Goal: Task Accomplishment & Management: Manage account settings

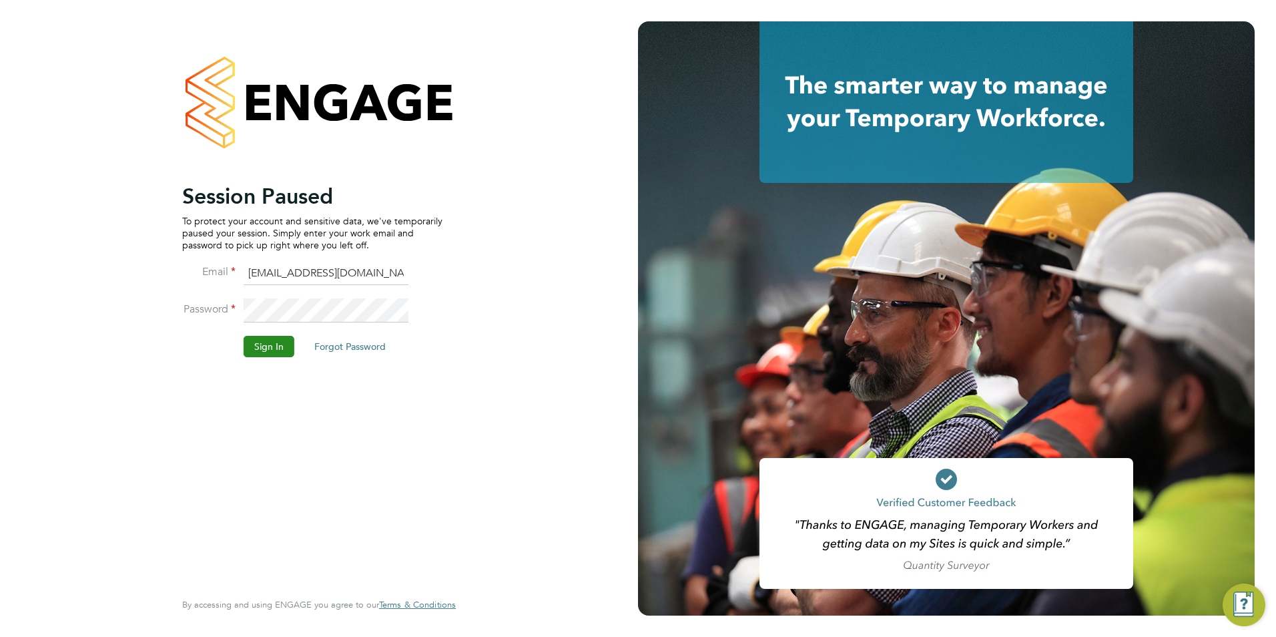
click at [262, 349] on button "Sign In" at bounding box center [269, 346] width 51 height 21
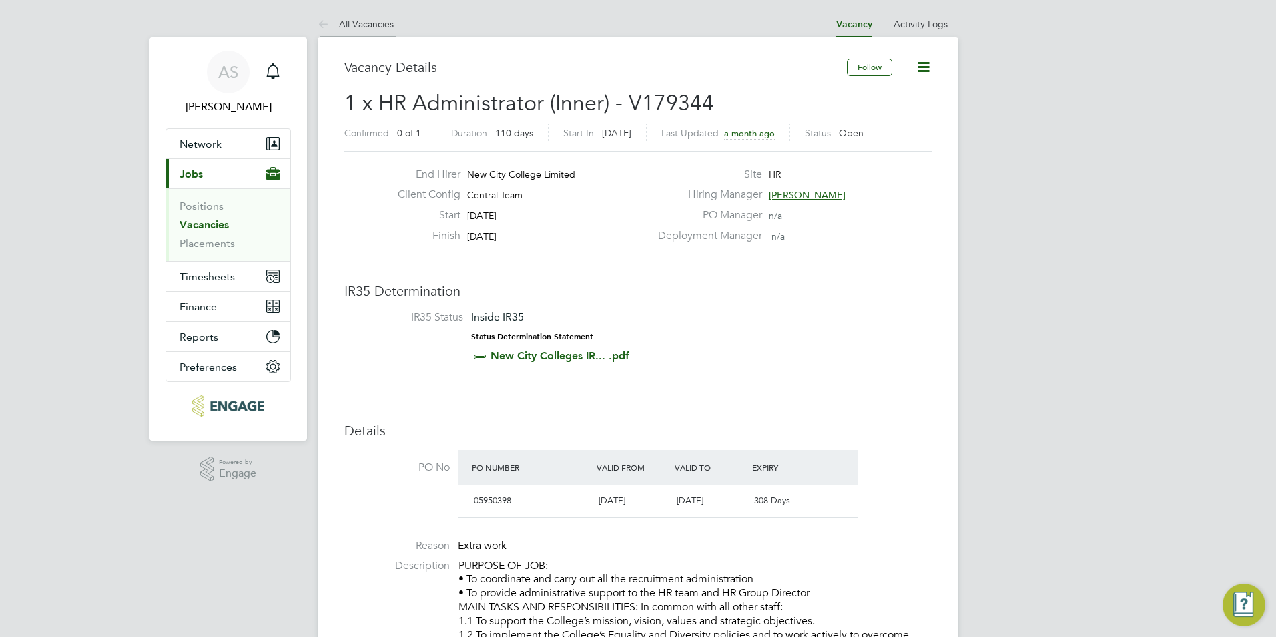
click at [349, 23] on link "All Vacancies" at bounding box center [356, 24] width 76 height 12
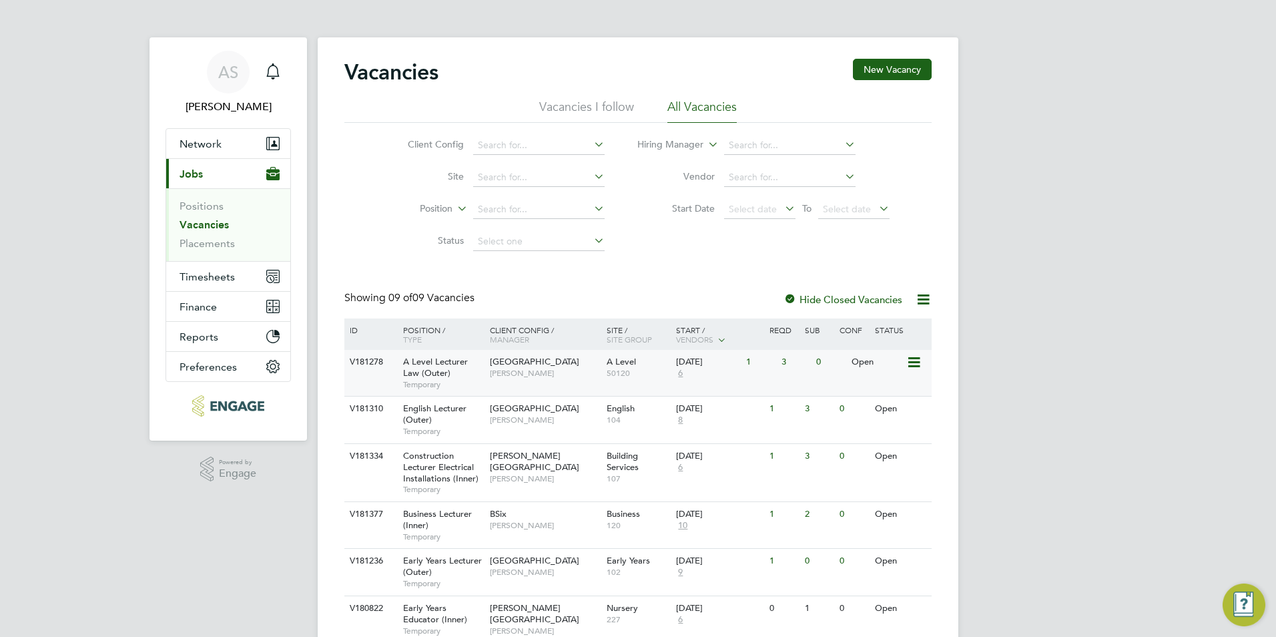
click at [592, 378] on span "[PERSON_NAME]" at bounding box center [545, 373] width 110 height 11
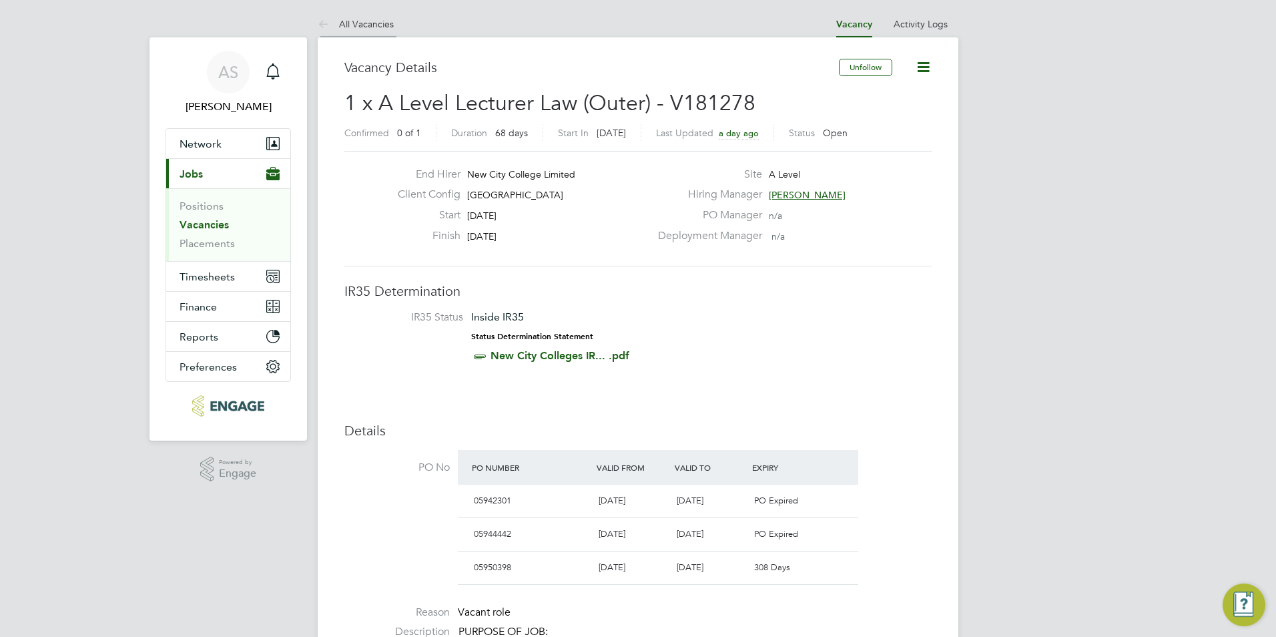
click at [353, 22] on link "All Vacancies" at bounding box center [356, 24] width 76 height 12
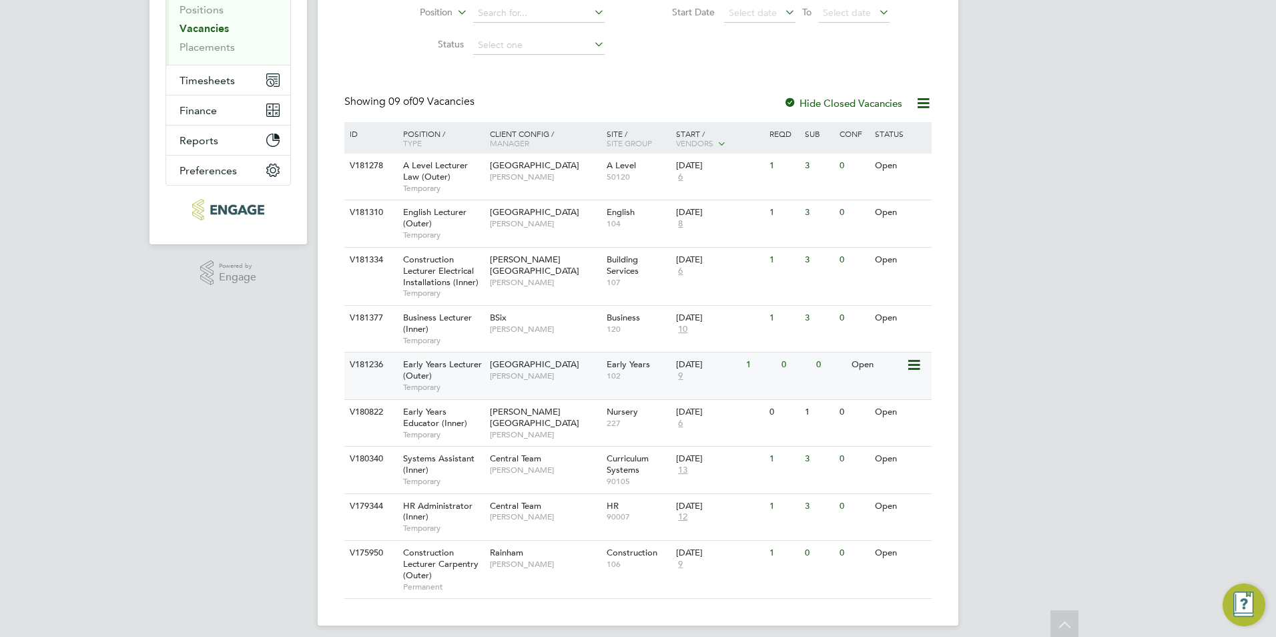
scroll to position [200, 0]
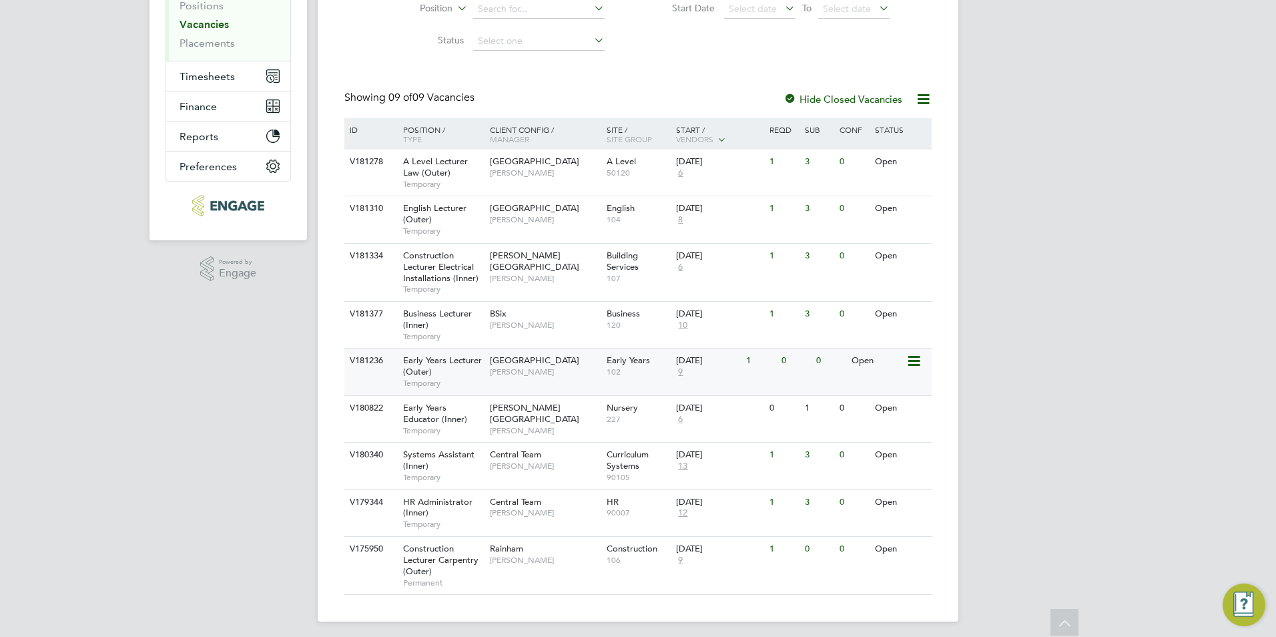
click at [536, 379] on div "Epping Forest Campus Carolina Cadete Borges" at bounding box center [545, 365] width 117 height 35
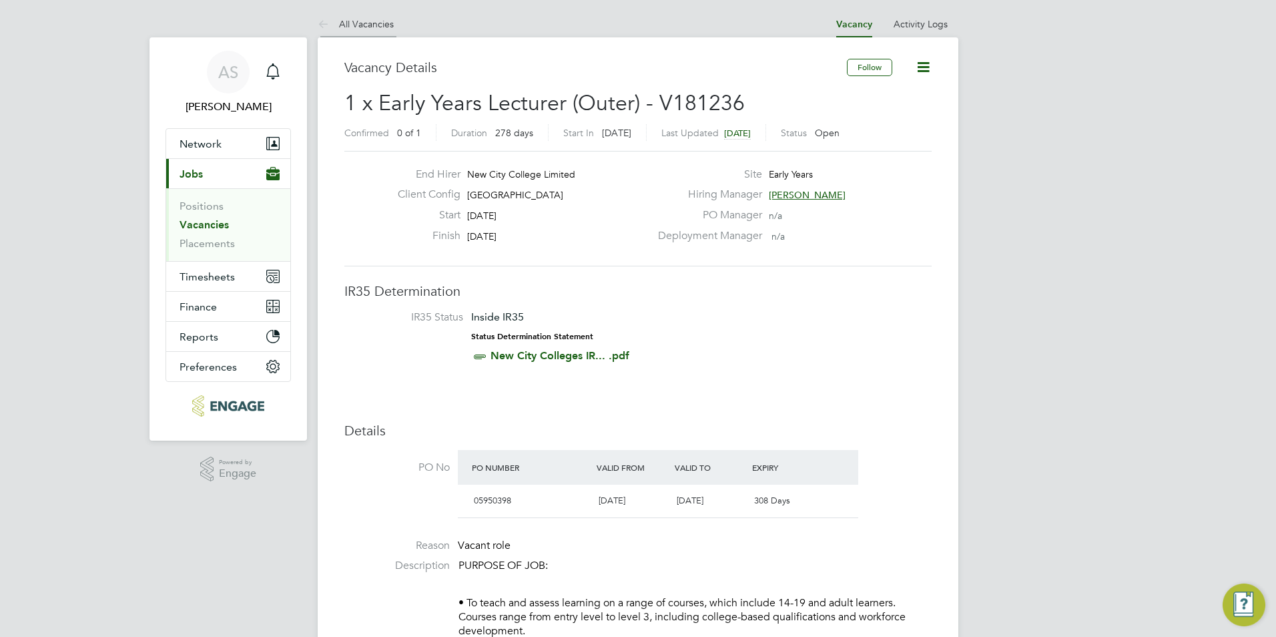
click at [384, 31] on li "All Vacancies" at bounding box center [356, 24] width 76 height 27
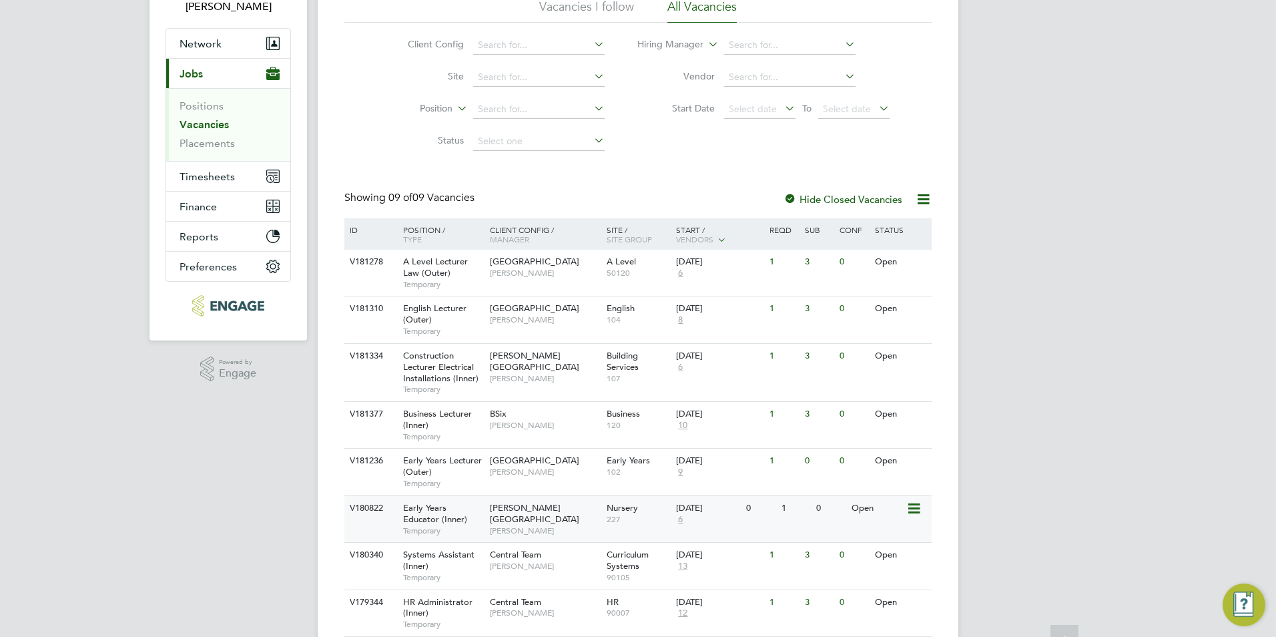
scroll to position [200, 0]
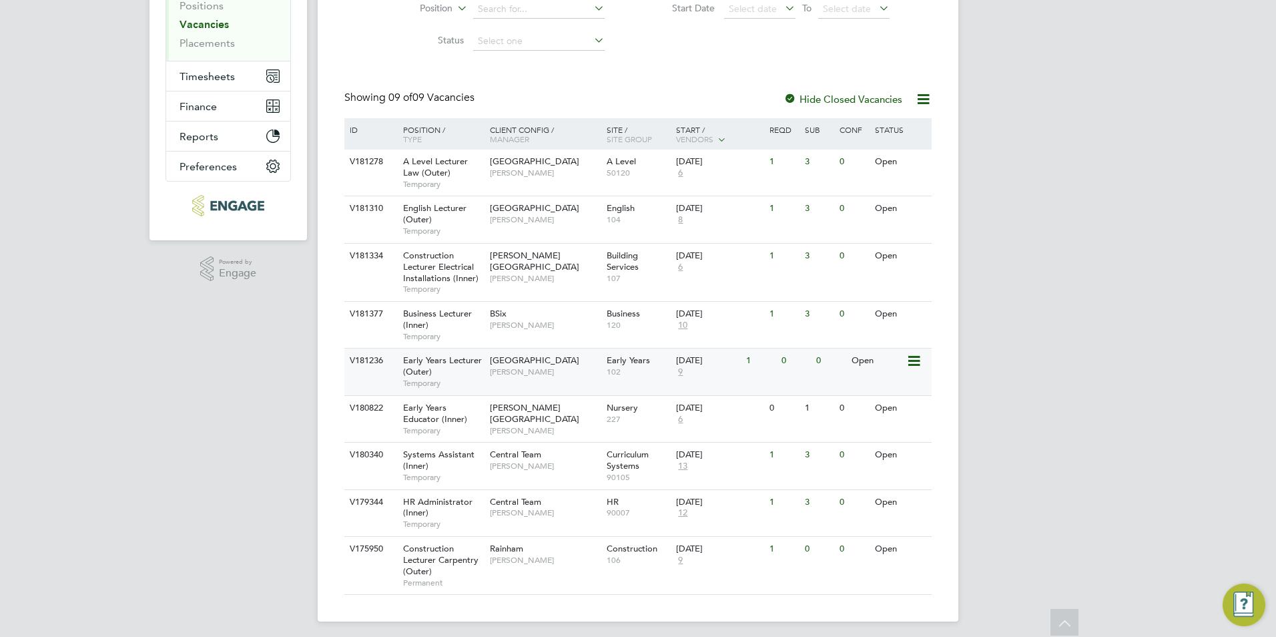
click at [681, 373] on span "9" at bounding box center [680, 371] width 9 height 11
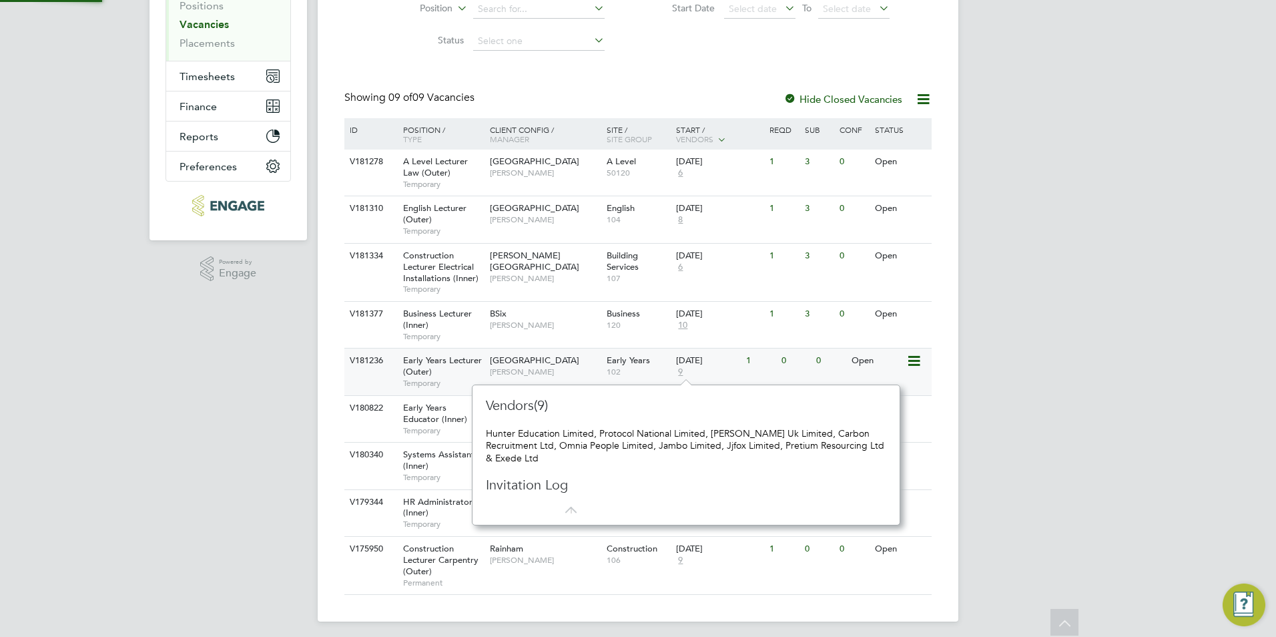
scroll to position [8, 8]
click at [343, 410] on div "Vacancies New Vacancy Vacancies I follow All Vacancies Client Config Site Posit…" at bounding box center [638, 229] width 641 height 784
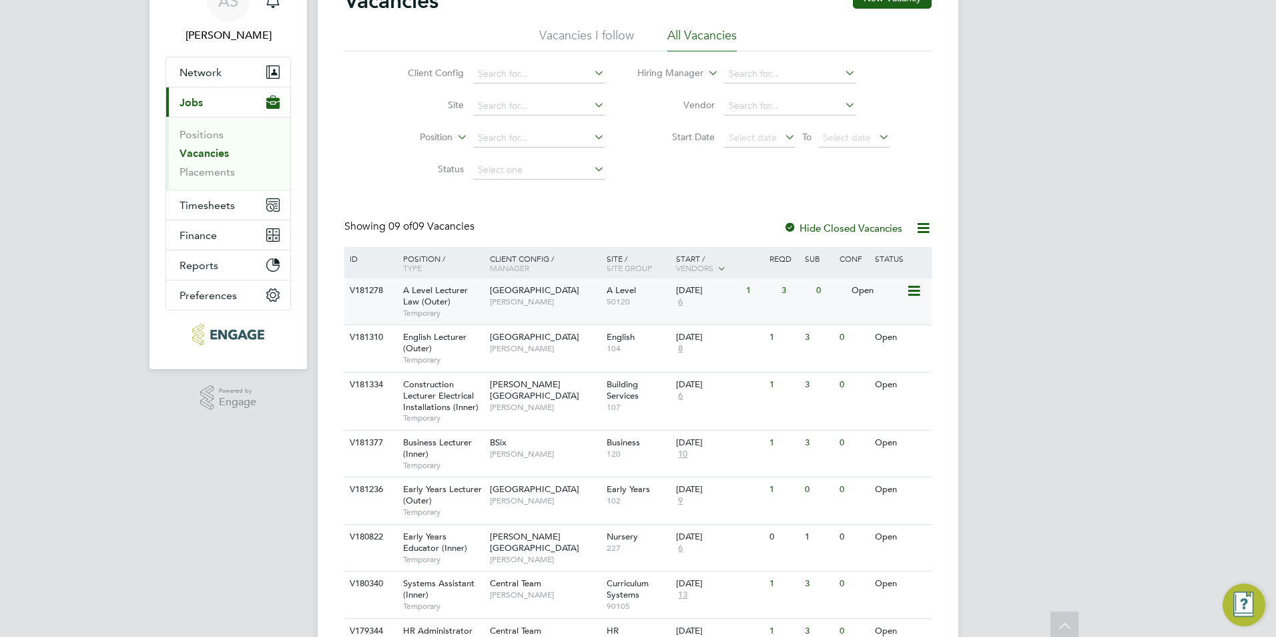
scroll to position [0, 0]
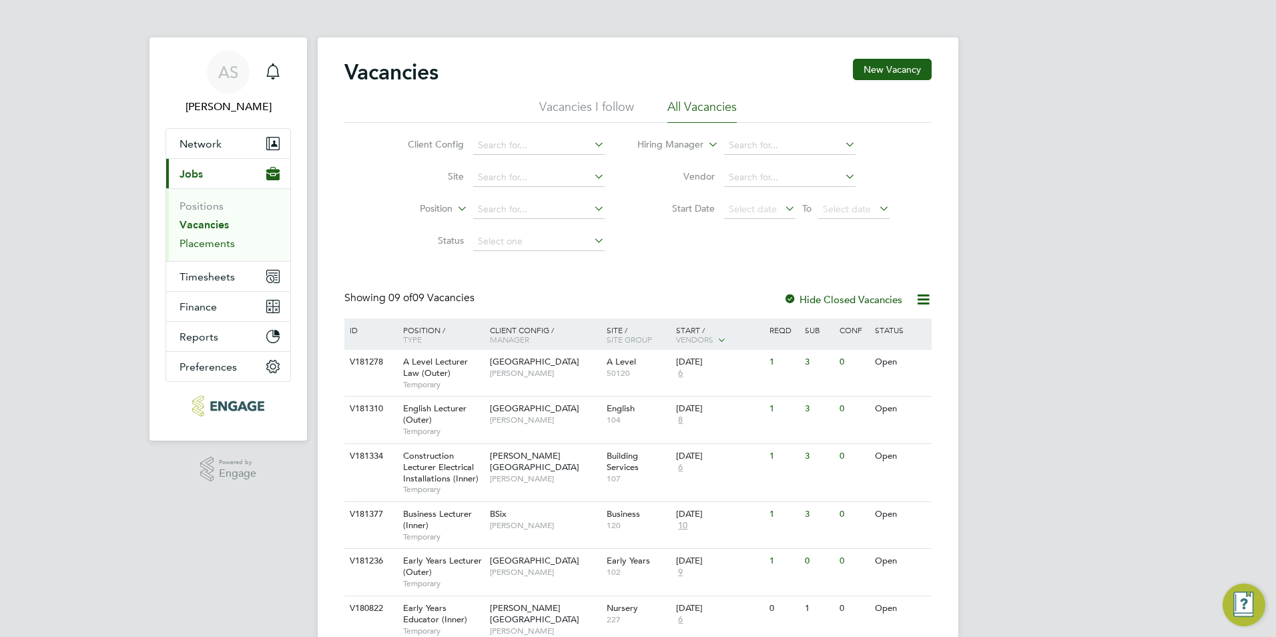
click at [218, 239] on link "Placements" at bounding box center [207, 243] width 55 height 13
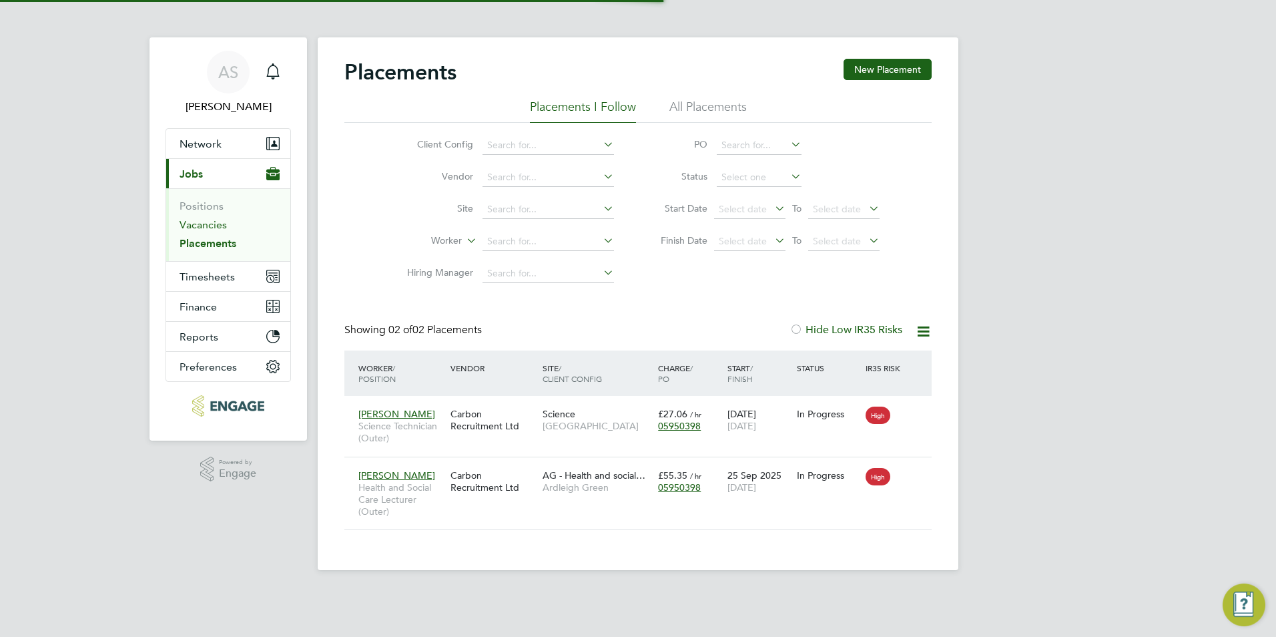
scroll to position [39, 116]
click at [219, 226] on link "Vacancies" at bounding box center [203, 224] width 47 height 13
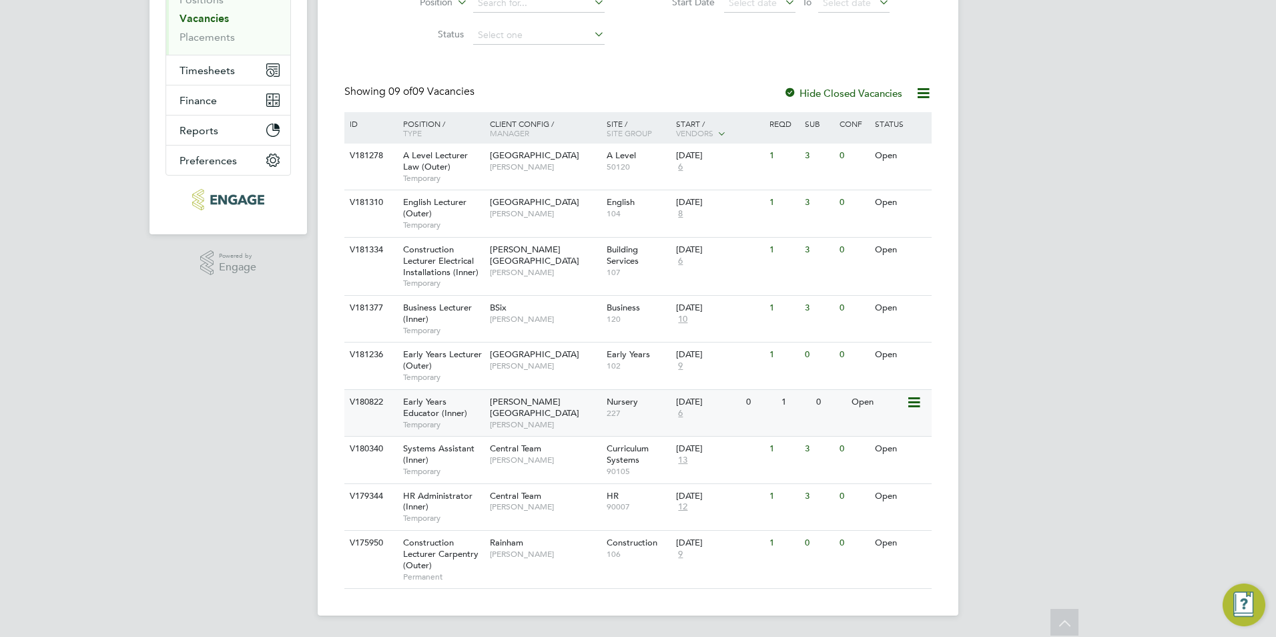
click at [523, 419] on span "Carol Commin" at bounding box center [545, 424] width 110 height 11
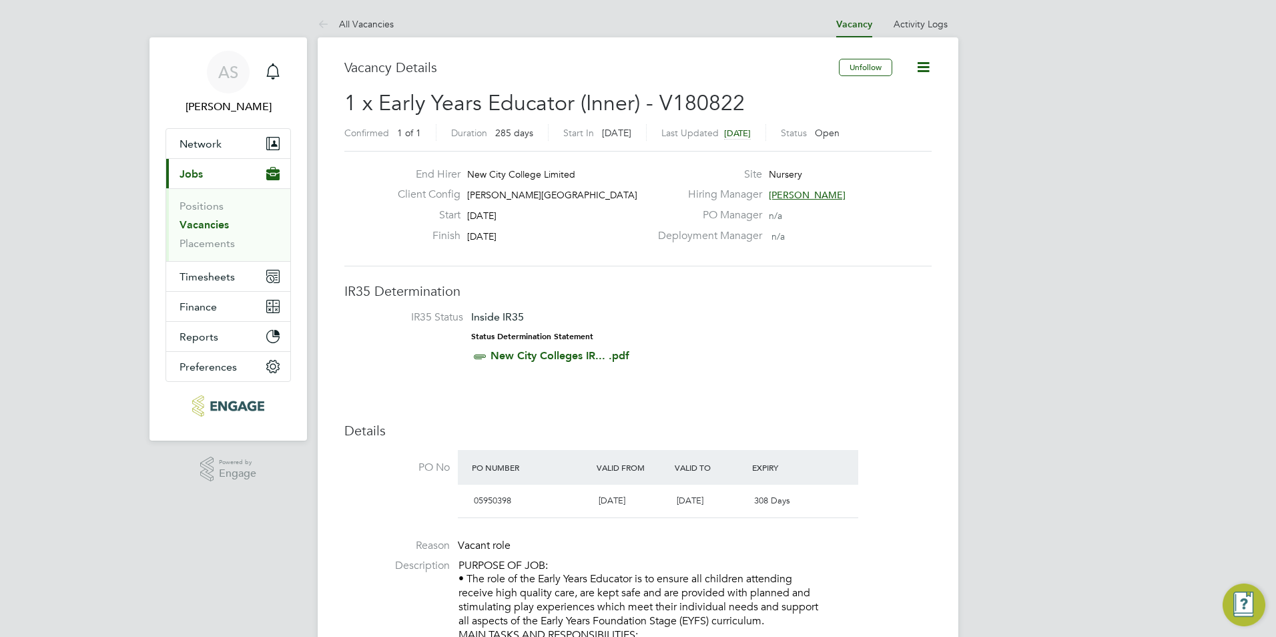
click at [808, 193] on span "[PERSON_NAME]" at bounding box center [807, 195] width 77 height 12
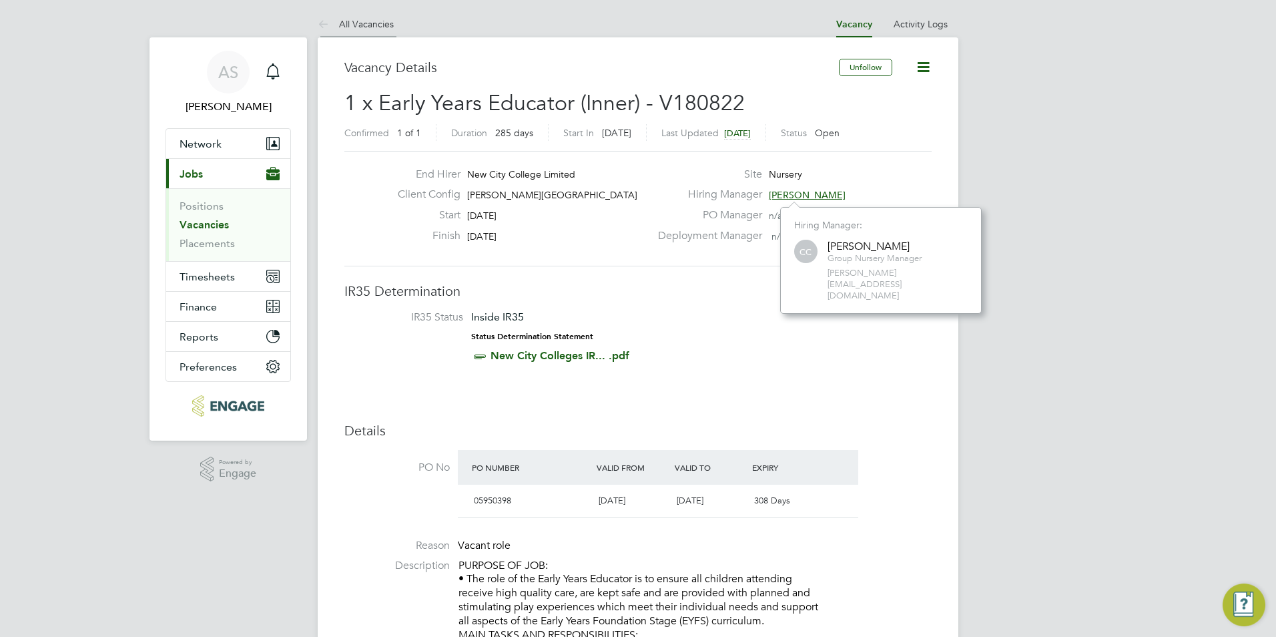
click at [378, 11] on li "All Vacancies" at bounding box center [356, 24] width 76 height 27
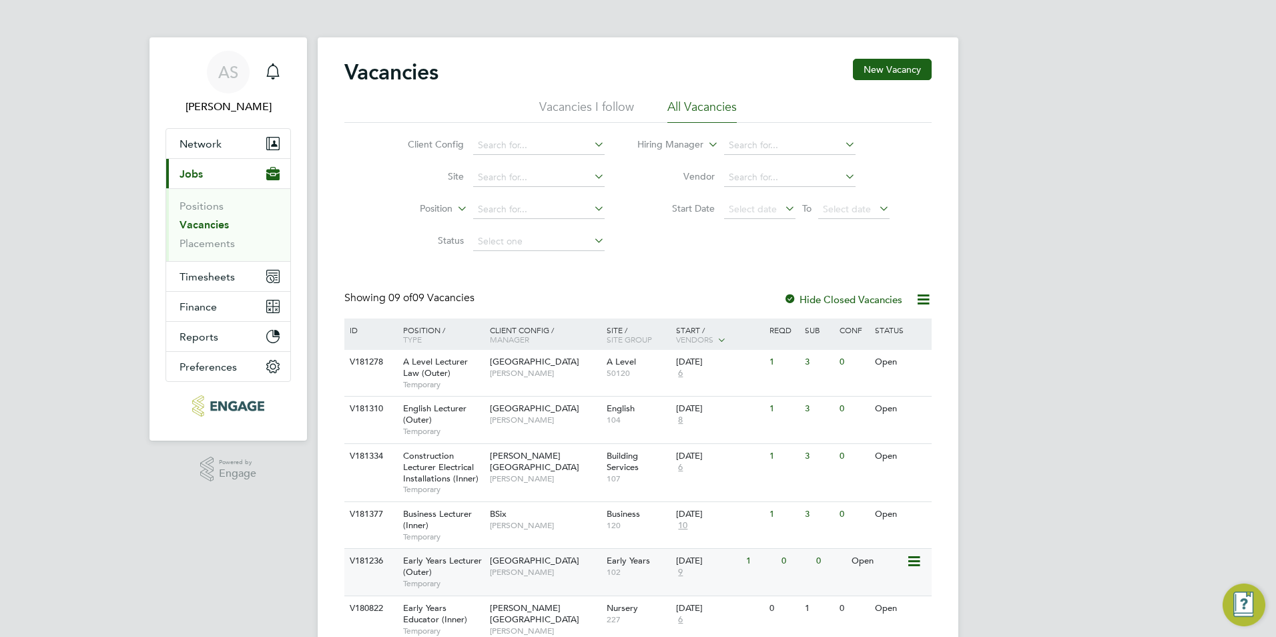
click at [475, 569] on div "Early Years Lecturer (Outer) Temporary" at bounding box center [439, 572] width 93 height 46
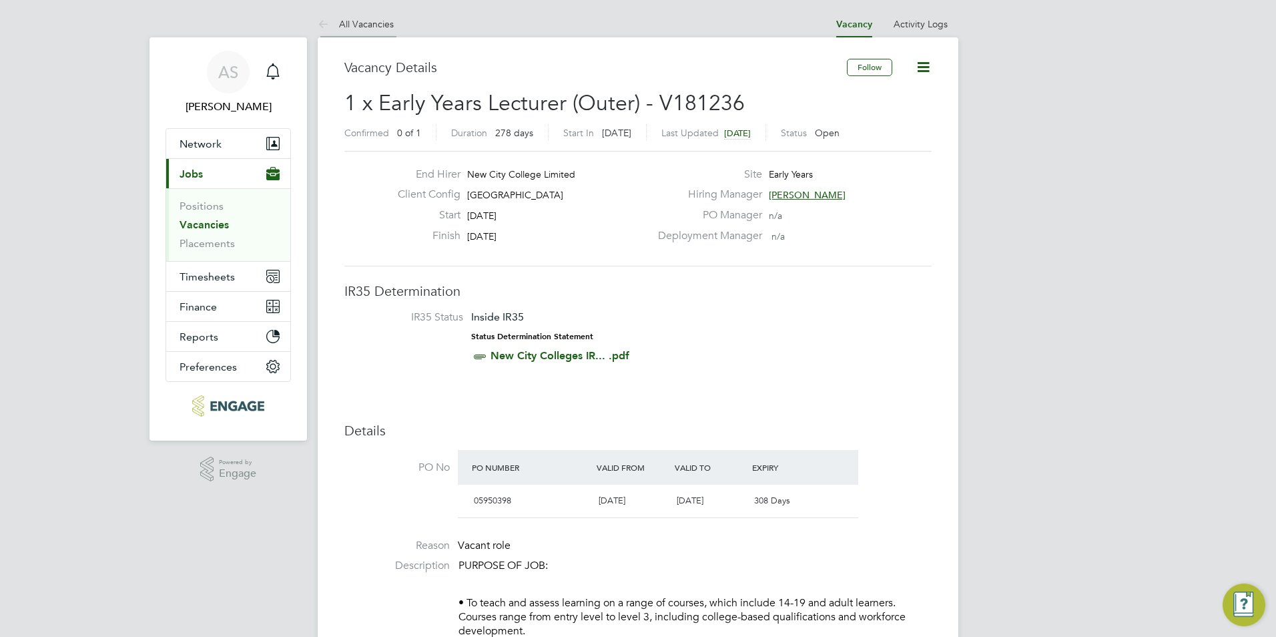
click at [365, 11] on li "All Vacancies" at bounding box center [356, 24] width 76 height 27
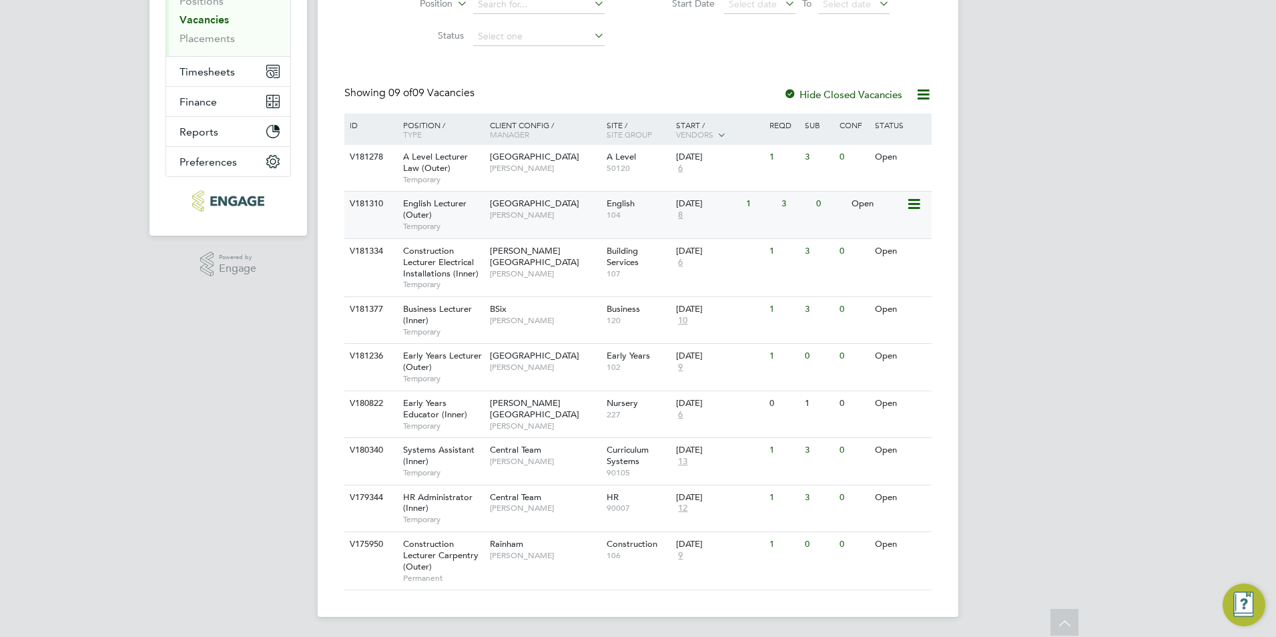
scroll to position [206, 0]
click at [557, 172] on div "Havering Sixth Form Campus Kerry Baker" at bounding box center [545, 160] width 117 height 35
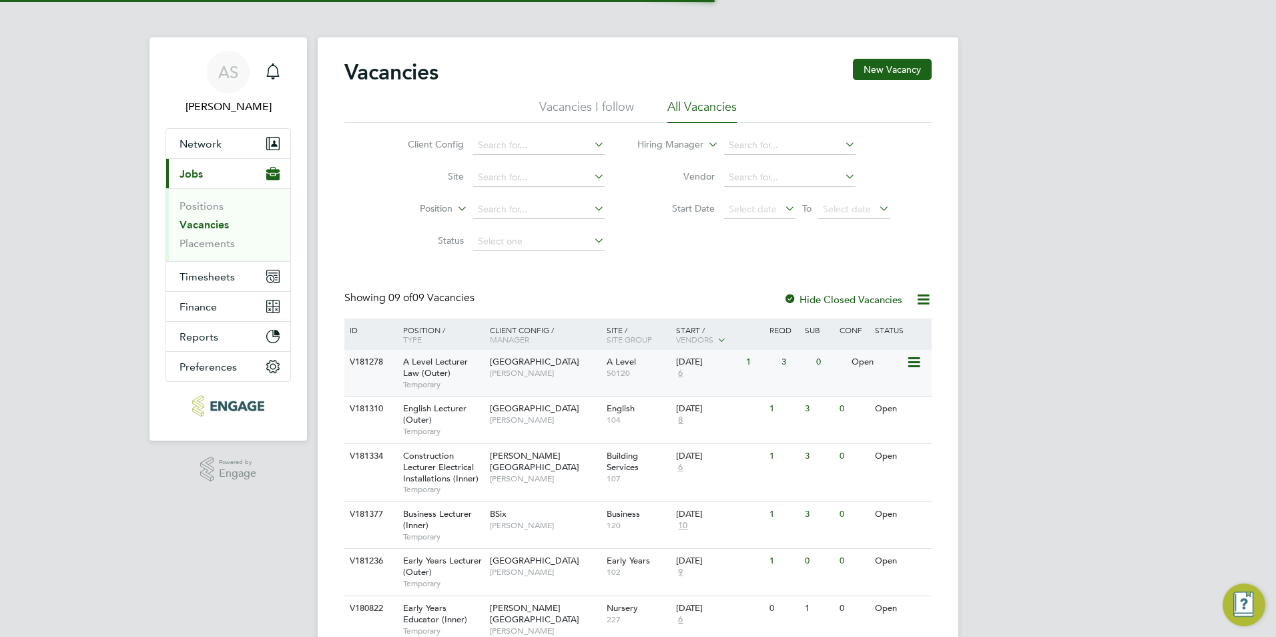
click at [454, 361] on span "A Level Lecturer Law (Outer)" at bounding box center [435, 367] width 65 height 23
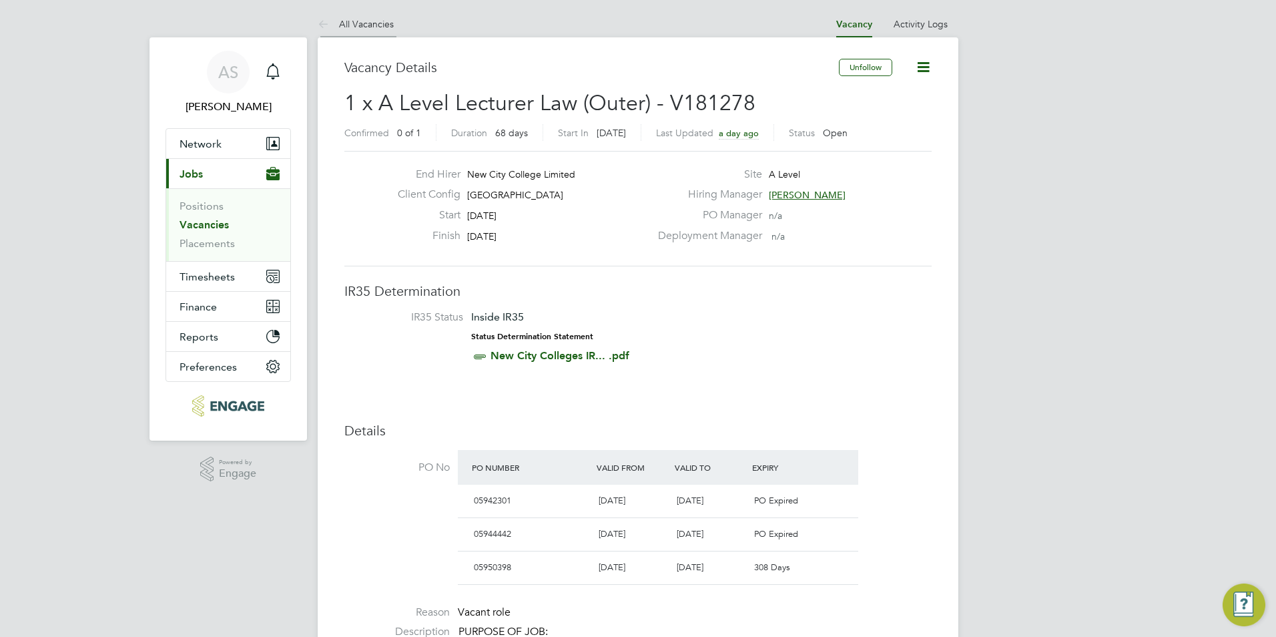
drag, startPoint x: 349, startPoint y: 5, endPoint x: 345, endPoint y: 29, distance: 23.7
click at [345, 37] on li "All Vacancies" at bounding box center [356, 24] width 76 height 27
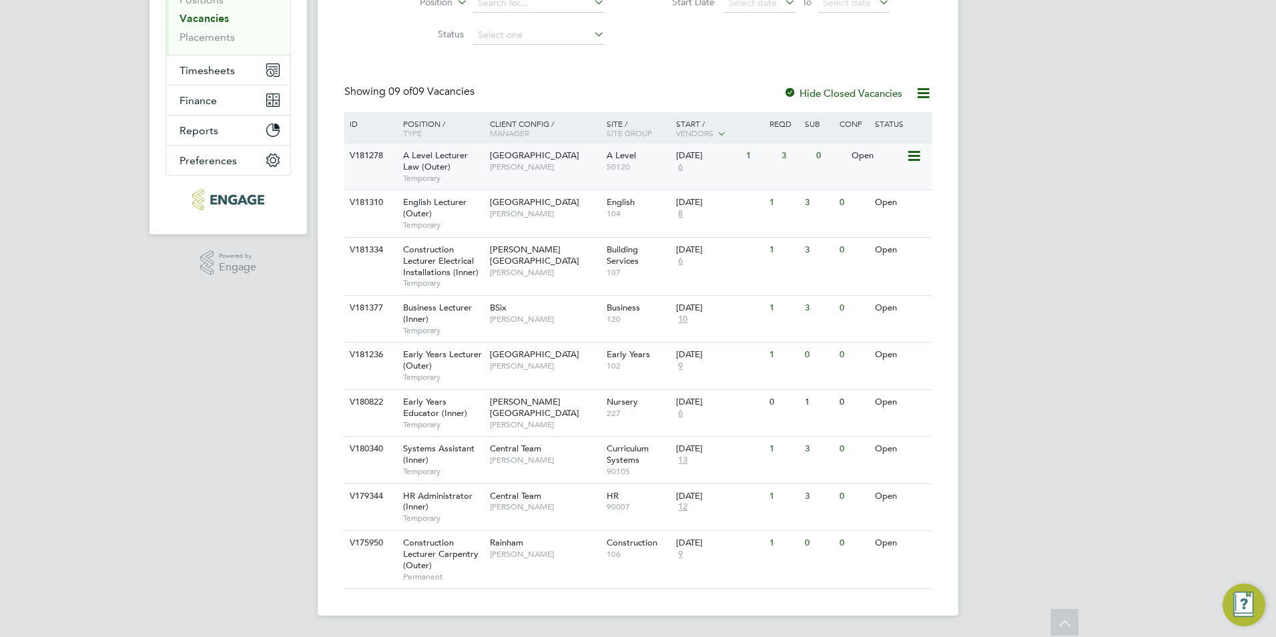
click at [498, 145] on div "Havering Sixth Form Campus Kerry Baker" at bounding box center [545, 160] width 117 height 35
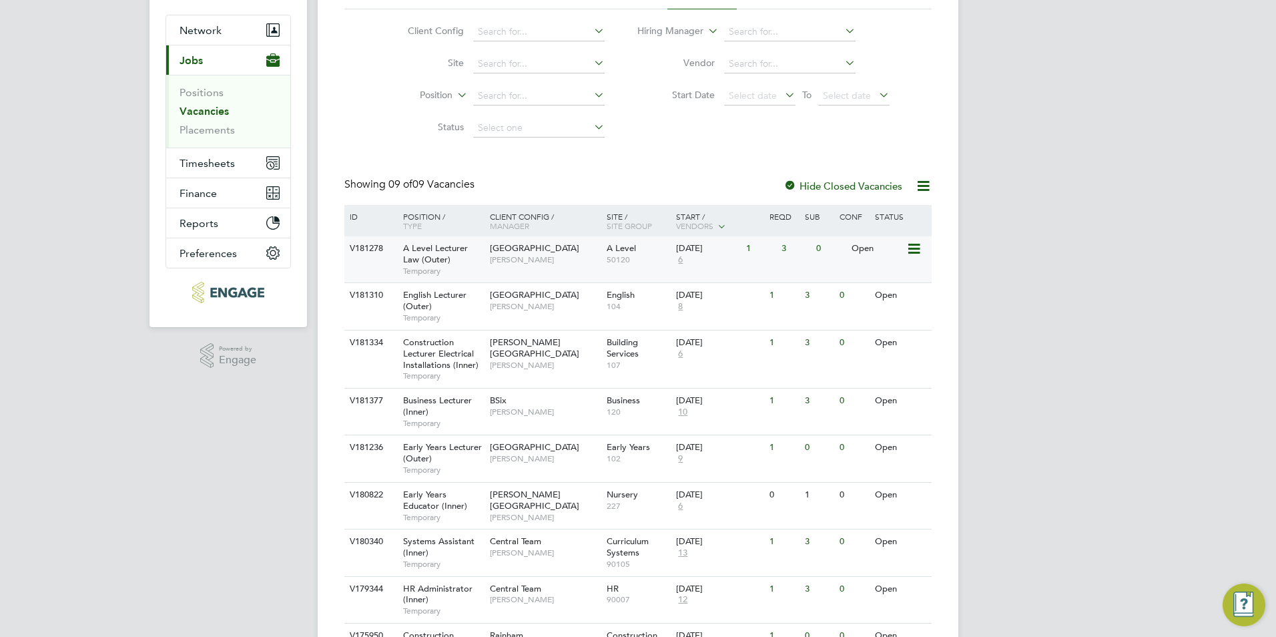
scroll to position [200, 0]
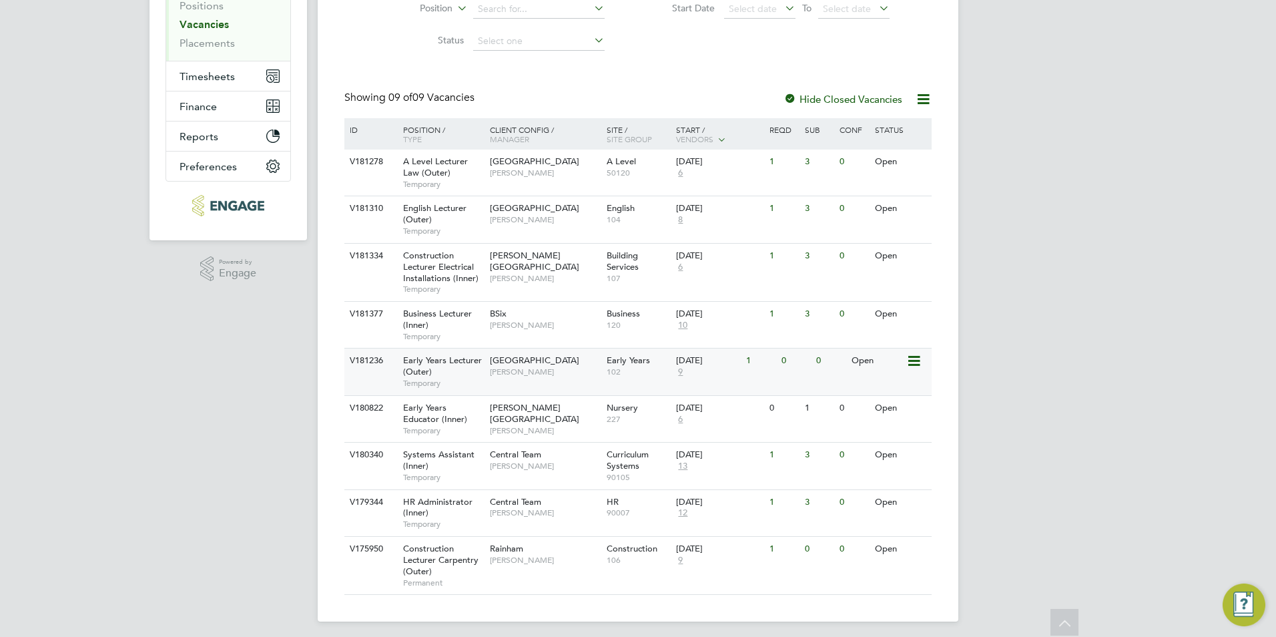
click at [498, 371] on span "Carolina Cadete Borges" at bounding box center [545, 371] width 110 height 11
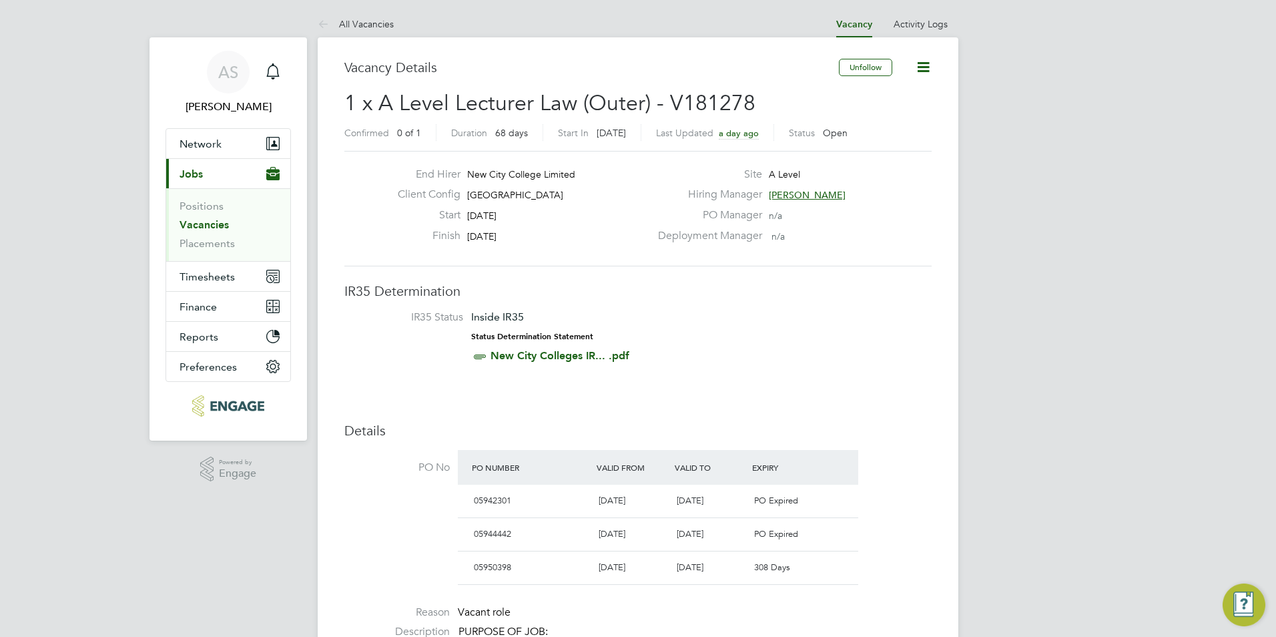
click at [775, 194] on span "[PERSON_NAME]" at bounding box center [807, 195] width 77 height 12
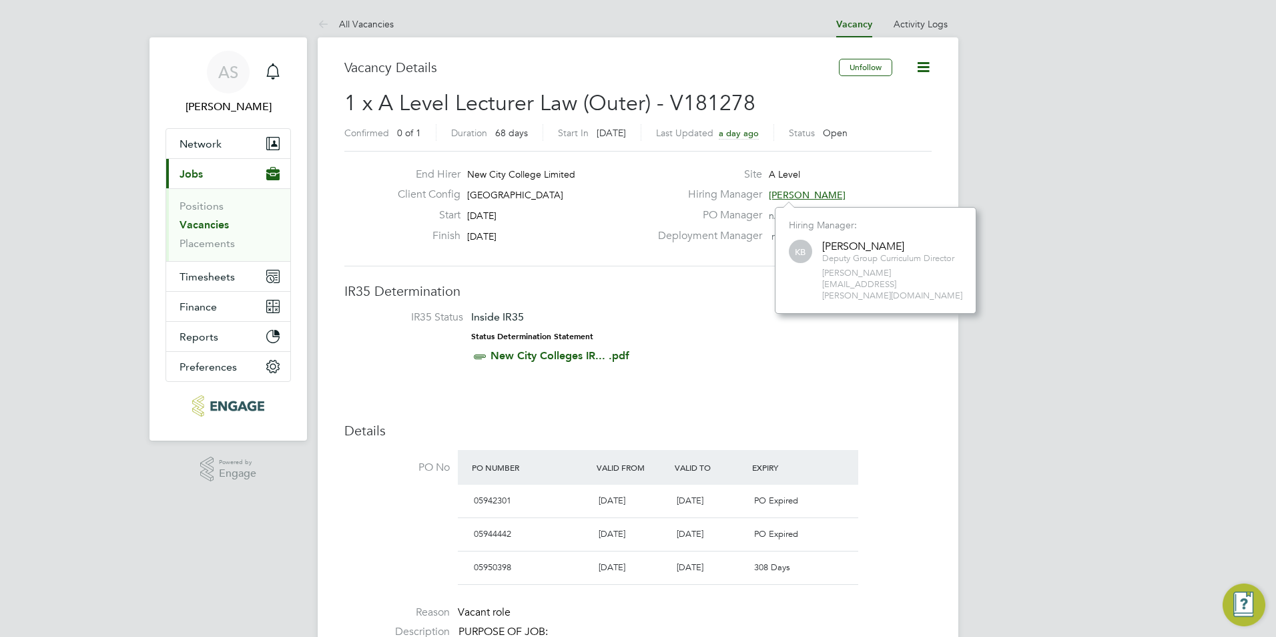
click at [630, 225] on div "Start [DATE]" at bounding box center [518, 218] width 263 height 21
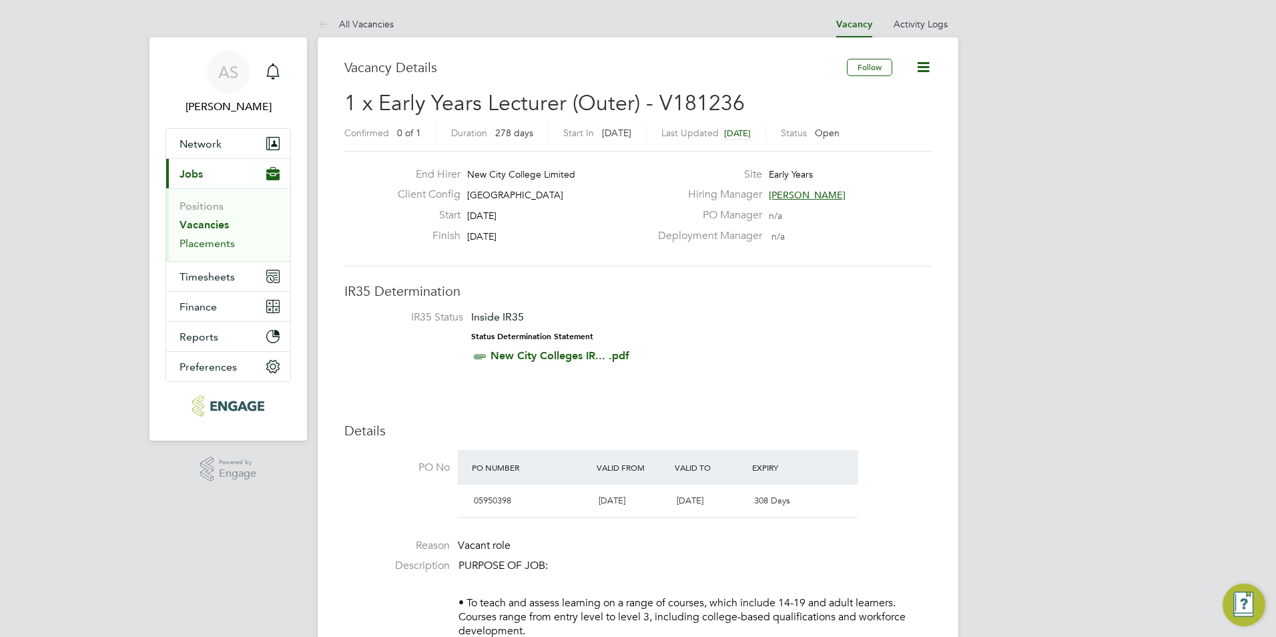
click at [229, 244] on link "Placements" at bounding box center [207, 243] width 55 height 13
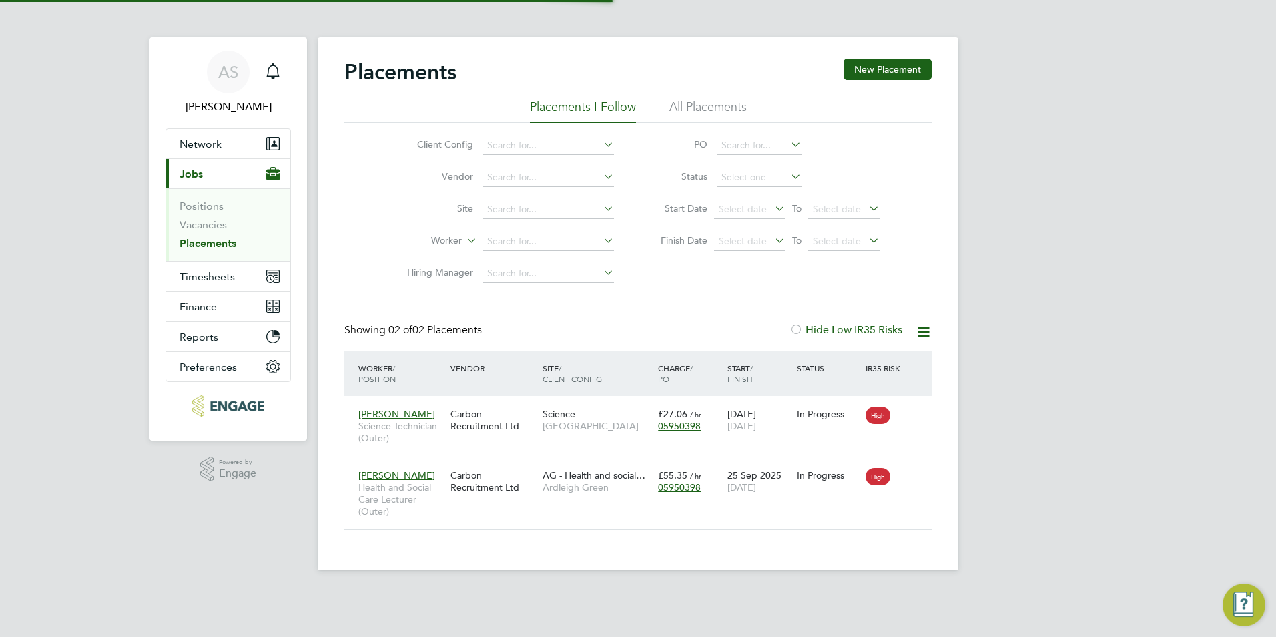
scroll to position [39, 116]
click at [533, 565] on div "Placements New Placement Placements I Follow All Placements Client Config Vendo…" at bounding box center [638, 303] width 641 height 533
click at [231, 141] on button "Network" at bounding box center [228, 143] width 124 height 29
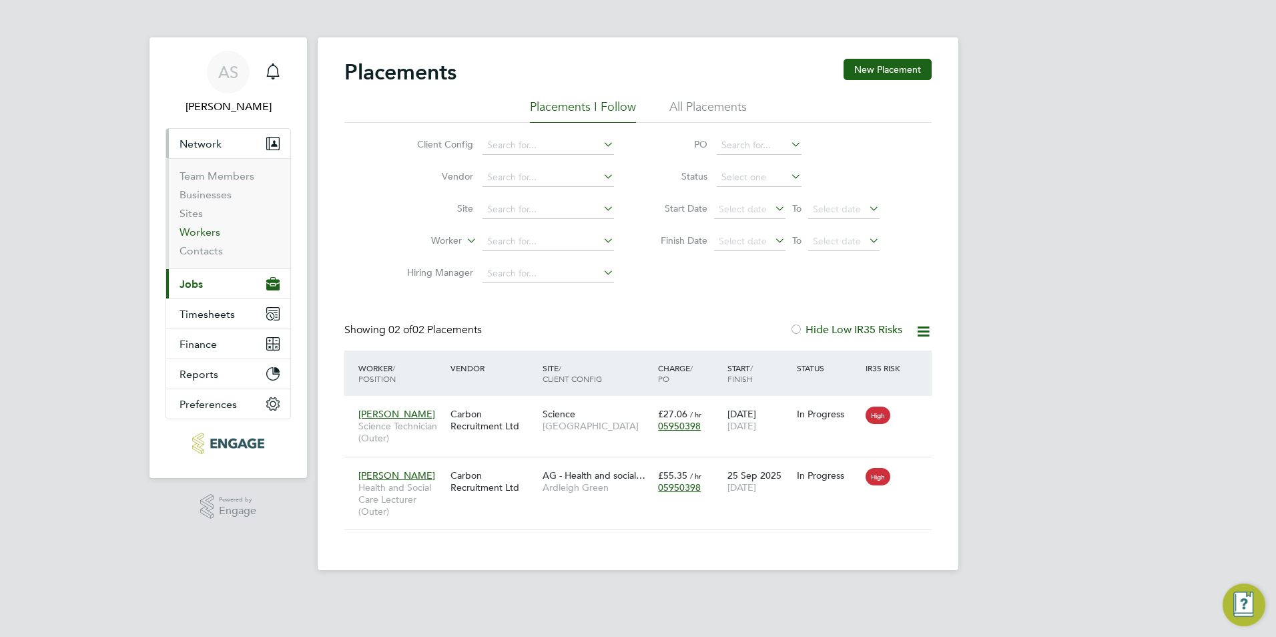
click at [210, 236] on link "Workers" at bounding box center [200, 232] width 41 height 13
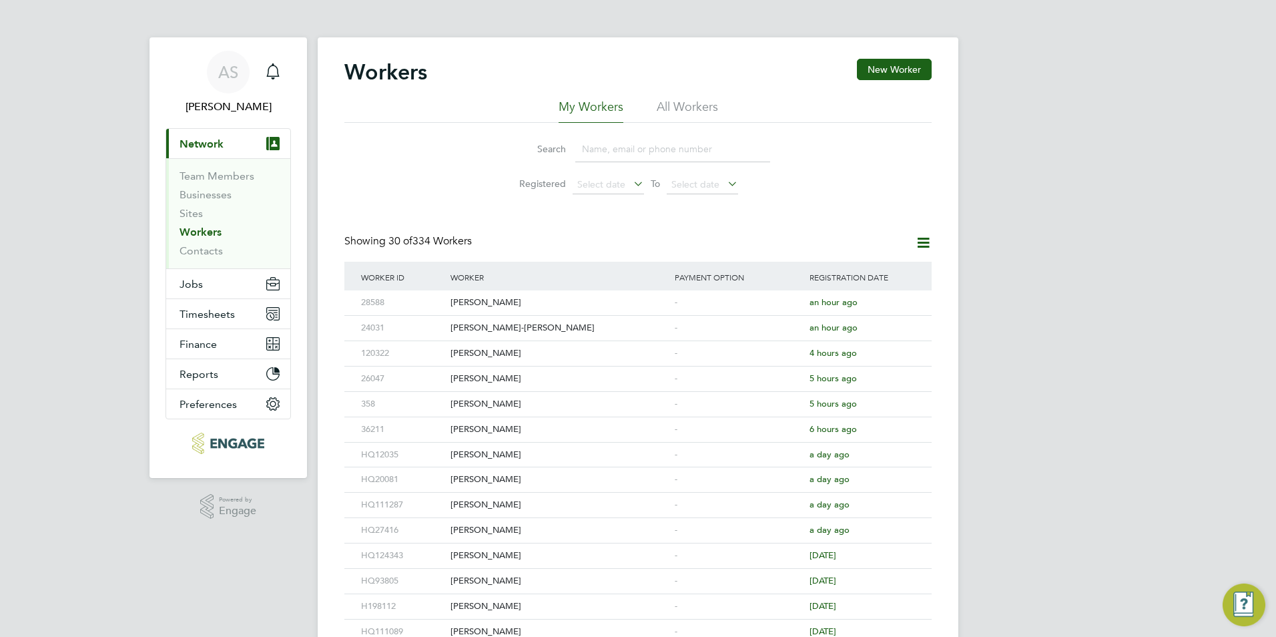
click at [610, 153] on input at bounding box center [672, 149] width 195 height 26
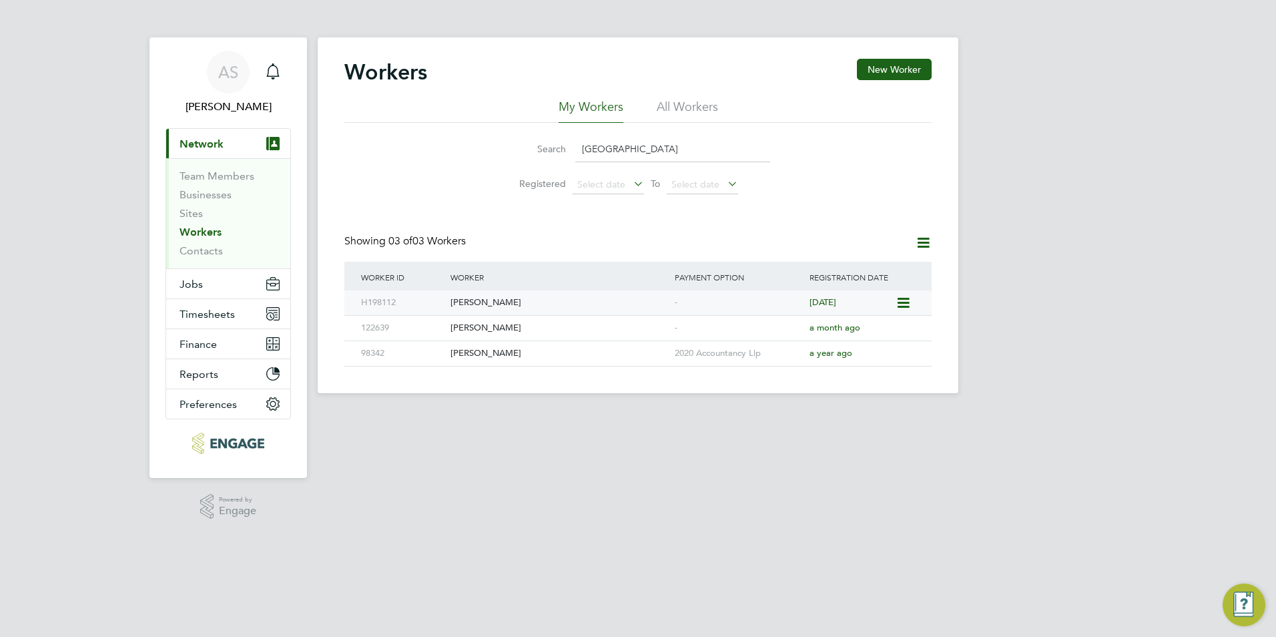
type input "florence"
click at [525, 298] on div "[PERSON_NAME]" at bounding box center [559, 302] width 224 height 25
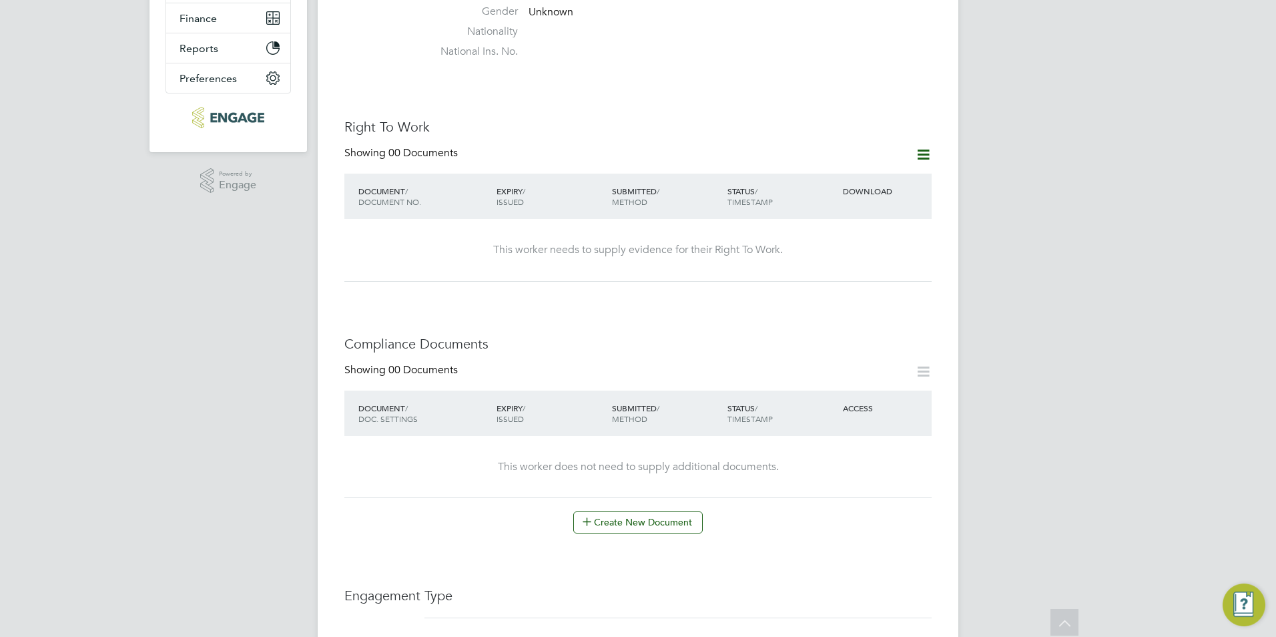
scroll to position [334, 0]
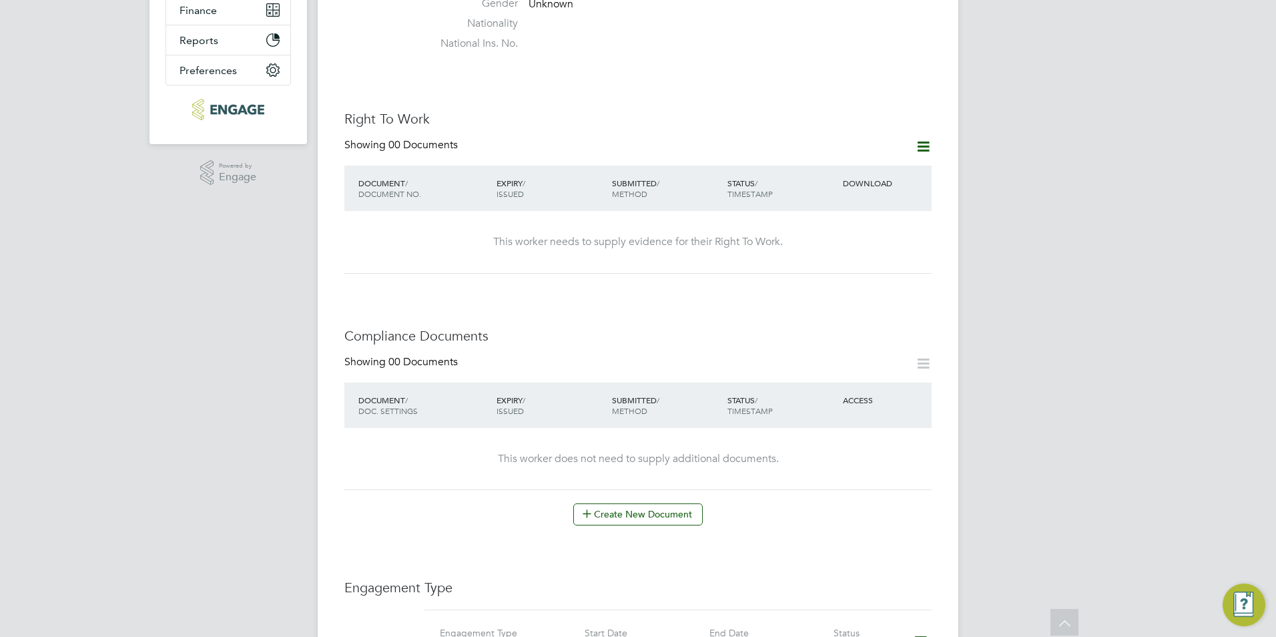
click at [915, 138] on icon at bounding box center [923, 146] width 17 height 17
click at [871, 164] on li "Add Right To Work Document" at bounding box center [849, 164] width 161 height 19
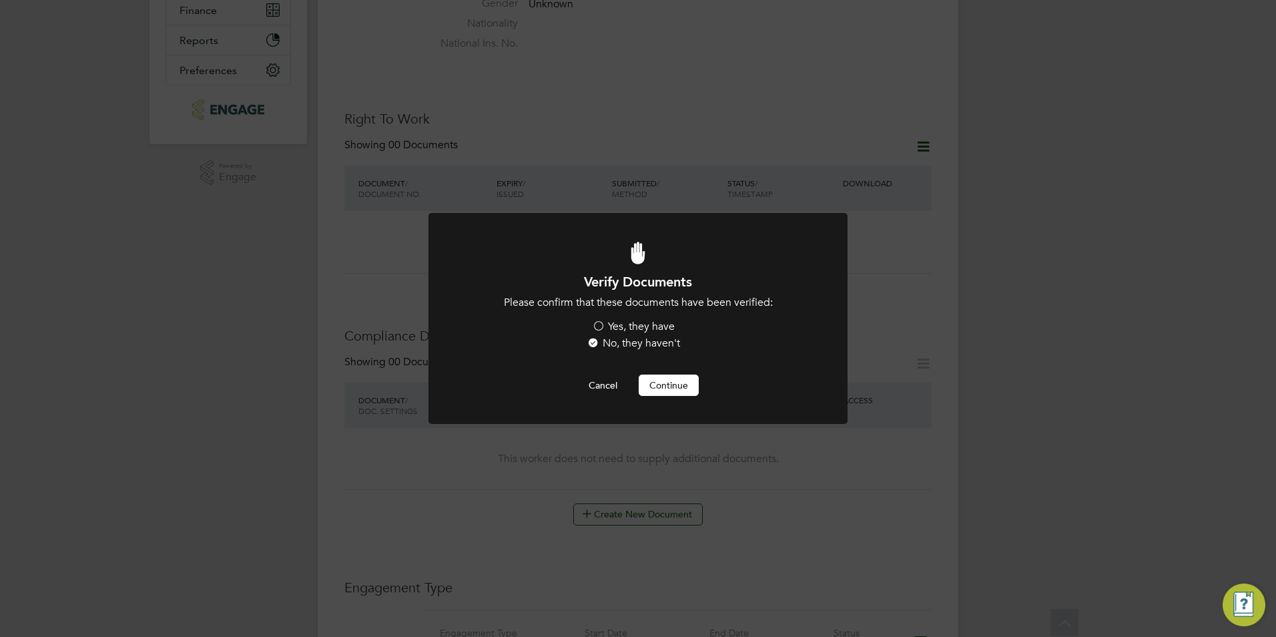
click at [633, 327] on label "Yes, they have" at bounding box center [633, 327] width 83 height 14
click at [0, 0] on input "Yes, they have" at bounding box center [0, 0] width 0 height 0
click at [670, 374] on button "Continue" at bounding box center [669, 384] width 60 height 21
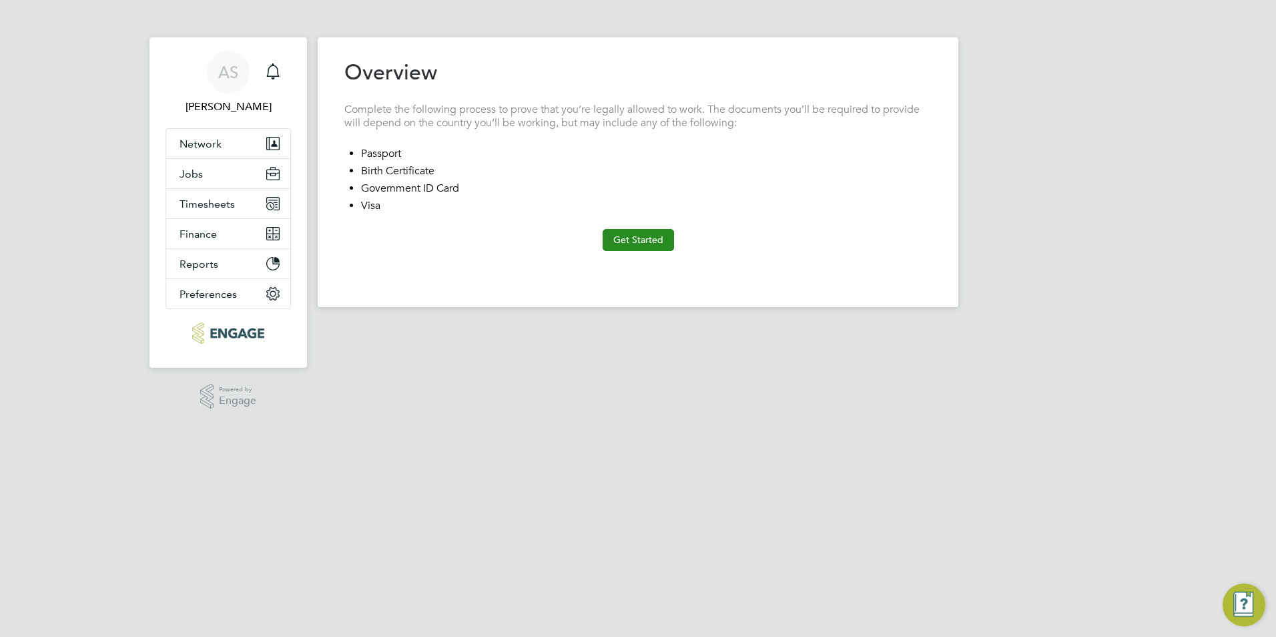
click at [651, 242] on button "Get Started" at bounding box center [638, 239] width 71 height 21
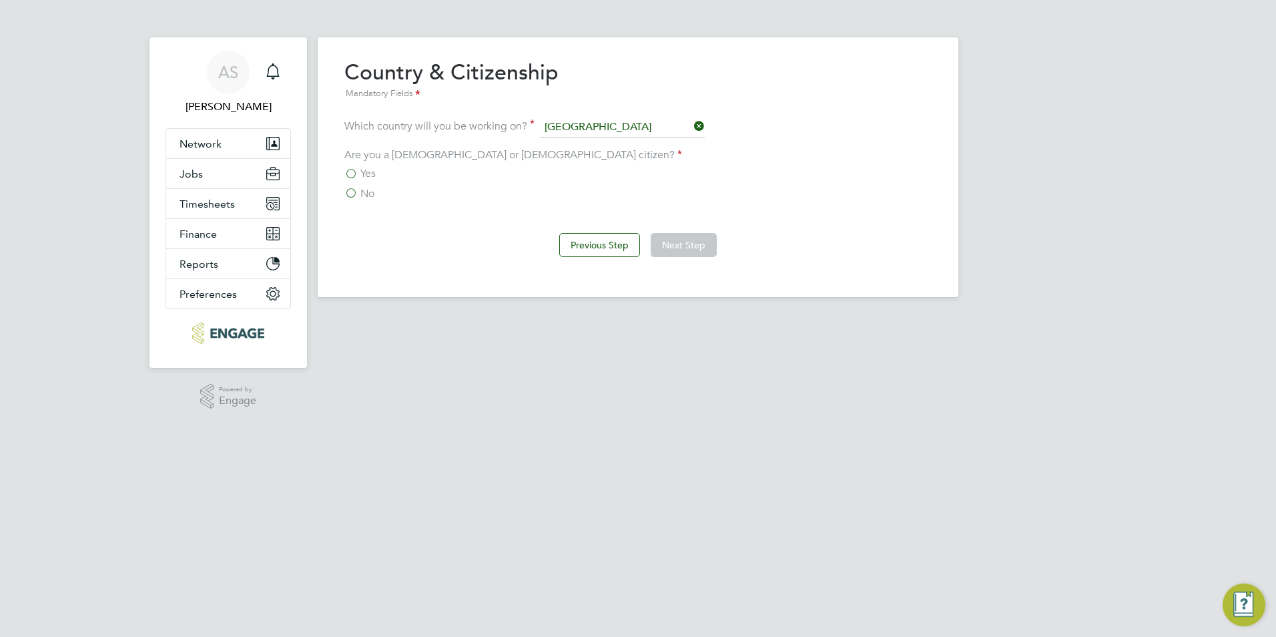
click at [356, 190] on label "No" at bounding box center [359, 193] width 30 height 13
click at [0, 0] on input "No" at bounding box center [0, 0] width 0 height 0
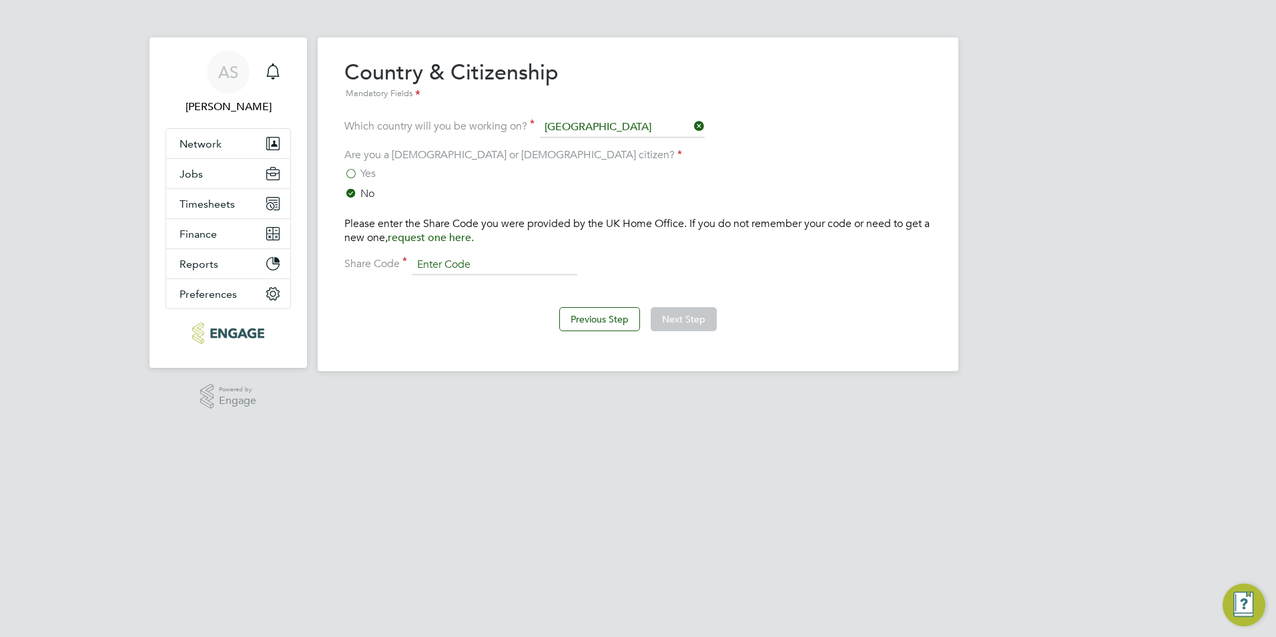
click at [434, 268] on input at bounding box center [494, 265] width 165 height 20
paste input "WEW 8WF 6N8"
type input "WEW 8WF 6N8"
click at [682, 323] on button "Next Step" at bounding box center [684, 319] width 66 height 24
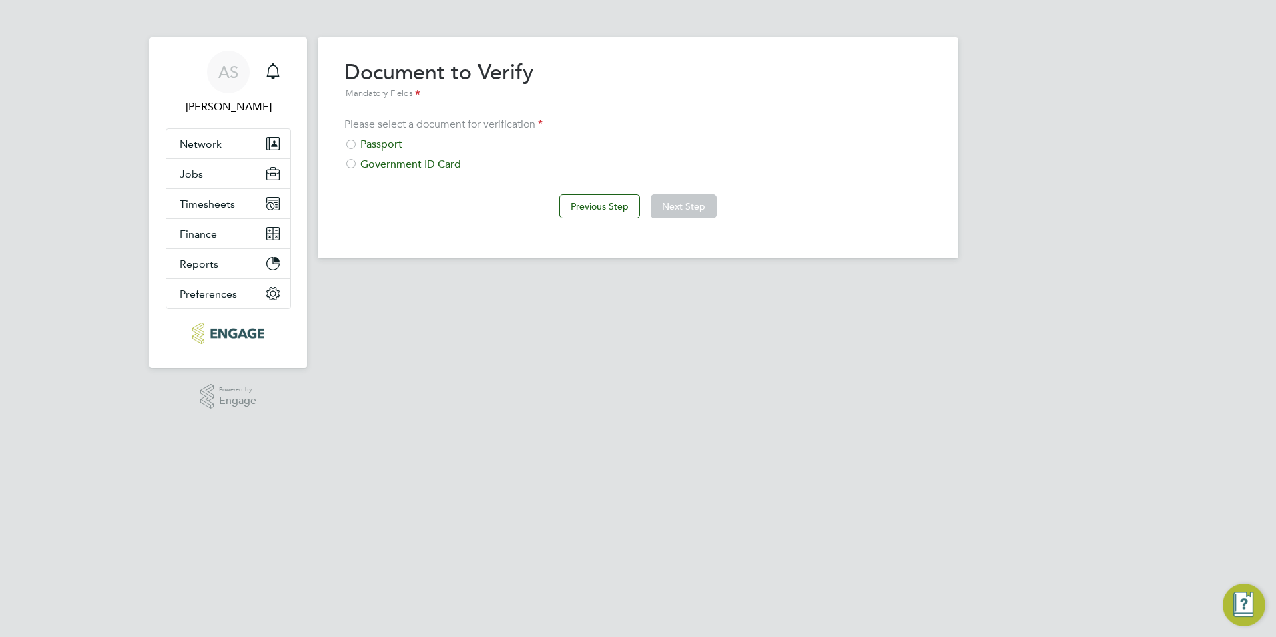
click at [376, 145] on div "Passport" at bounding box center [637, 144] width 587 height 14
click at [659, 203] on button "Next Step" at bounding box center [684, 206] width 66 height 24
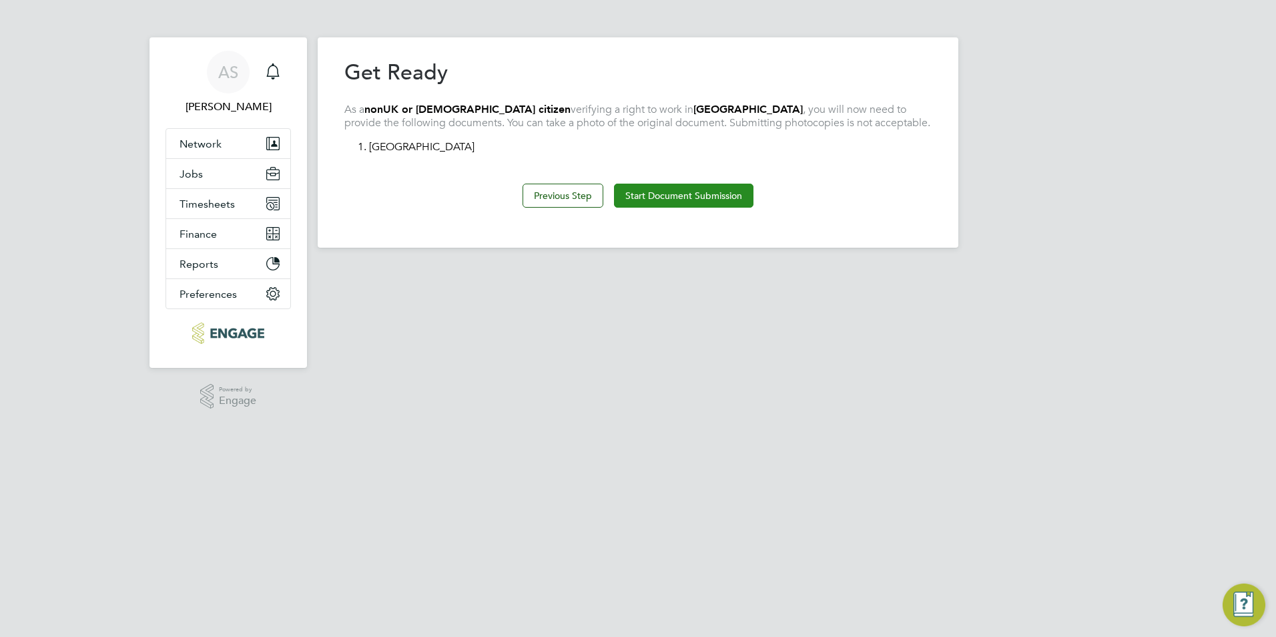
click at [687, 199] on button "Start Document Submission" at bounding box center [683, 196] width 139 height 24
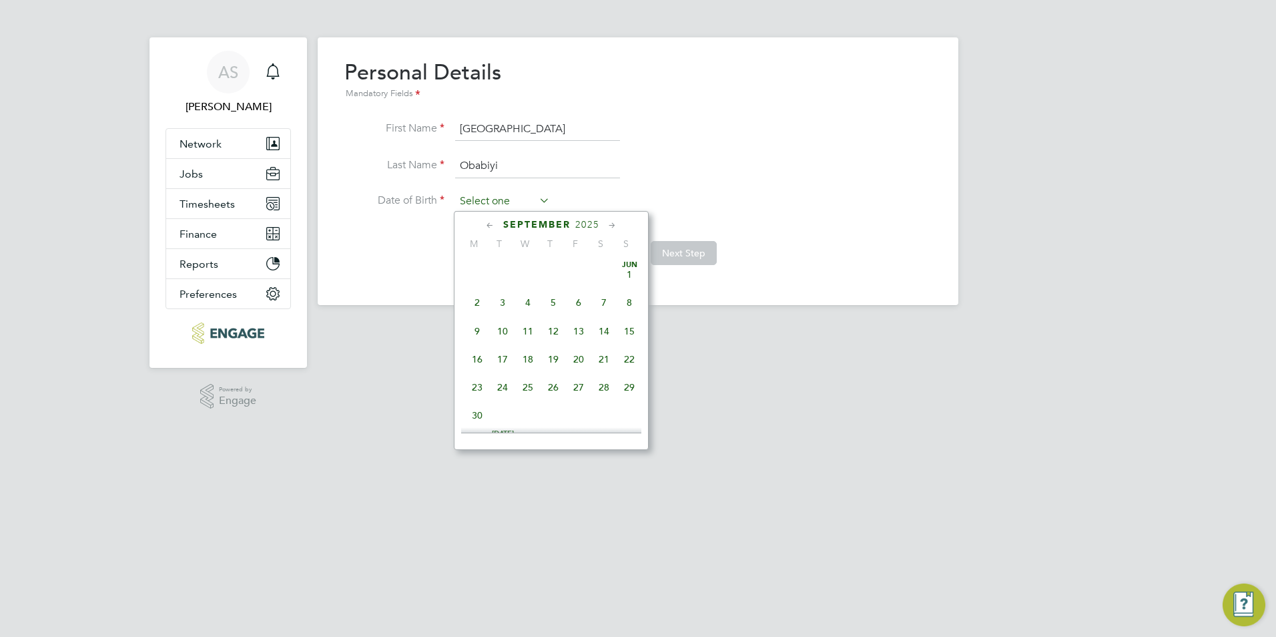
scroll to position [491, 0]
click at [531, 200] on input at bounding box center [502, 202] width 95 height 20
click at [545, 228] on span "September" at bounding box center [536, 224] width 67 height 11
click at [490, 222] on icon at bounding box center [490, 225] width 13 height 15
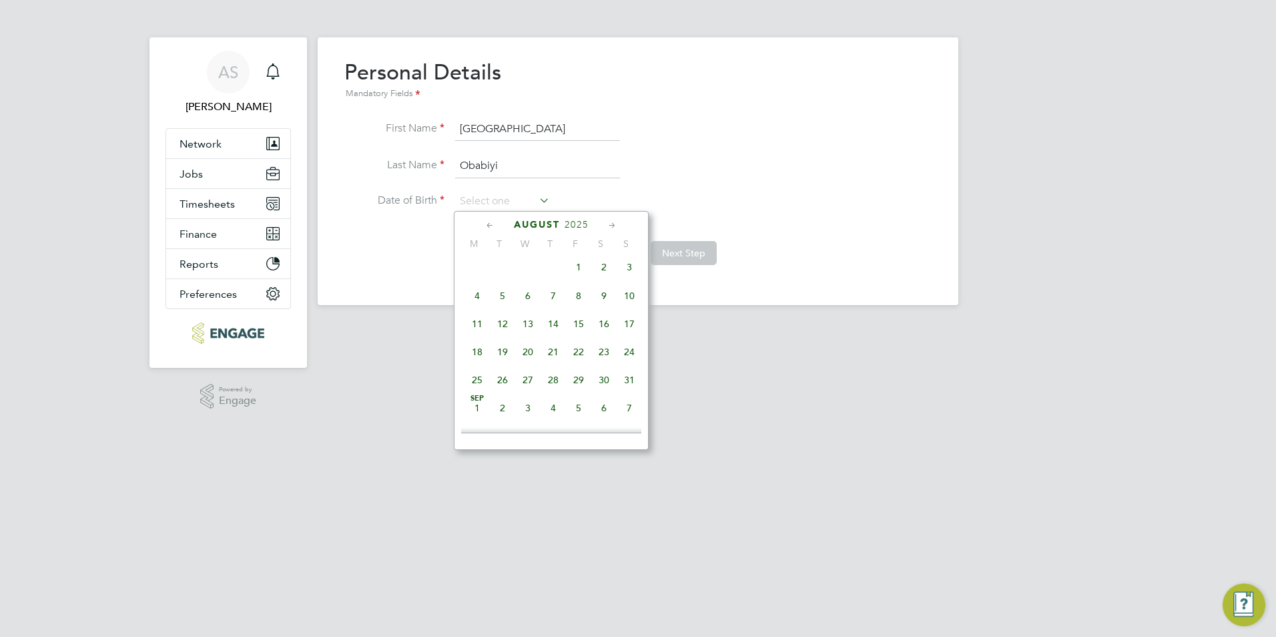
click at [490, 222] on icon at bounding box center [490, 225] width 13 height 15
click at [532, 225] on span "April" at bounding box center [537, 224] width 33 height 11
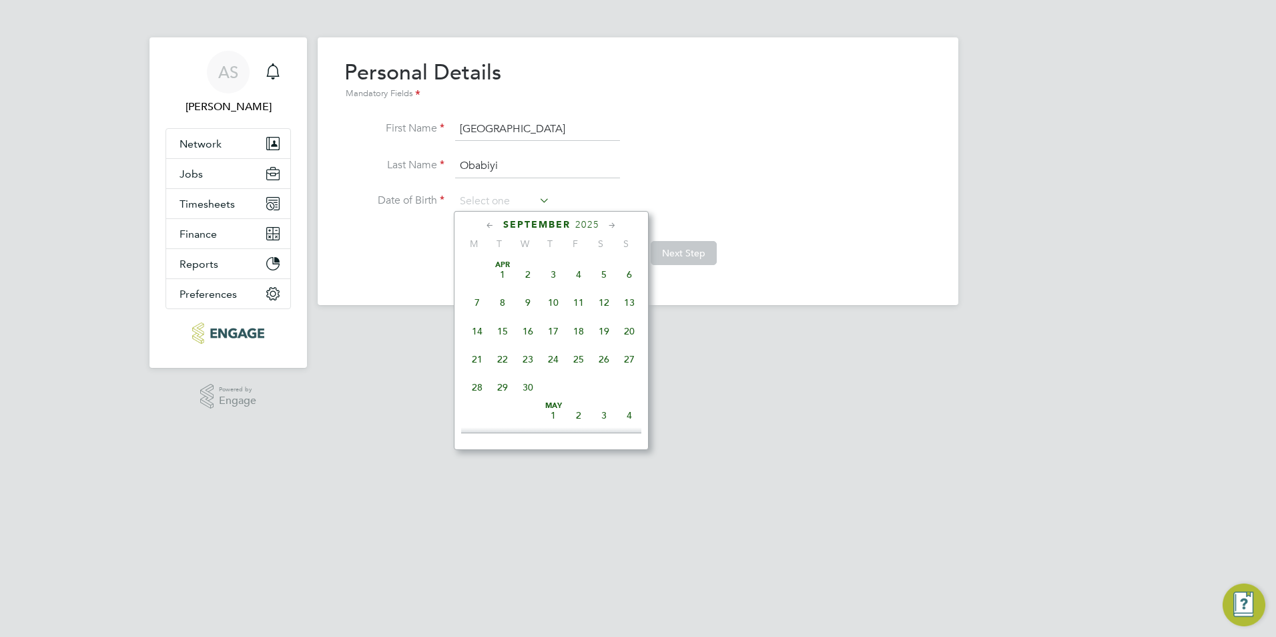
scroll to position [749, 0]
click at [532, 225] on span "September" at bounding box center [536, 224] width 67 height 11
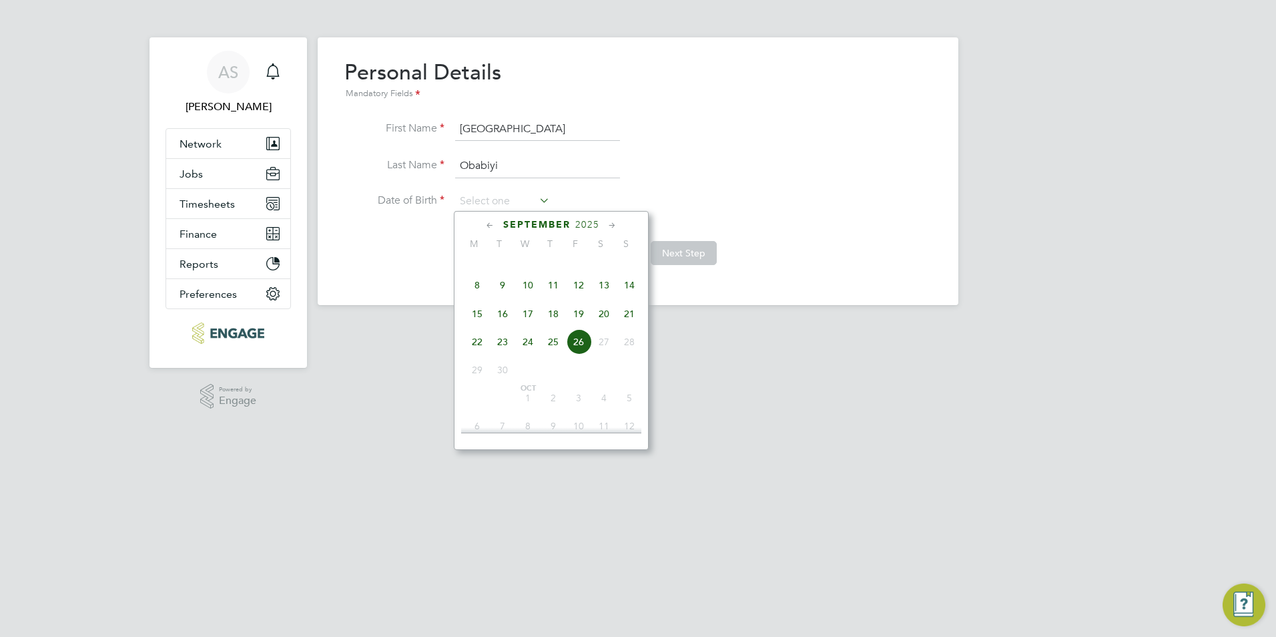
click at [532, 225] on span "September" at bounding box center [536, 224] width 67 height 11
click at [588, 230] on span "2025" at bounding box center [587, 224] width 24 height 11
drag, startPoint x: 587, startPoint y: 226, endPoint x: 581, endPoint y: 262, distance: 36.4
click at [581, 262] on div "September 2025 M T W T F S S 1920 1921 1922 1923 1924 1925 1926 1927 1928 1929 …" at bounding box center [551, 330] width 195 height 239
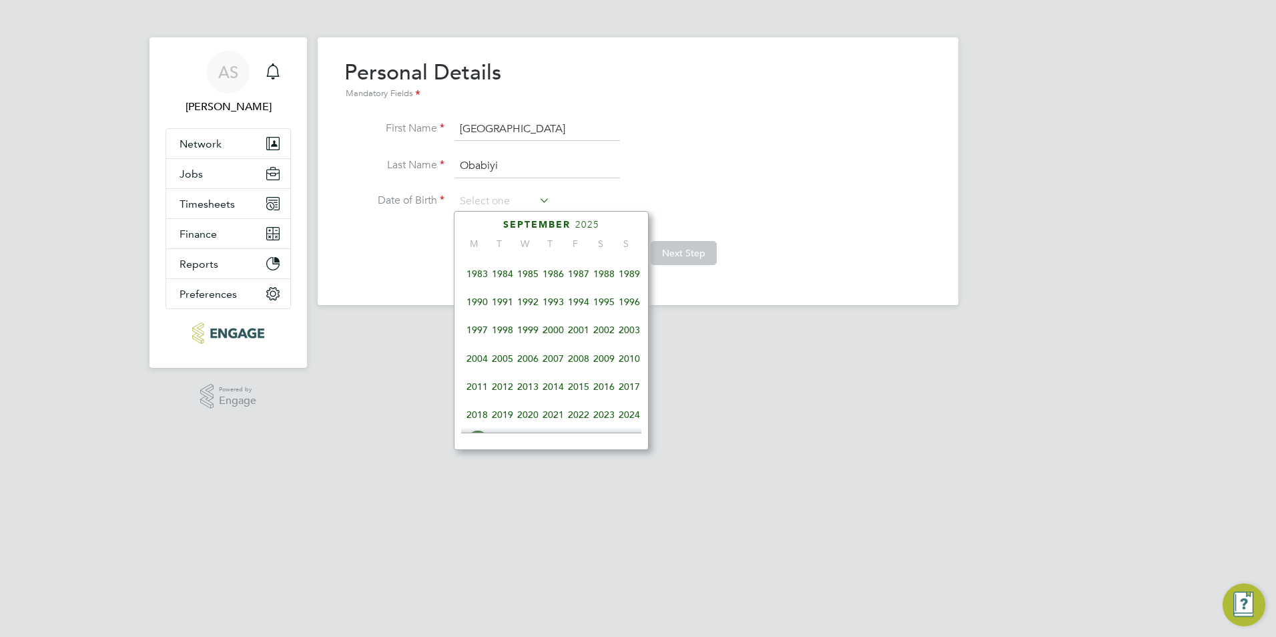
scroll to position [153, 0]
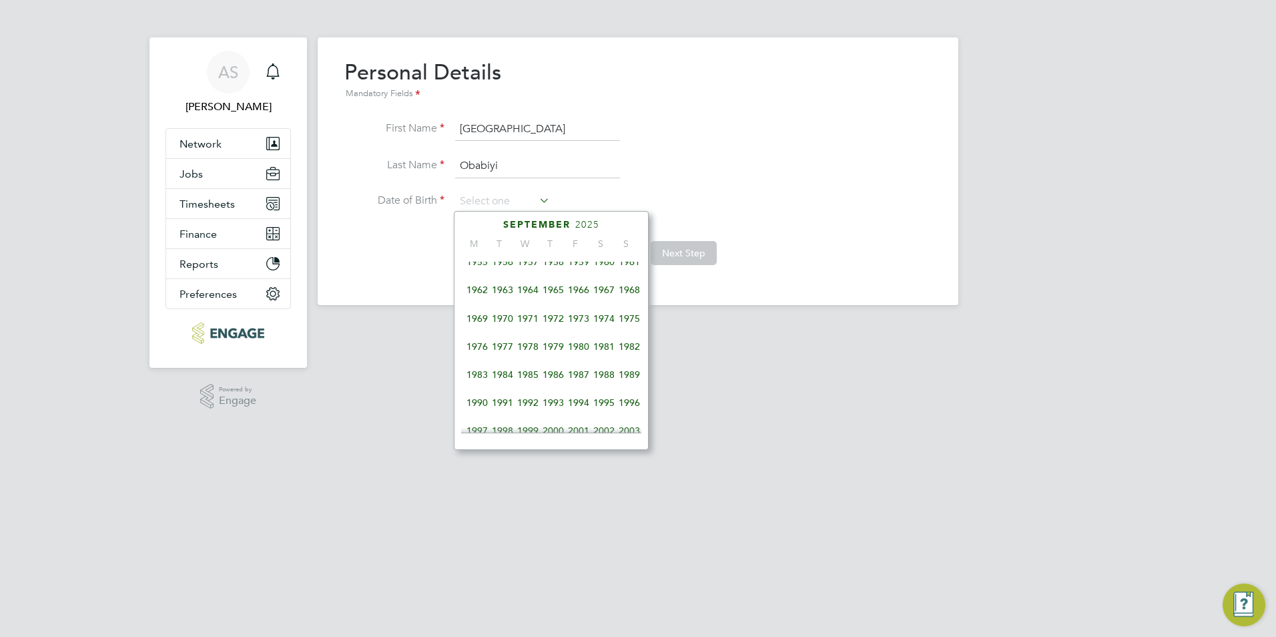
click at [551, 322] on span "1972" at bounding box center [553, 318] width 25 height 25
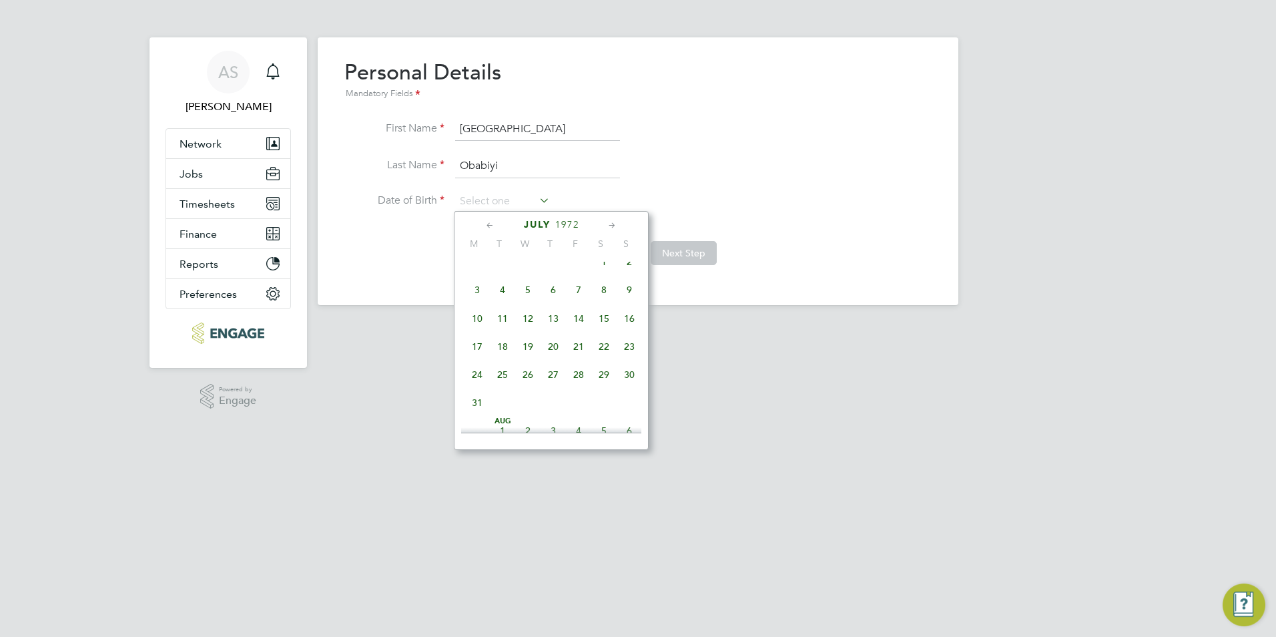
click at [487, 224] on icon at bounding box center [490, 225] width 13 height 15
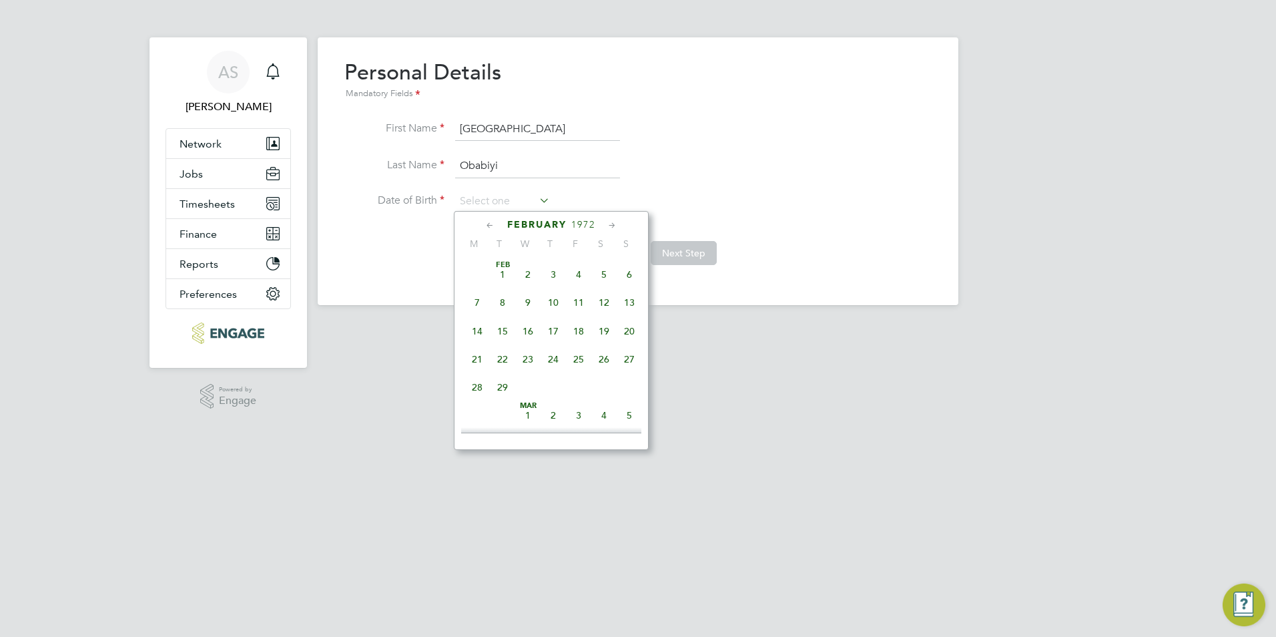
click at [555, 328] on span "17" at bounding box center [553, 330] width 25 height 25
type input "17 Feb 1972"
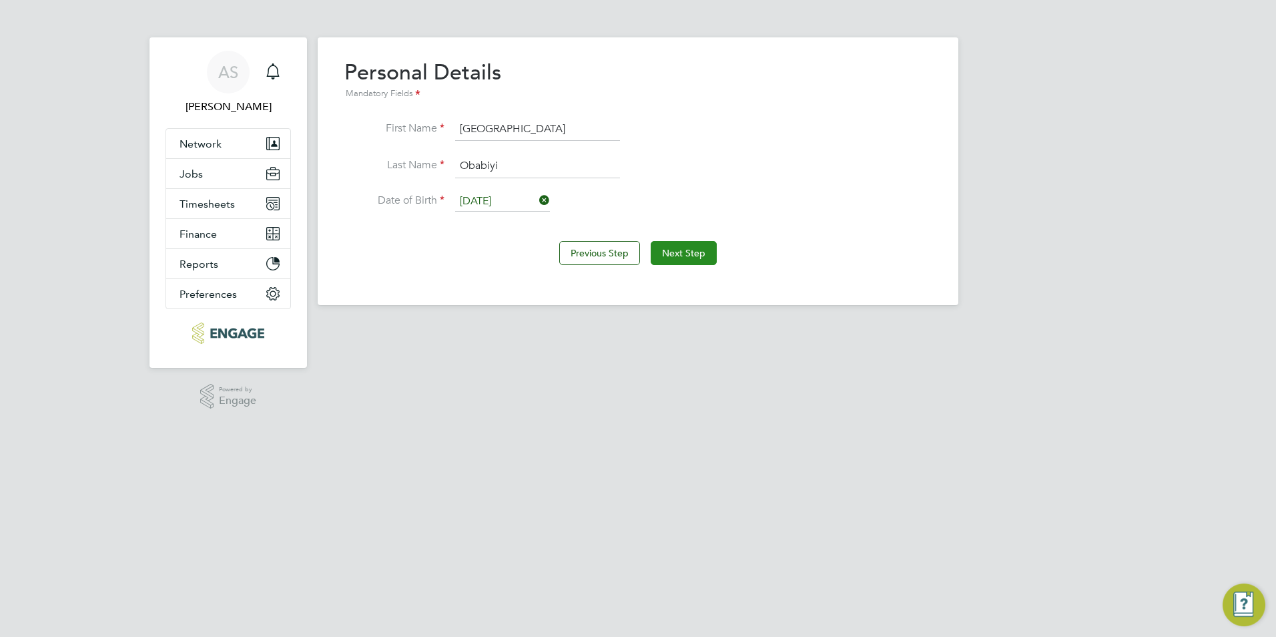
click at [681, 258] on button "Next Step" at bounding box center [684, 253] width 66 height 24
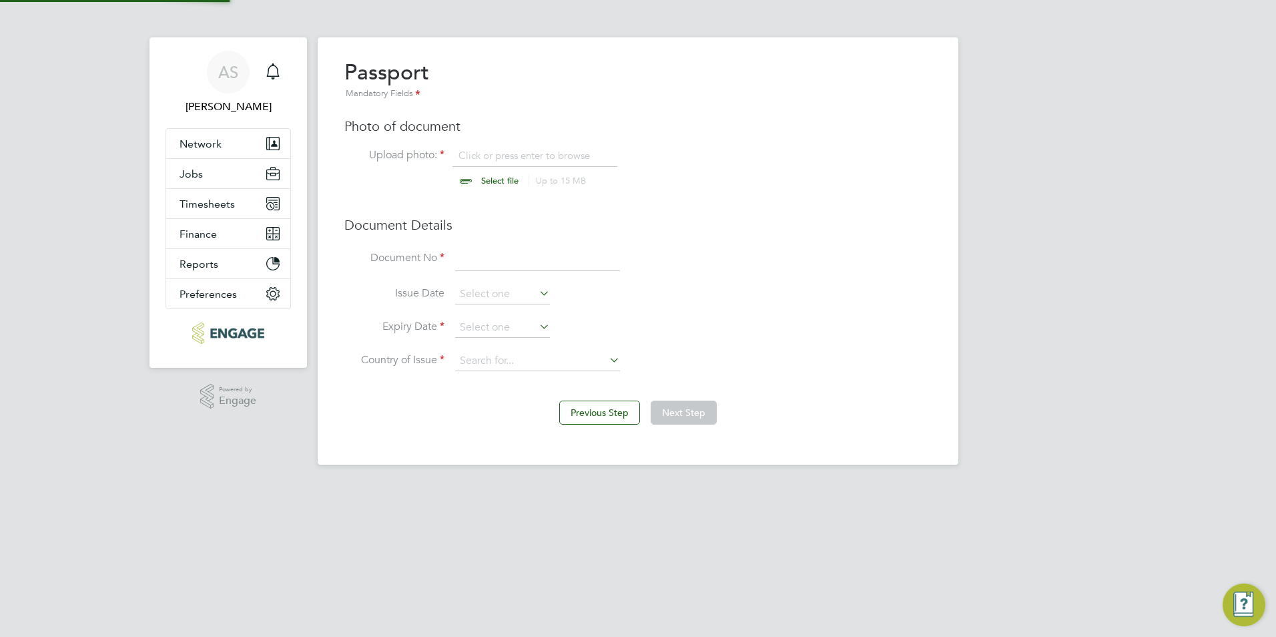
scroll to position [18, 166]
click at [556, 158] on input "file" at bounding box center [513, 169] width 210 height 40
click at [505, 181] on input "file" at bounding box center [513, 169] width 210 height 40
type input "C:\fakepath\ID-NEW.pdf"
click at [503, 256] on input at bounding box center [537, 259] width 165 height 24
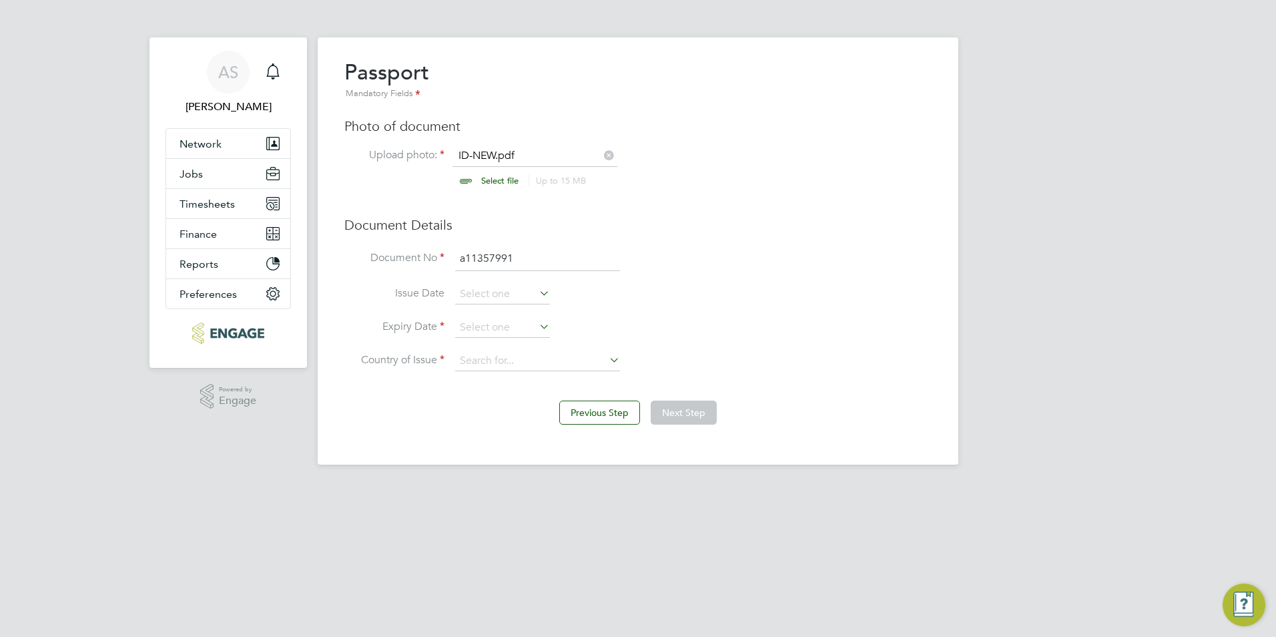
click at [466, 262] on input "a11357991" at bounding box center [537, 259] width 165 height 24
type input "A11357991"
click at [503, 289] on input at bounding box center [502, 294] width 95 height 20
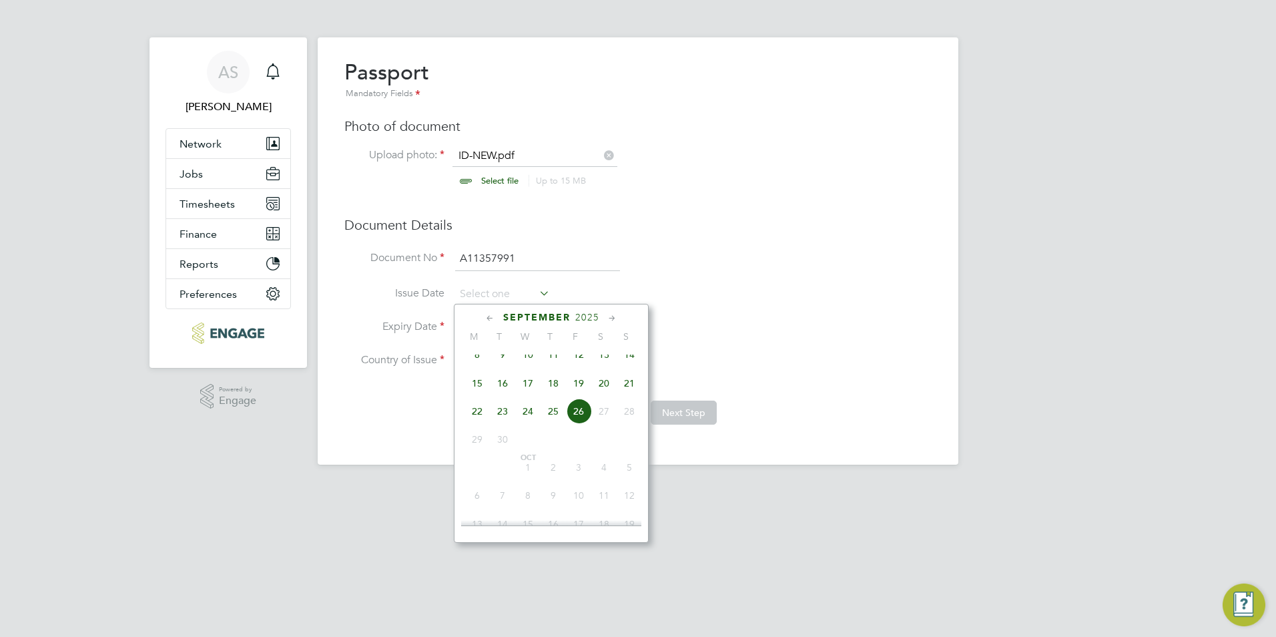
click at [583, 318] on span "2025" at bounding box center [587, 317] width 24 height 11
click at [531, 417] on span "2020" at bounding box center [527, 407] width 25 height 25
click at [485, 317] on icon at bounding box center [490, 318] width 13 height 15
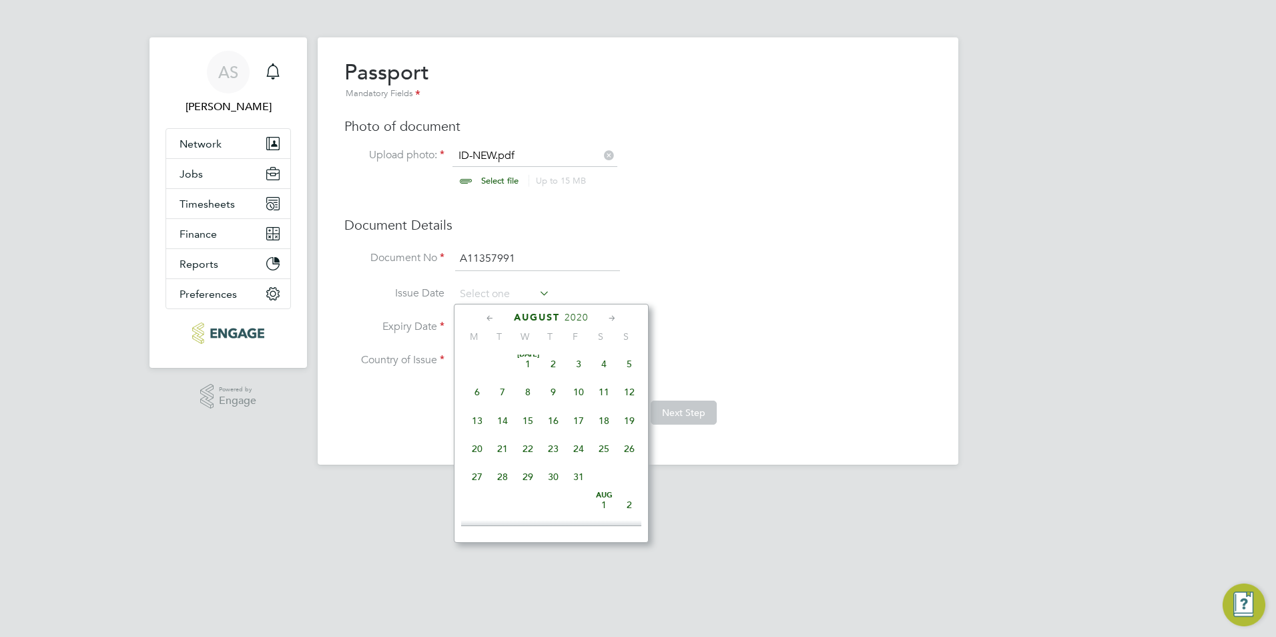
click at [485, 317] on icon at bounding box center [490, 318] width 13 height 15
click at [609, 320] on icon at bounding box center [612, 318] width 13 height 15
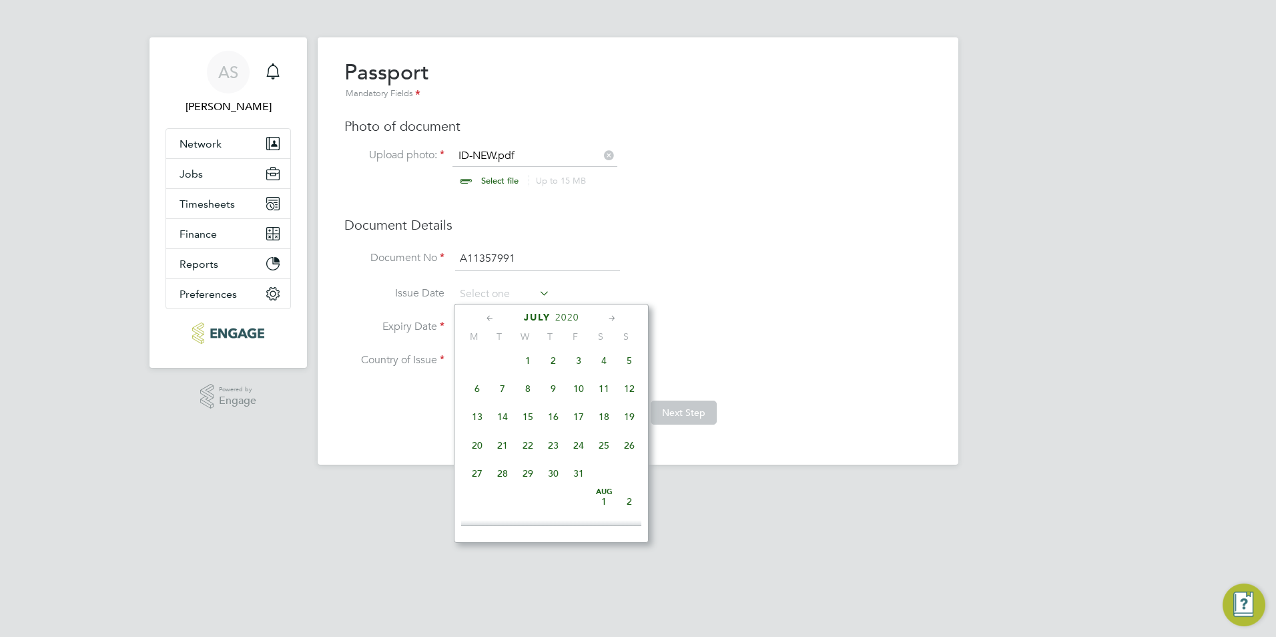
click at [557, 451] on span "23" at bounding box center [553, 444] width 25 height 25
type input "23 Jul 2020"
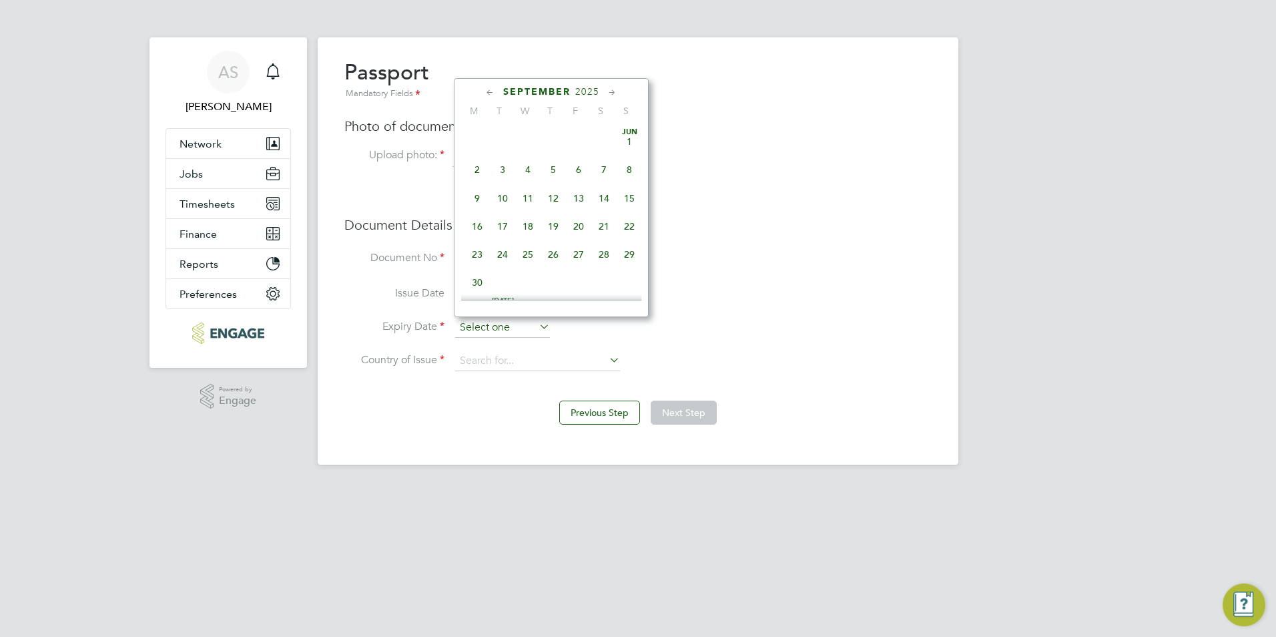
click at [535, 323] on input at bounding box center [502, 328] width 95 height 20
click at [725, 227] on h3 "Document Details" at bounding box center [637, 224] width 587 height 17
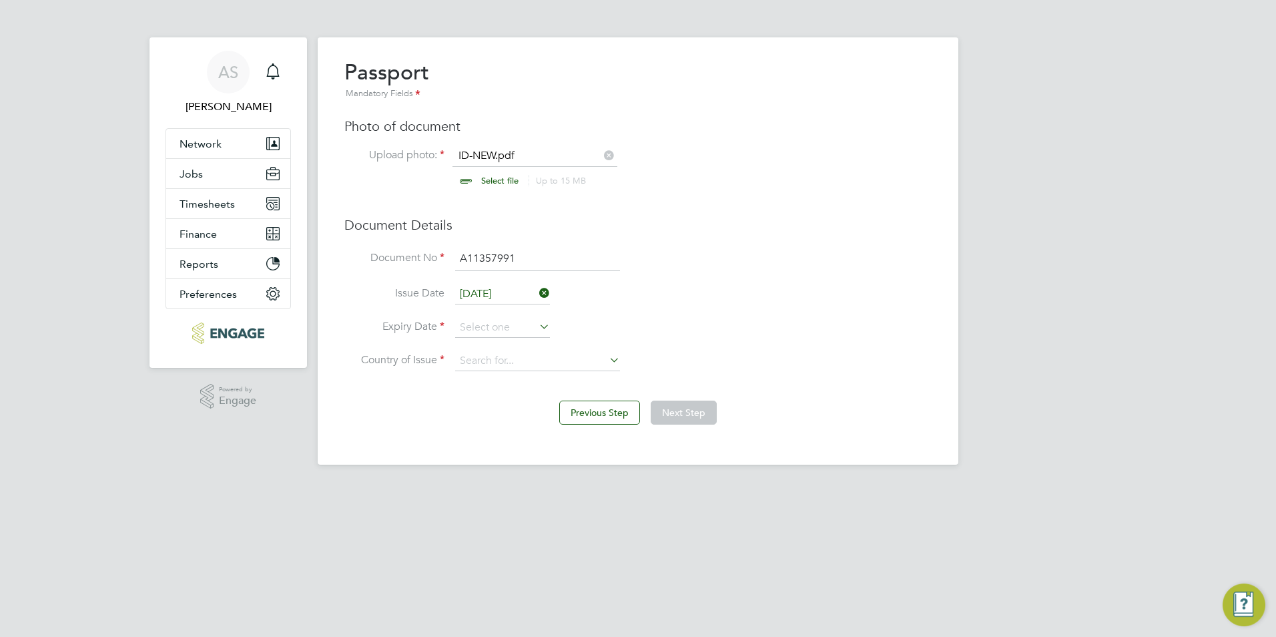
click at [537, 333] on icon at bounding box center [537, 326] width 0 height 19
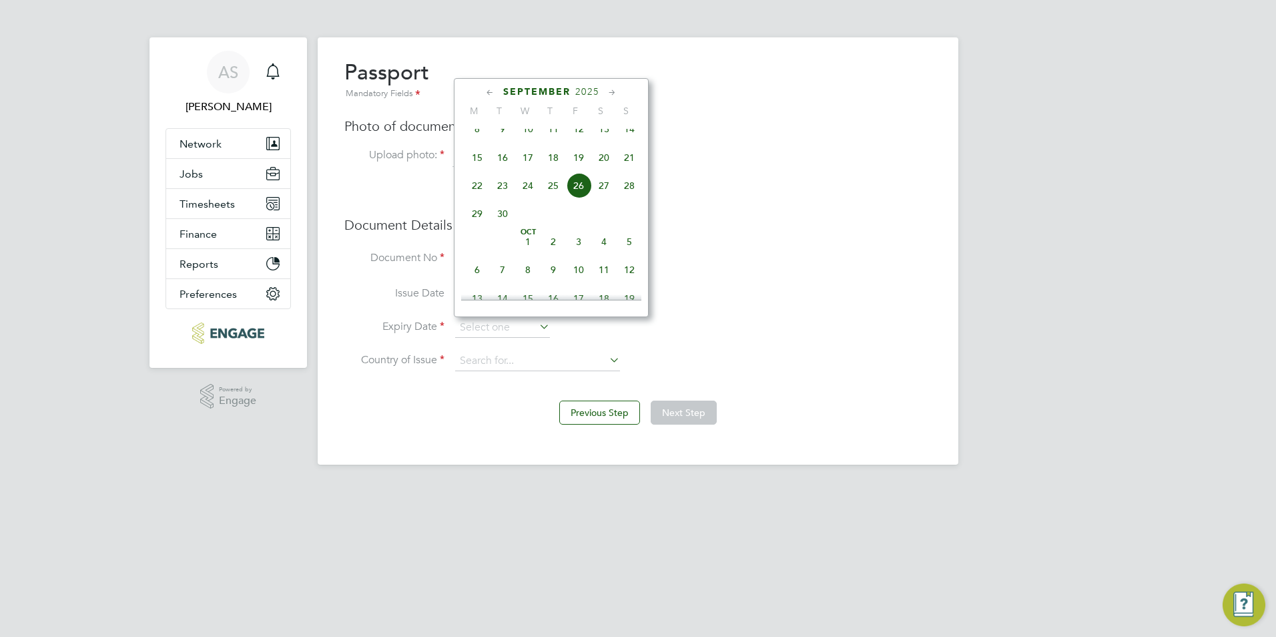
click at [593, 89] on span "2025" at bounding box center [587, 91] width 24 height 11
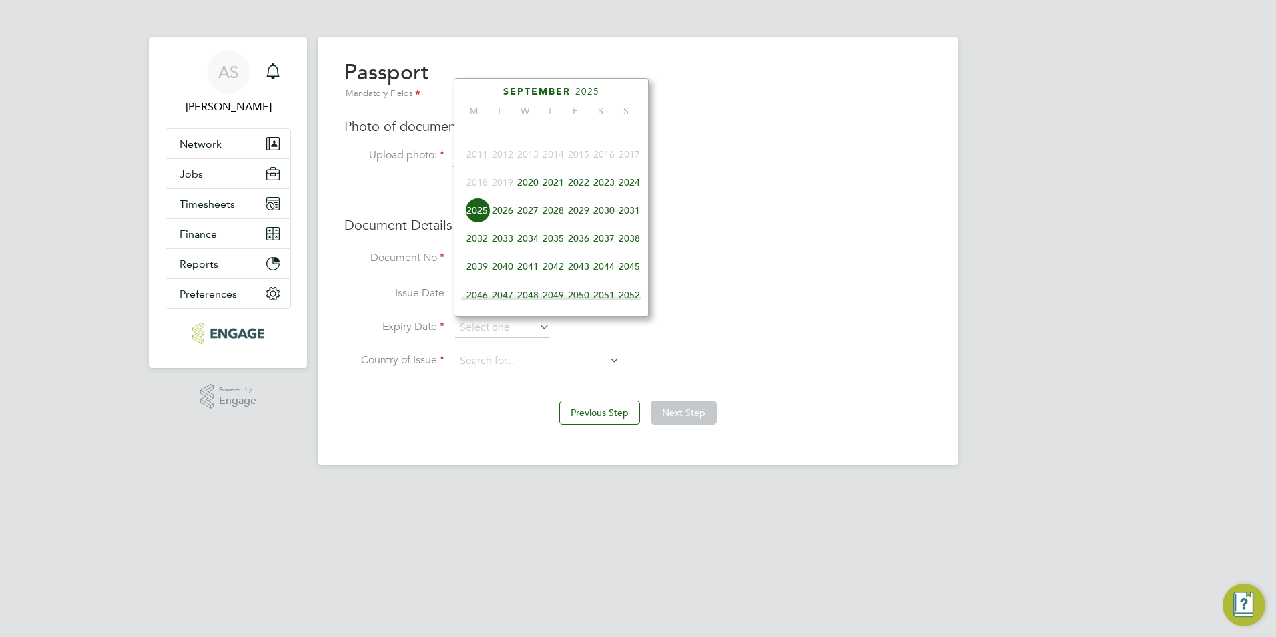
click at [479, 216] on span "2025" at bounding box center [476, 210] width 25 height 25
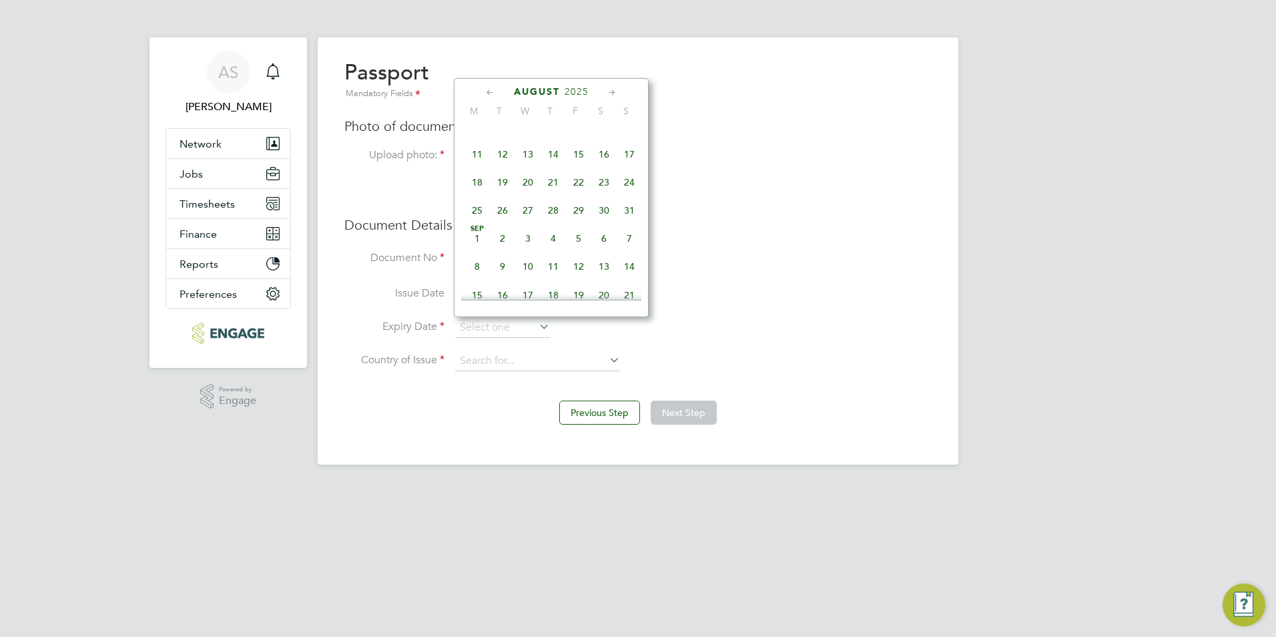
click at [492, 91] on icon at bounding box center [490, 92] width 13 height 15
click at [612, 92] on icon at bounding box center [612, 92] width 13 height 15
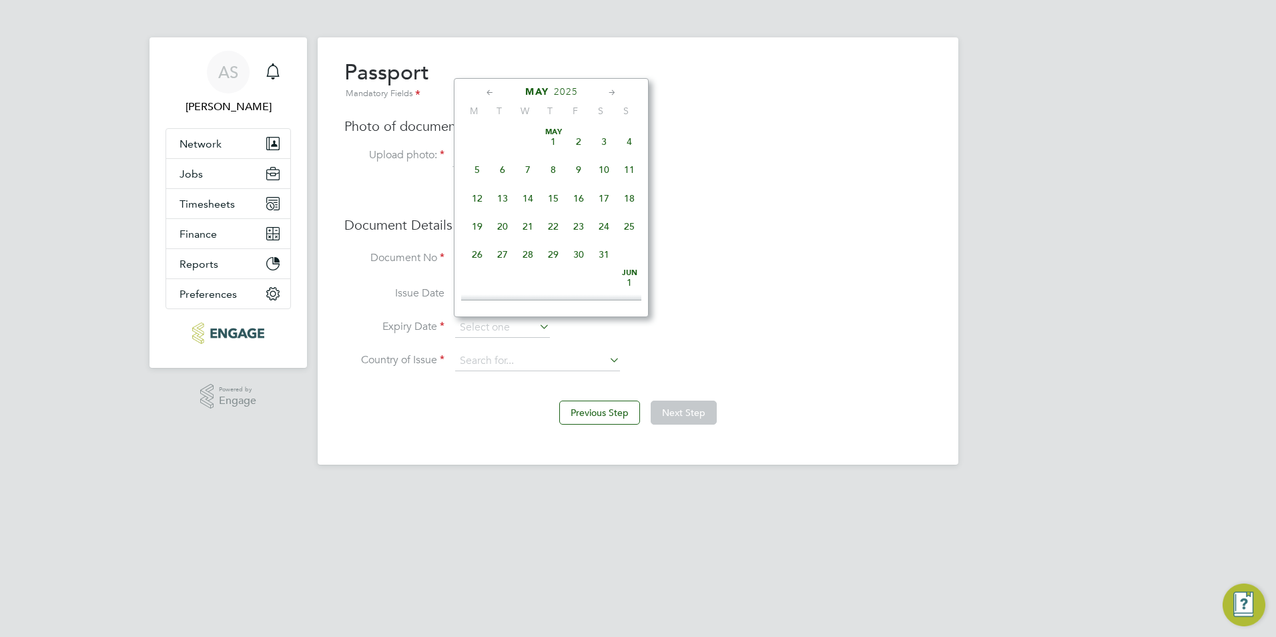
scroll to position [144, 0]
click at [631, 228] on span "22" at bounding box center [629, 222] width 25 height 25
type input "22 Jun 2025"
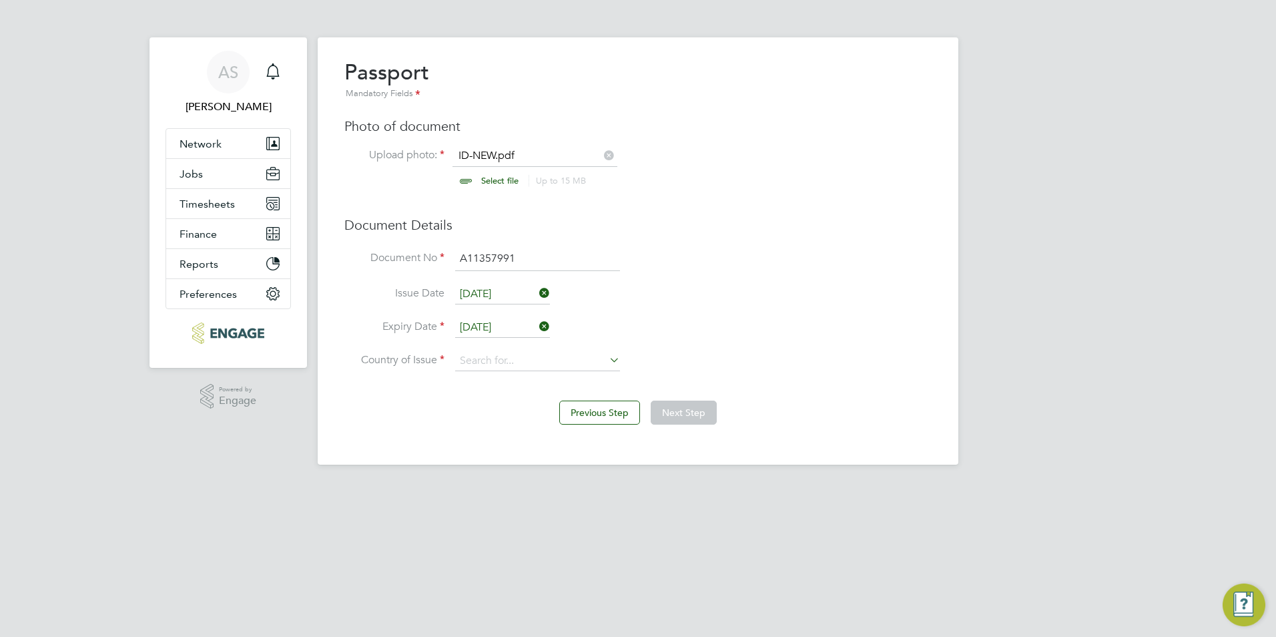
click at [537, 321] on icon at bounding box center [537, 326] width 0 height 19
click at [537, 325] on icon at bounding box center [537, 326] width 0 height 19
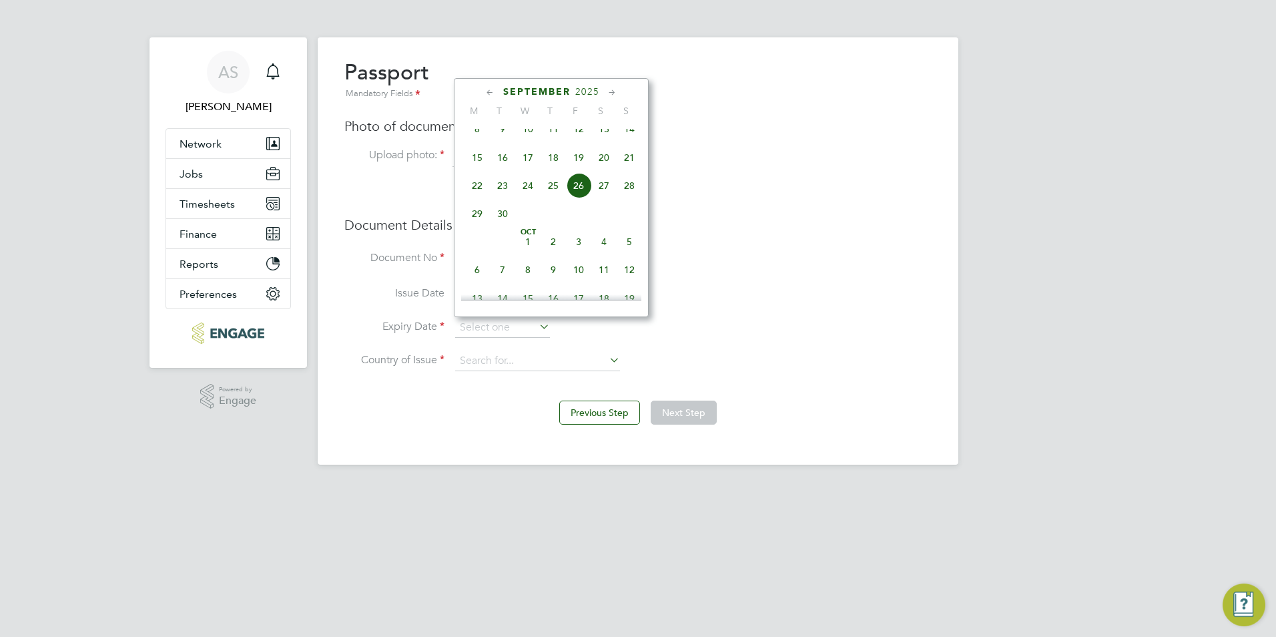
click at [486, 92] on icon at bounding box center [490, 92] width 13 height 15
click at [487, 92] on icon at bounding box center [490, 92] width 13 height 15
click at [493, 226] on span "22" at bounding box center [502, 222] width 25 height 25
type input "22 Jul 2025"
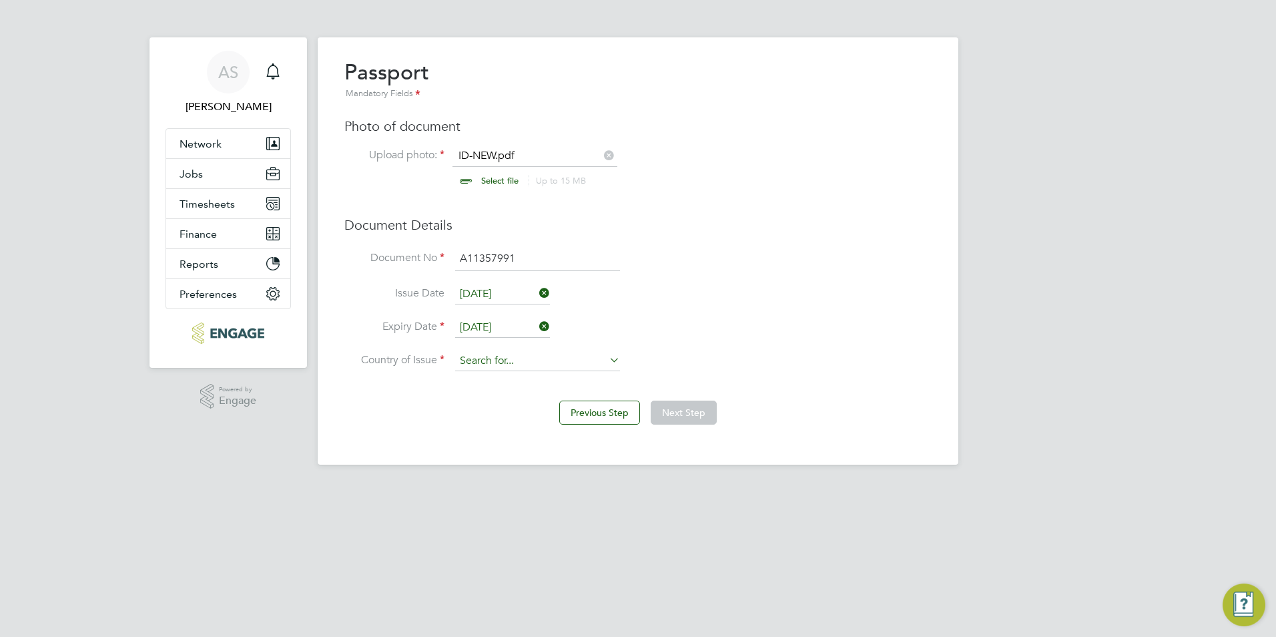
click at [503, 366] on input at bounding box center [537, 361] width 165 height 20
click at [512, 380] on li "Nigeria" at bounding box center [537, 380] width 166 height 18
type input "Nigeria"
click at [700, 412] on button "Next Step" at bounding box center [684, 412] width 66 height 24
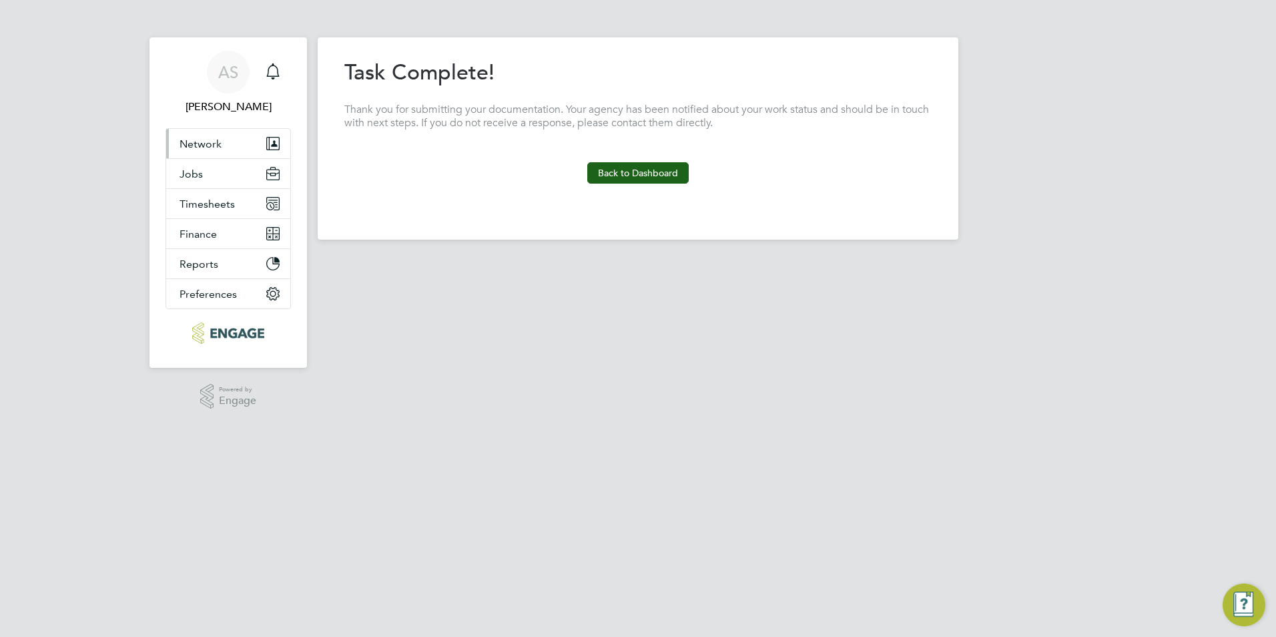
click at [206, 151] on button "Network" at bounding box center [228, 143] width 124 height 29
click at [627, 164] on button "Back to Dashboard" at bounding box center [637, 172] width 101 height 21
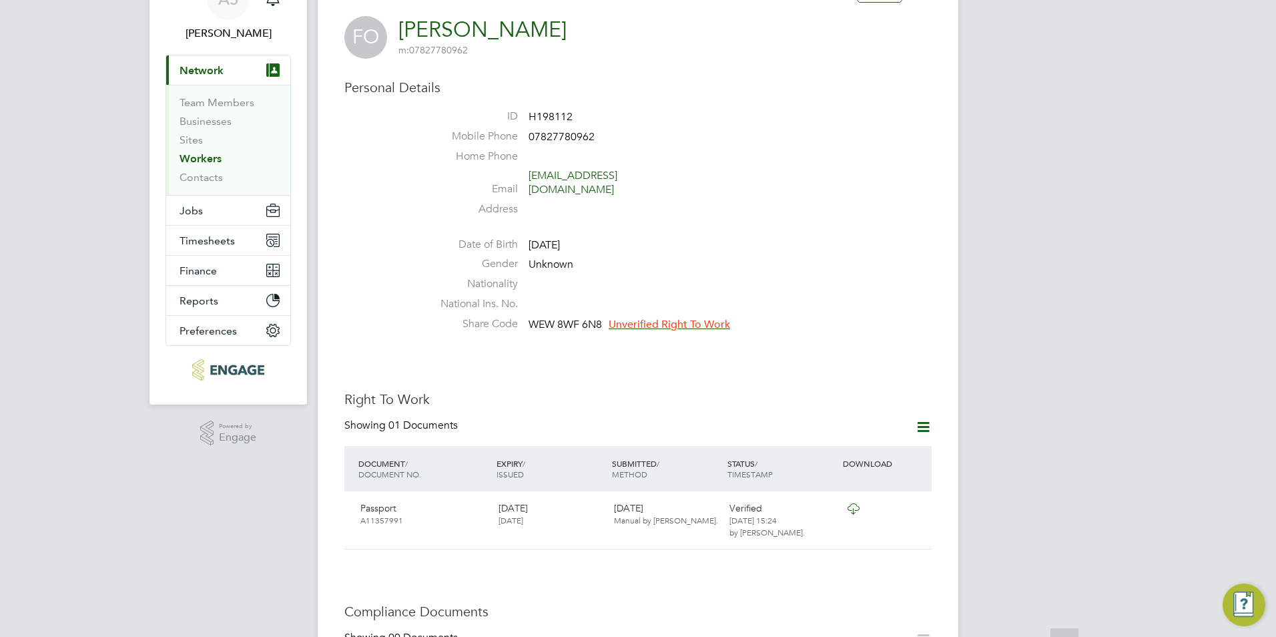
scroll to position [133, 0]
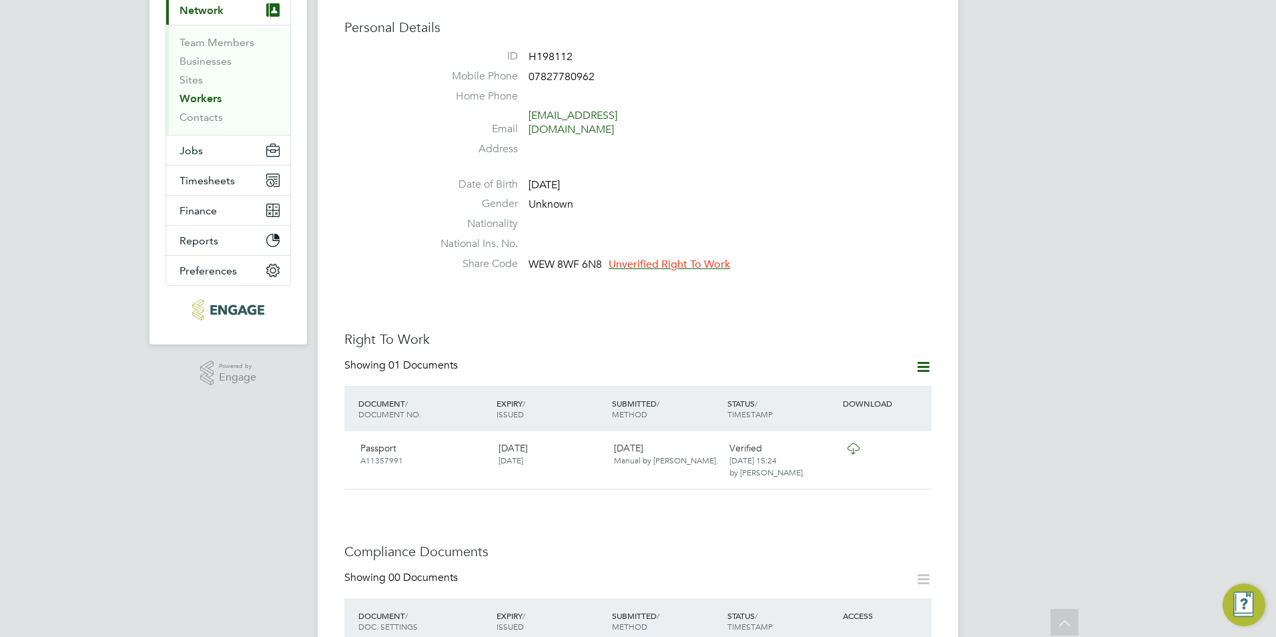
click at [669, 258] on span "Unverified Right To Work" at bounding box center [669, 264] width 121 height 13
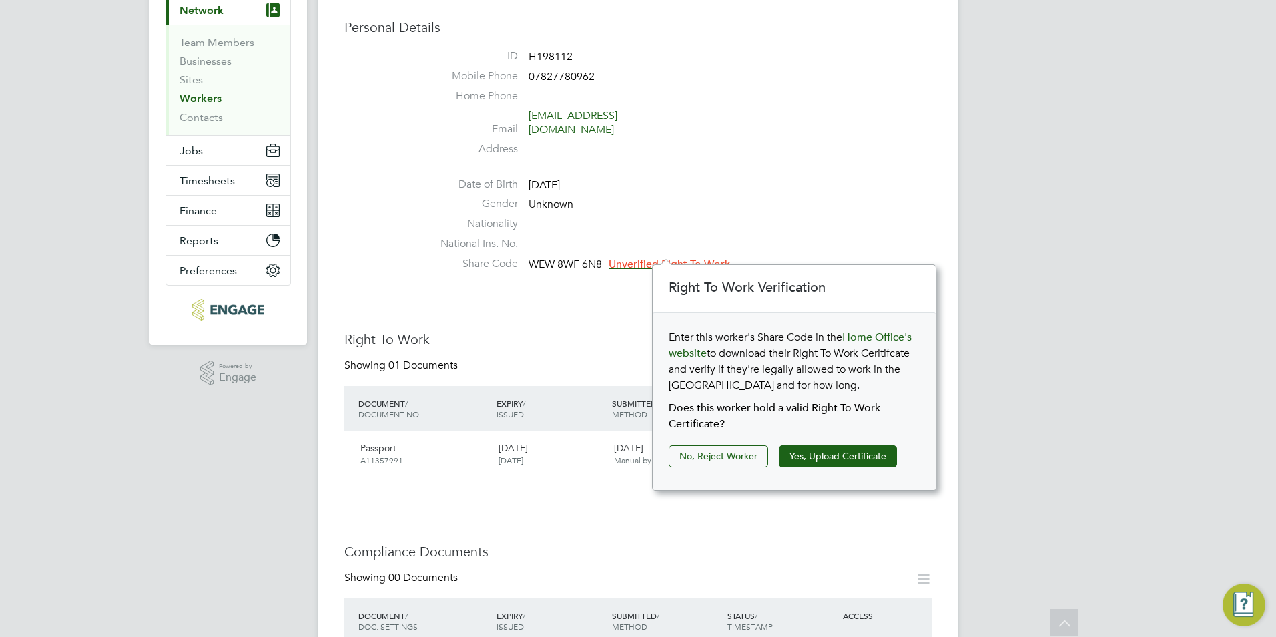
scroll to position [14, 121]
click at [810, 456] on button "Yes, Upload Certificate" at bounding box center [838, 455] width 118 height 21
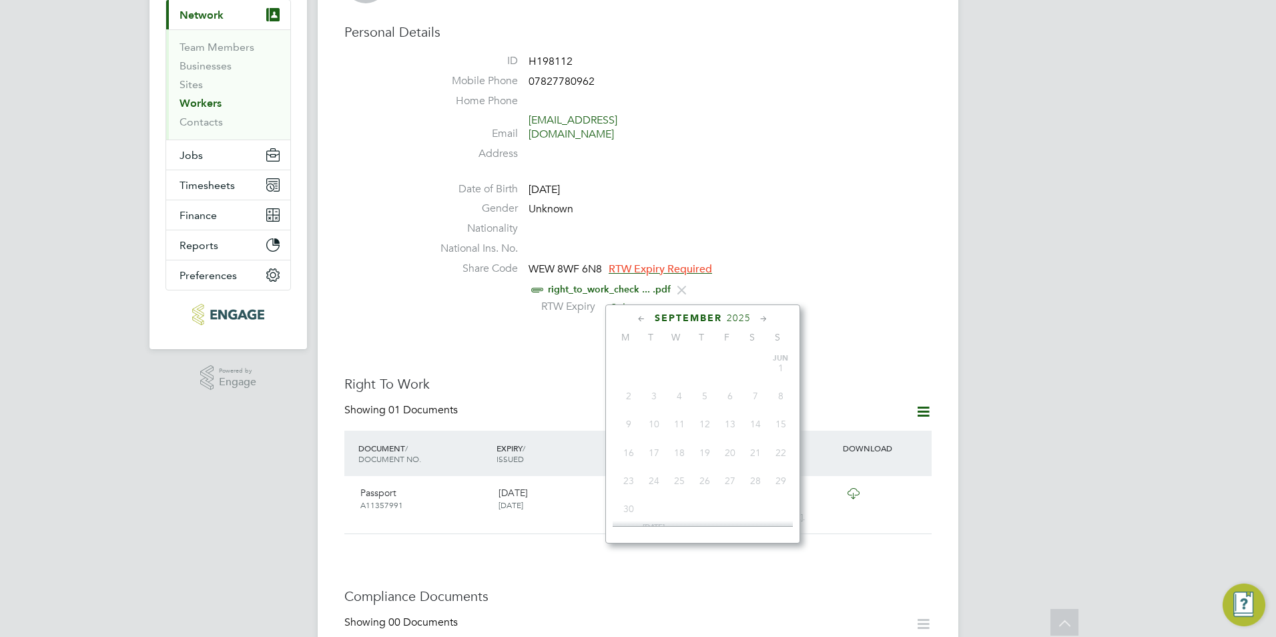
scroll to position [491, 0]
click at [660, 298] on input at bounding box center [653, 308] width 95 height 20
click at [723, 422] on span "26" at bounding box center [729, 411] width 25 height 25
type input "26 Sep 2025"
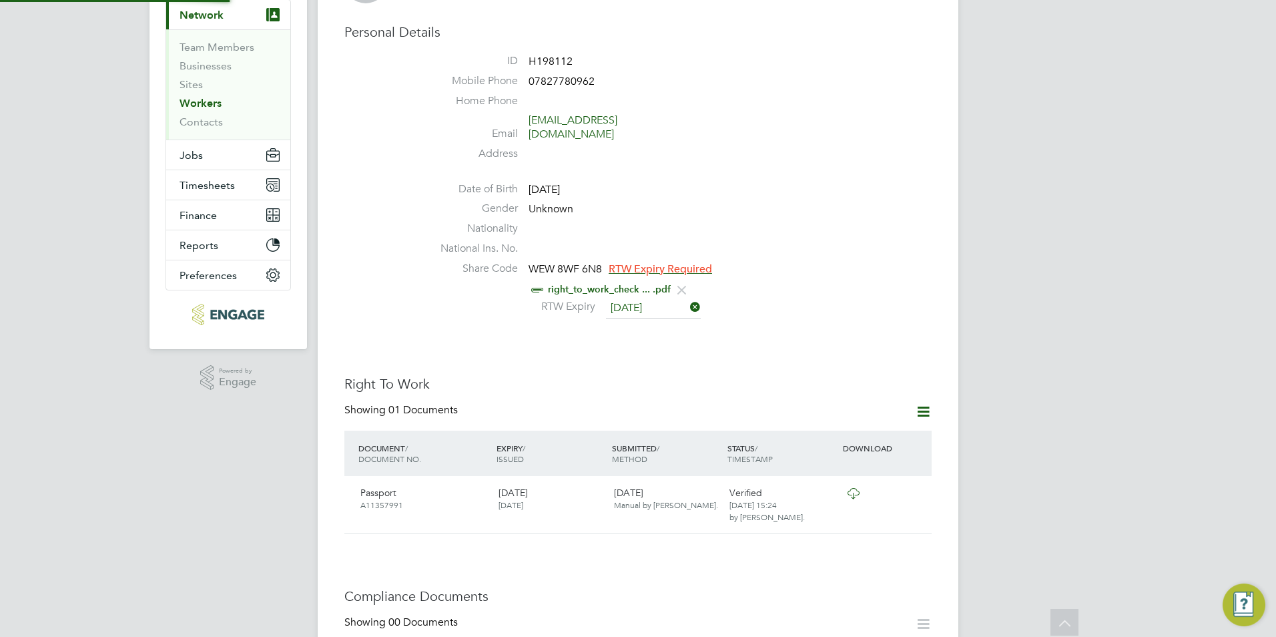
scroll to position [14, 109]
click at [687, 298] on icon at bounding box center [687, 307] width 0 height 19
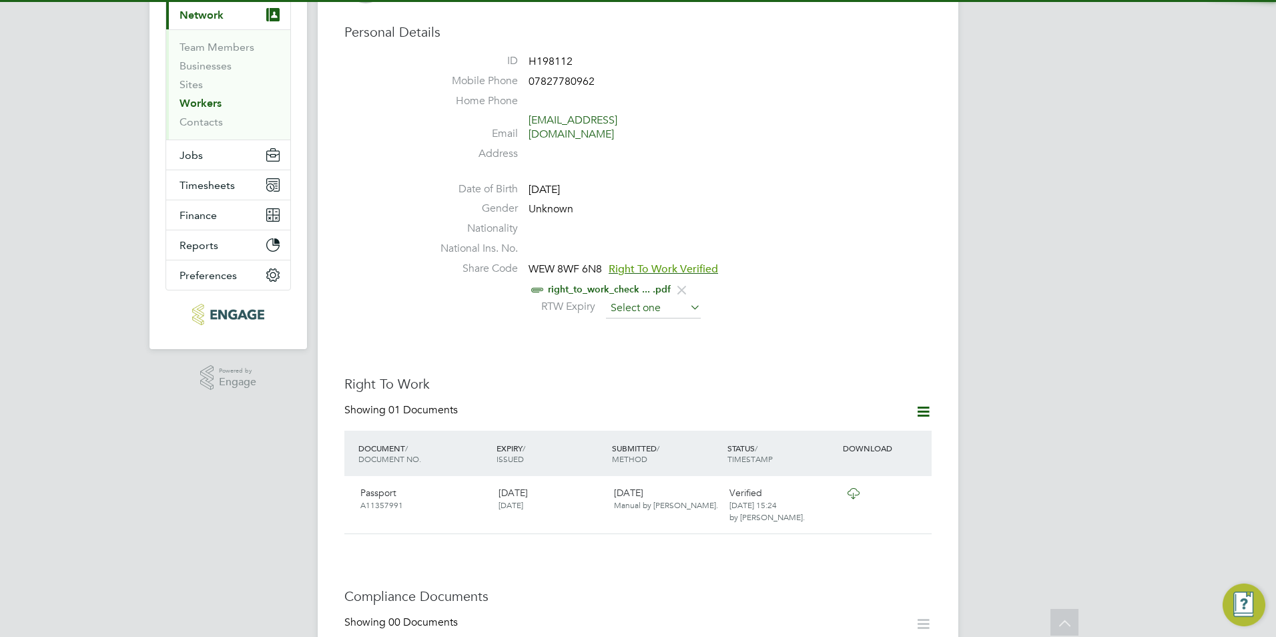
click at [635, 298] on input at bounding box center [653, 308] width 95 height 20
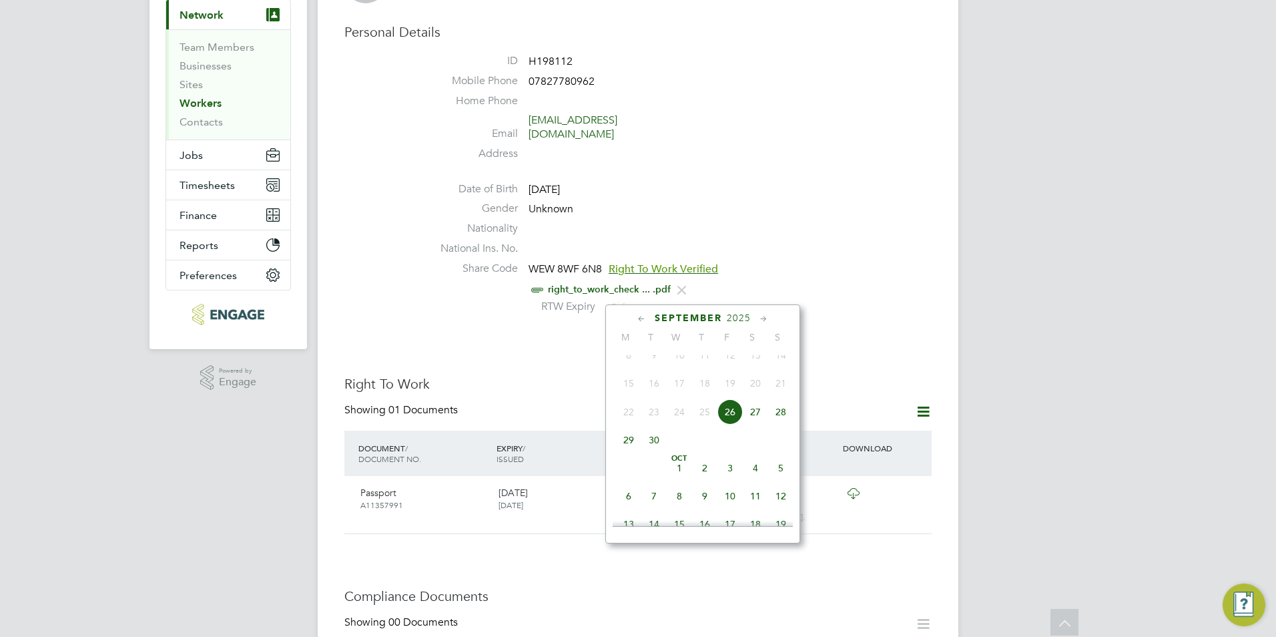
click at [736, 317] on span "2025" at bounding box center [739, 317] width 24 height 11
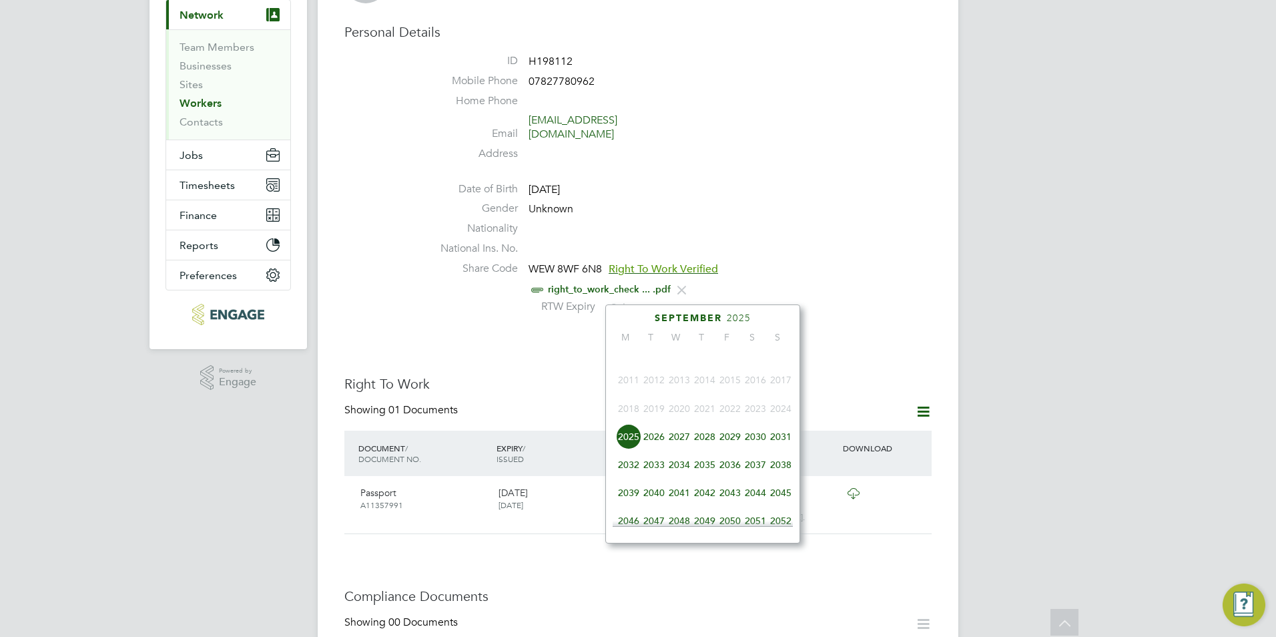
click at [651, 446] on span "2026" at bounding box center [653, 436] width 25 height 25
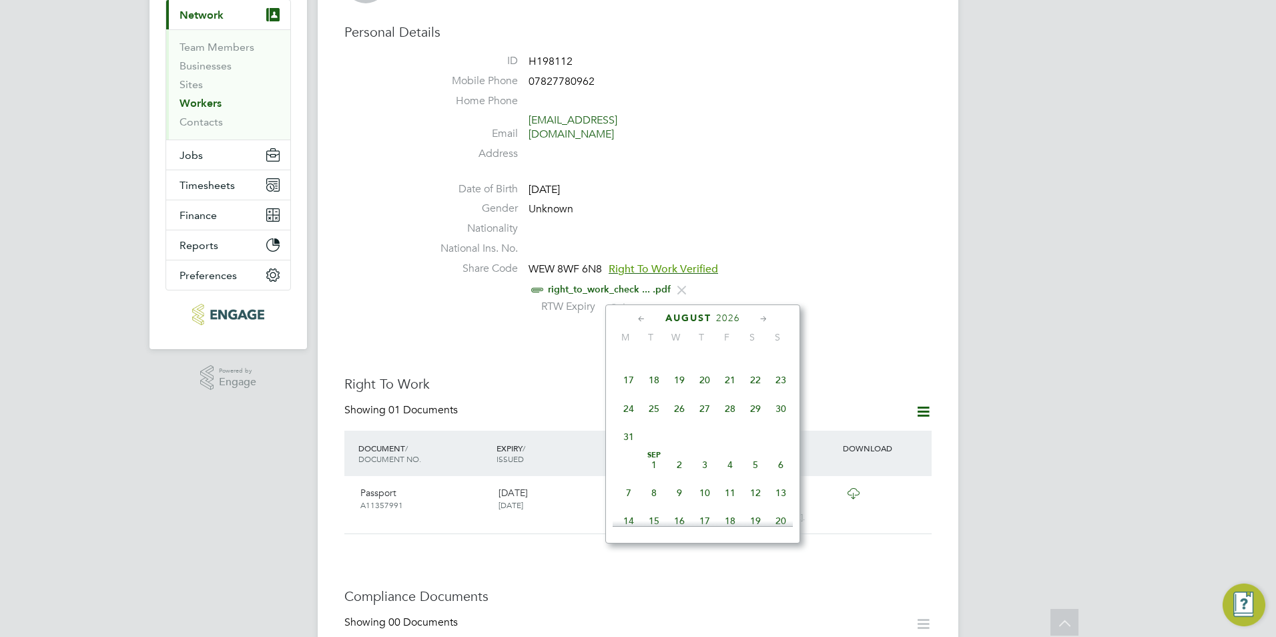
click at [640, 316] on icon at bounding box center [641, 319] width 13 height 15
click at [653, 422] on span "14" at bounding box center [653, 420] width 25 height 25
type input "14 Jul 2026"
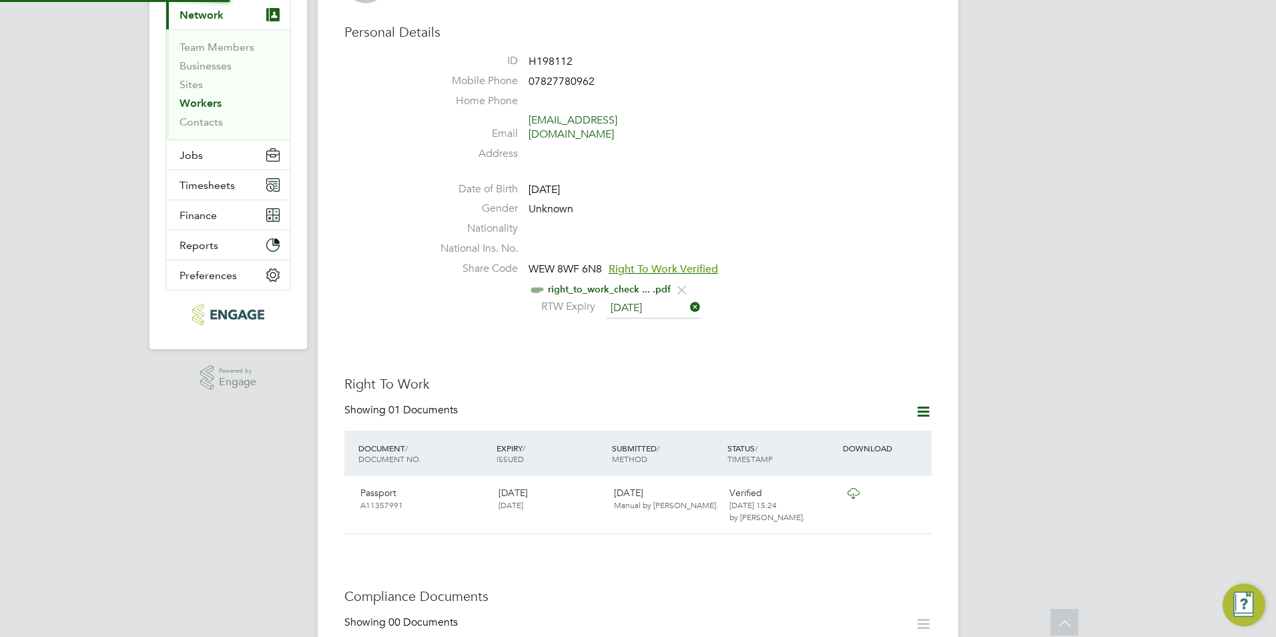
click at [755, 375] on h3 "Right To Work" at bounding box center [637, 383] width 587 height 17
click at [687, 298] on icon at bounding box center [687, 307] width 0 height 19
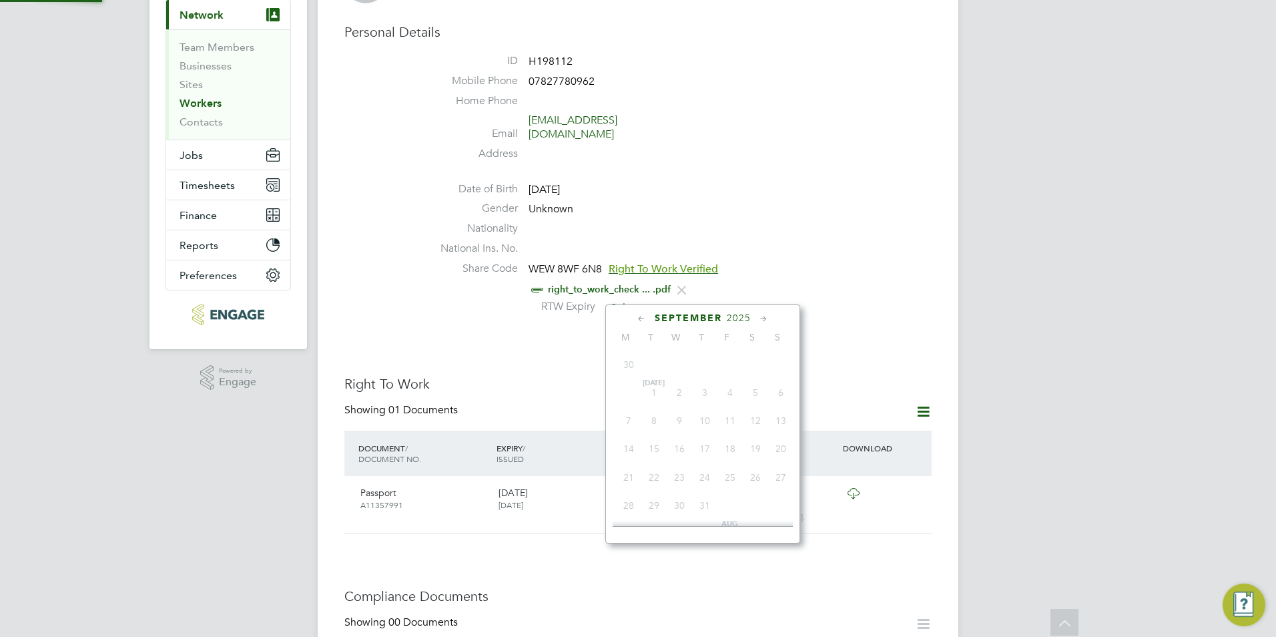
click at [682, 298] on input at bounding box center [653, 308] width 95 height 20
click at [738, 316] on span "2025" at bounding box center [739, 317] width 24 height 11
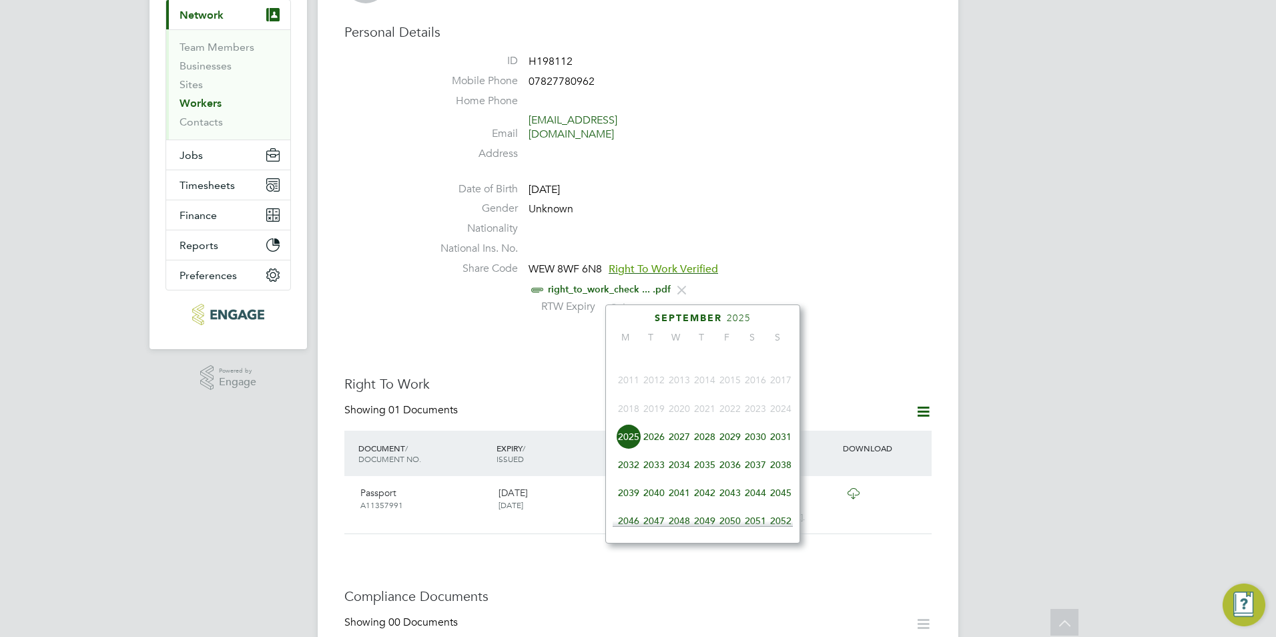
click at [664, 441] on span "2026" at bounding box center [653, 436] width 25 height 25
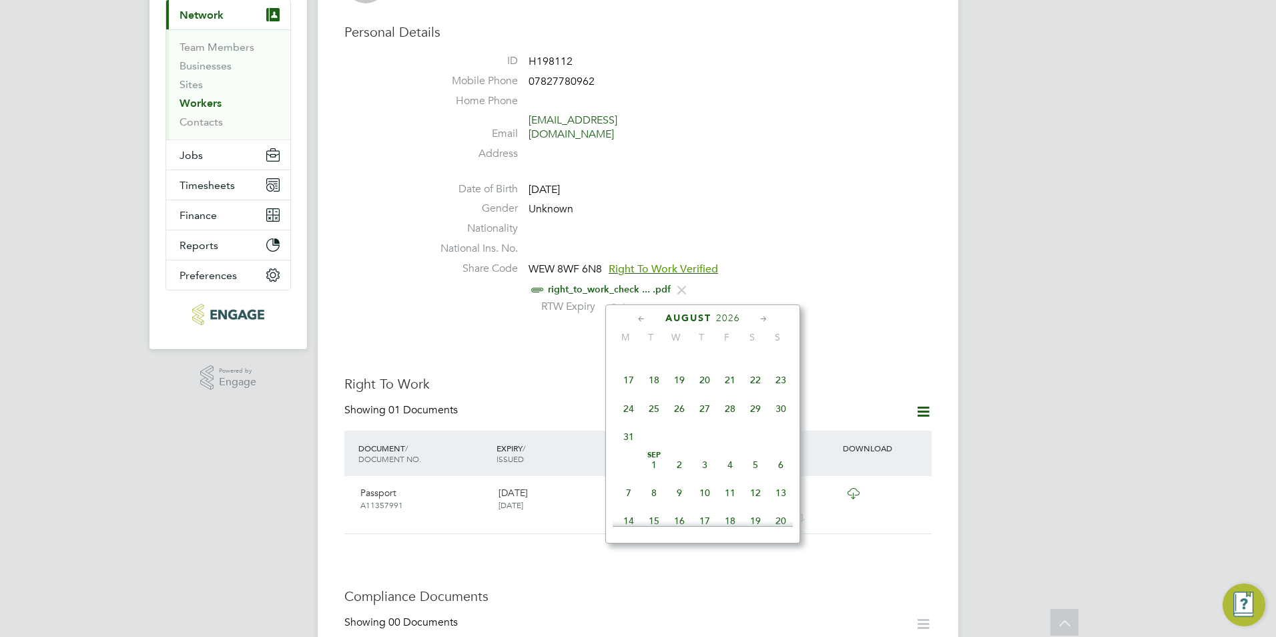
click at [734, 358] on span "14" at bounding box center [729, 351] width 25 height 25
type input "14 Aug 2026"
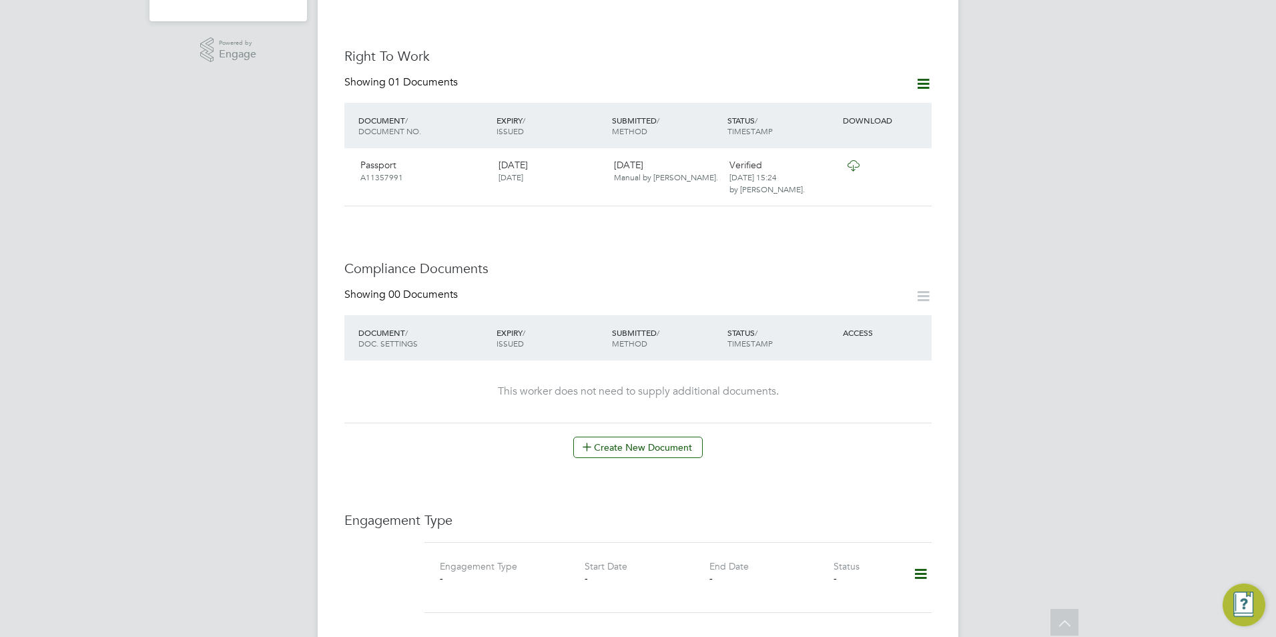
scroll to position [534, 0]
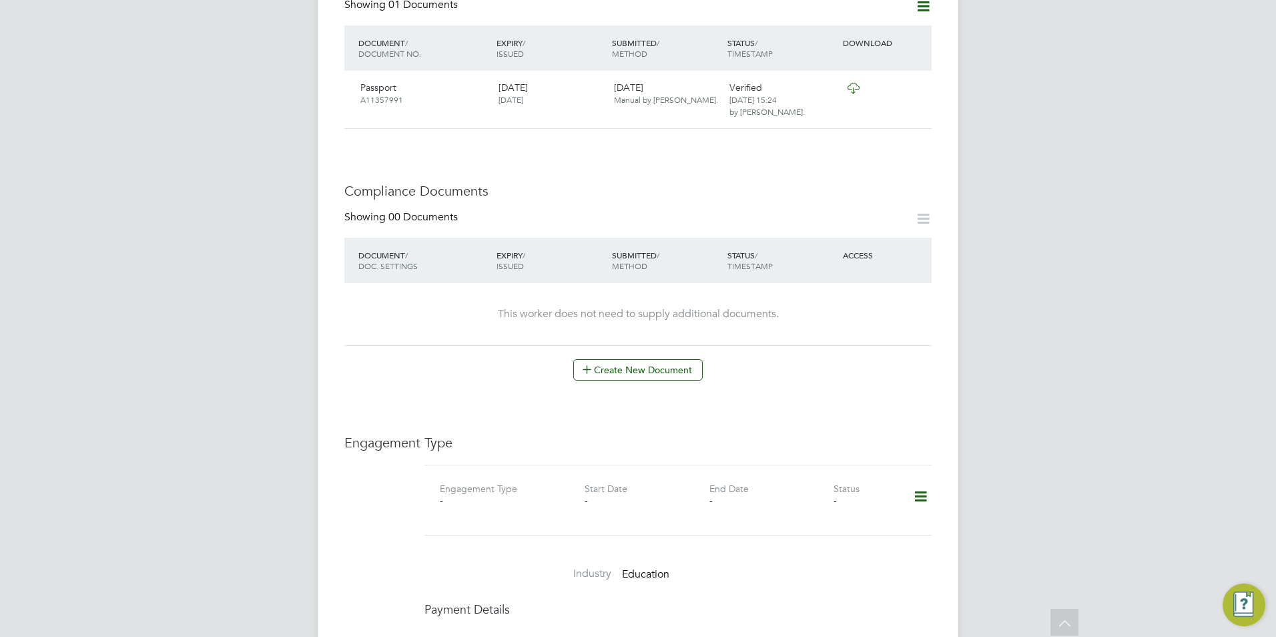
click at [917, 487] on icon at bounding box center [920, 496] width 23 height 31
click at [854, 543] on li "Add Engagement Type" at bounding box center [851, 540] width 151 height 19
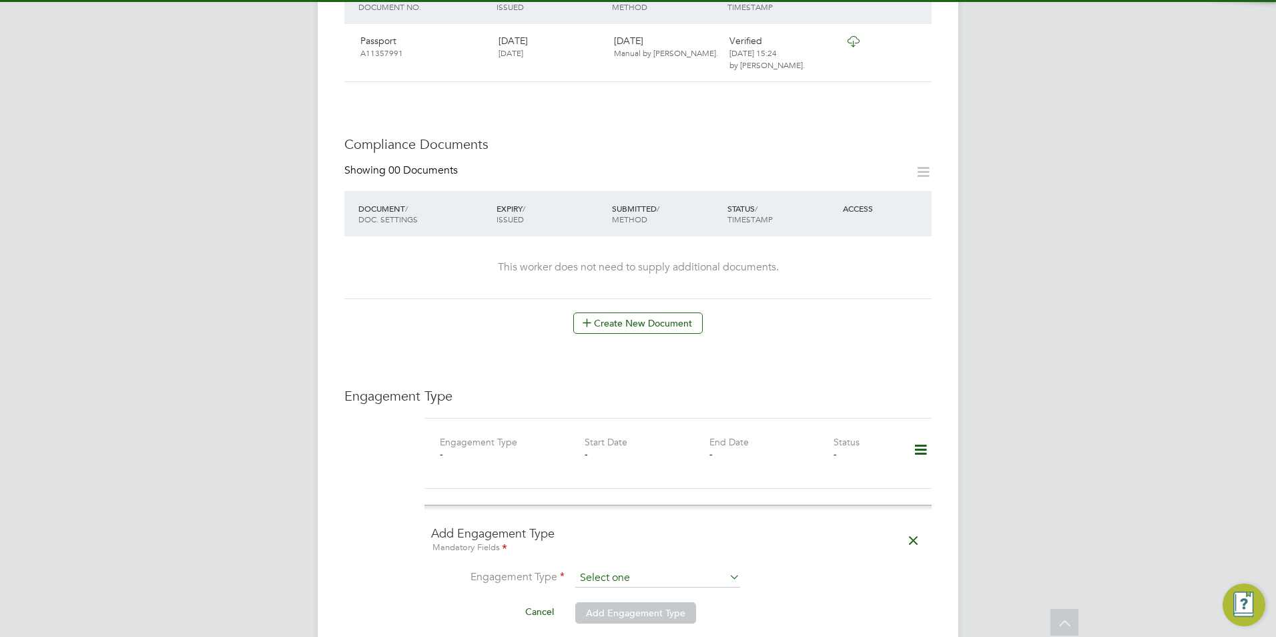
scroll to position [667, 0]
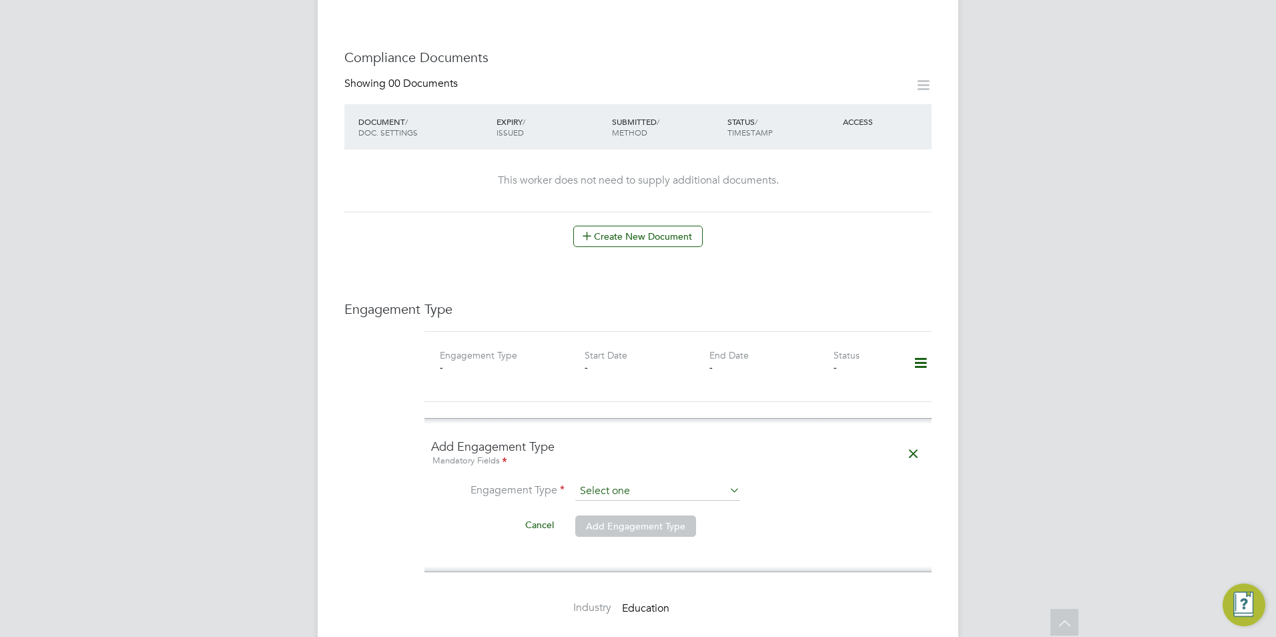
click at [647, 482] on input at bounding box center [657, 491] width 165 height 19
click at [624, 555] on li "Umbrella" at bounding box center [658, 554] width 166 height 19
type input "Umbrella"
click at [613, 514] on input at bounding box center [657, 523] width 165 height 19
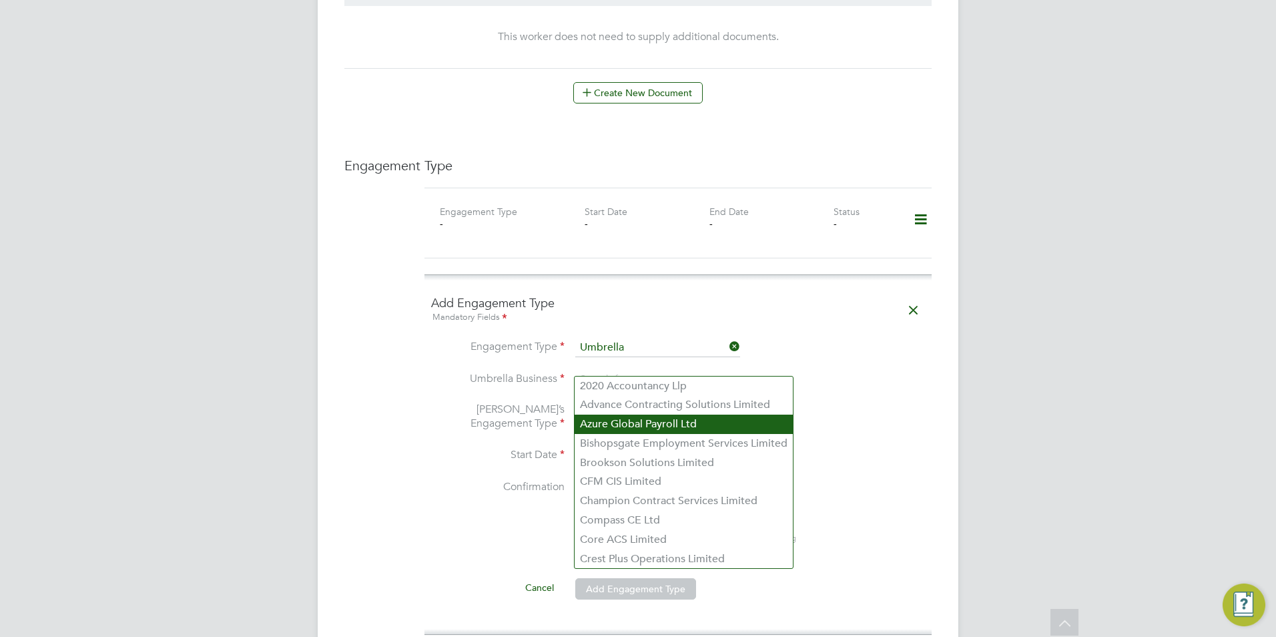
scroll to position [868, 0]
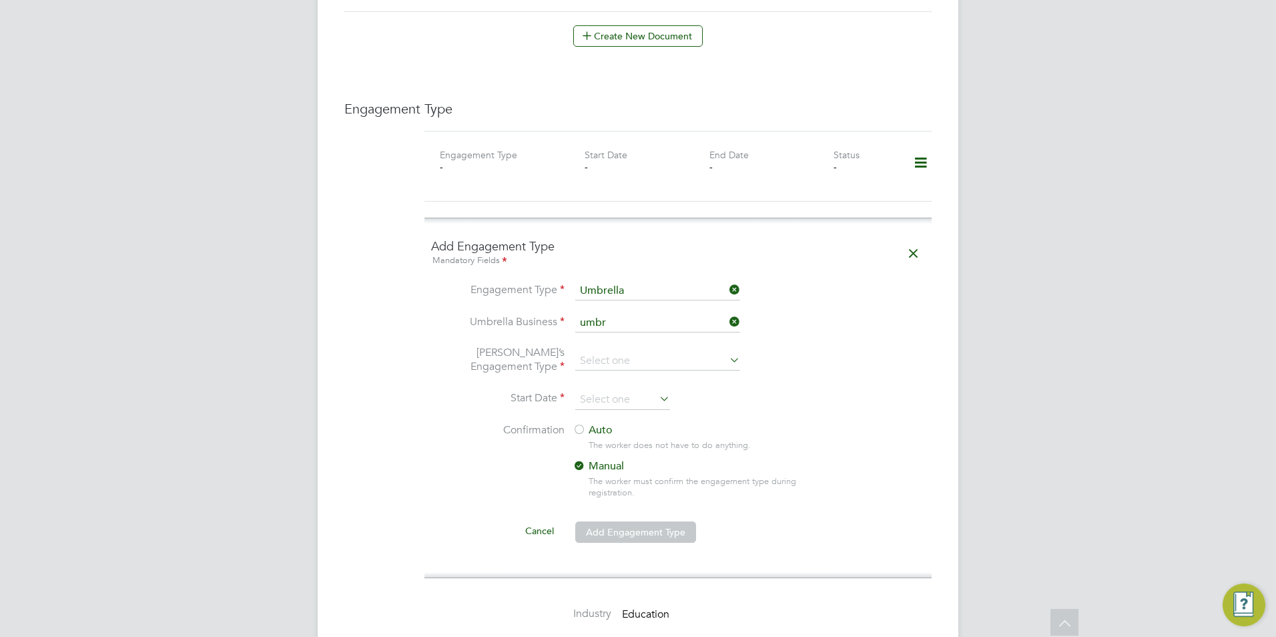
click at [688, 368] on li "UMBR ELLA-COMPANY LIMITED" at bounding box center [690, 367] width 230 height 19
type input "UMBRELLA-COMPANY LIMITED"
click at [660, 352] on input at bounding box center [657, 361] width 165 height 19
click at [641, 442] on li "PAYE Umbrella" at bounding box center [658, 443] width 166 height 19
type input "PAYE Umbrella"
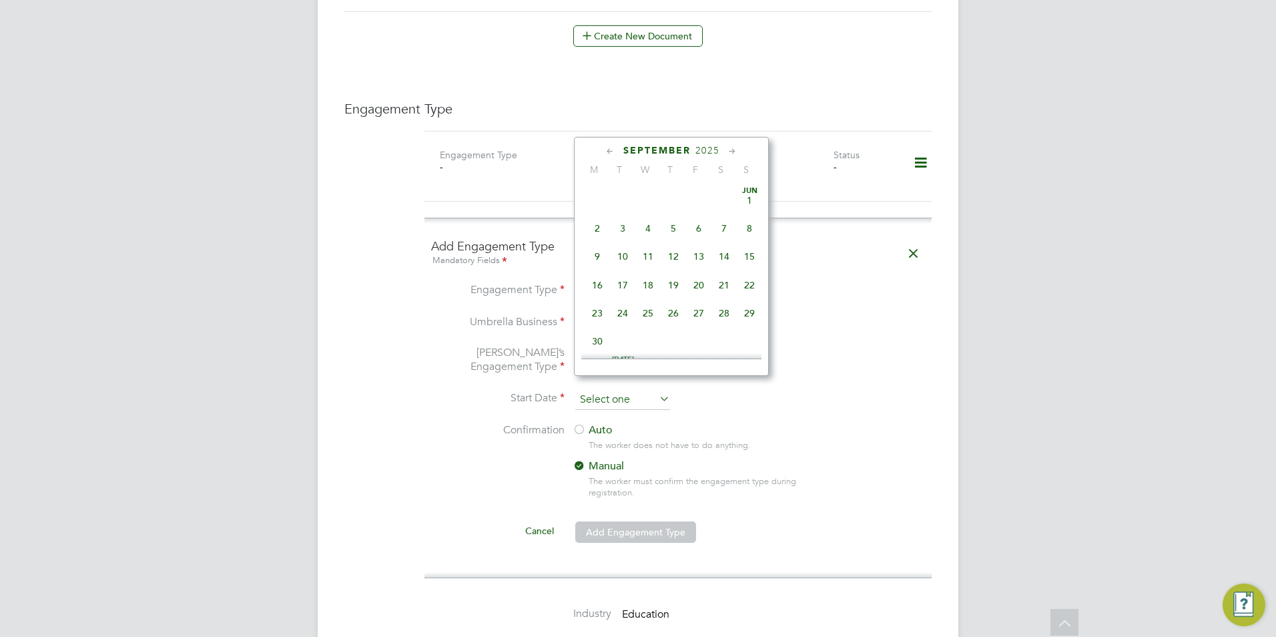
click at [631, 390] on input at bounding box center [622, 400] width 95 height 20
click at [669, 255] on span "25" at bounding box center [673, 244] width 25 height 25
type input "25 Sep 2025"
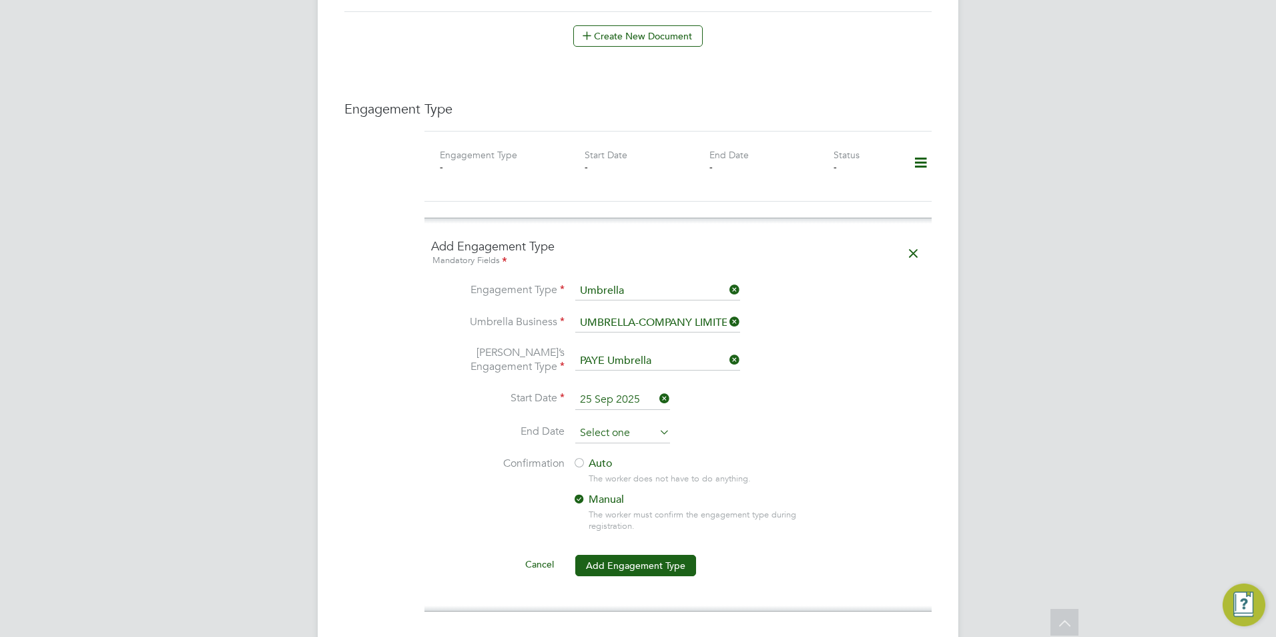
click at [619, 423] on input at bounding box center [622, 433] width 95 height 20
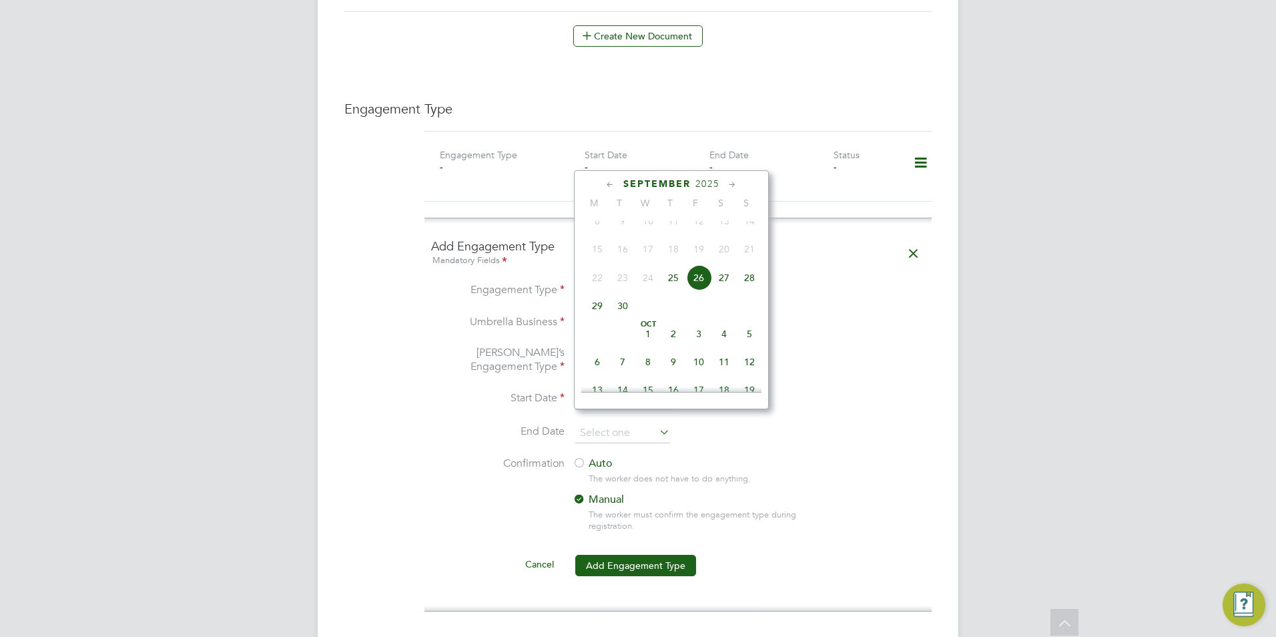
click at [785, 459] on div "Auto The worker does not have to do anything. Manual The worker must confirm th…" at bounding box center [698, 497] width 250 height 83
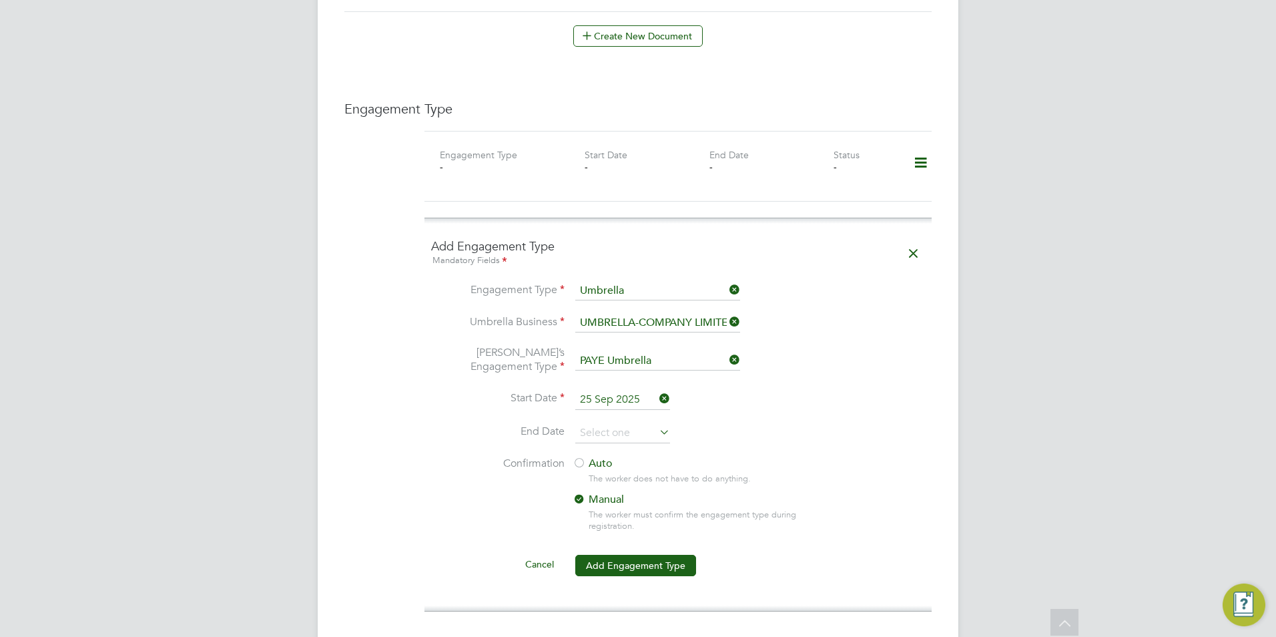
click at [605, 456] on label "Auto" at bounding box center [693, 463] width 240 height 14
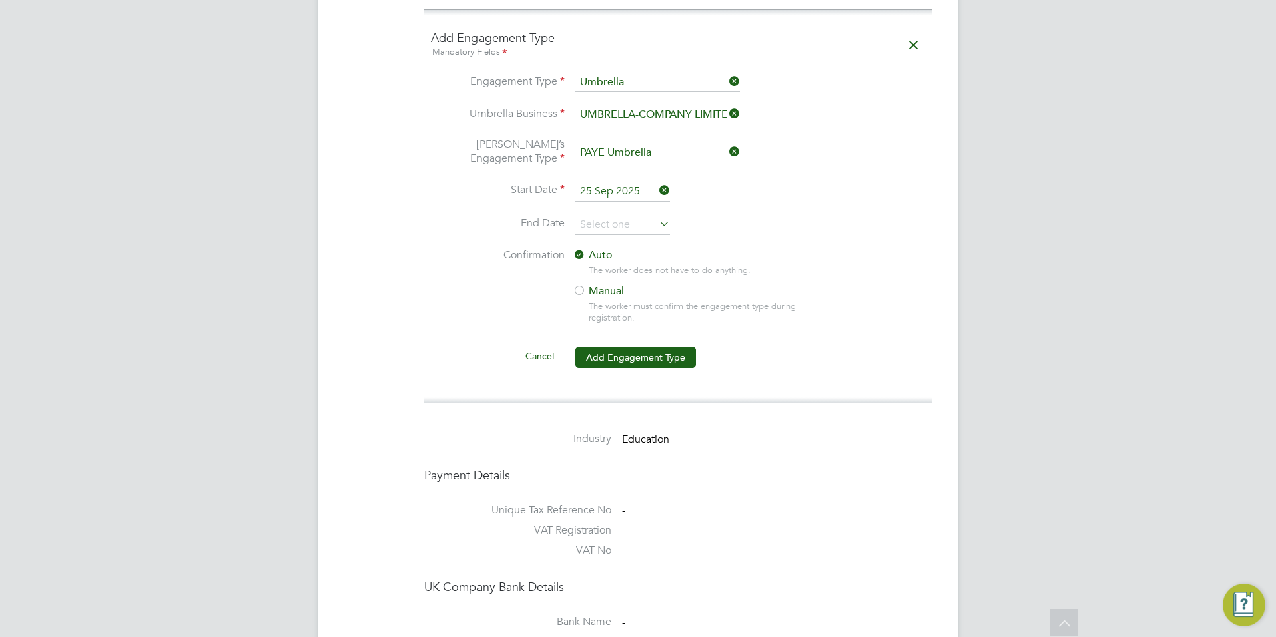
scroll to position [1135, 0]
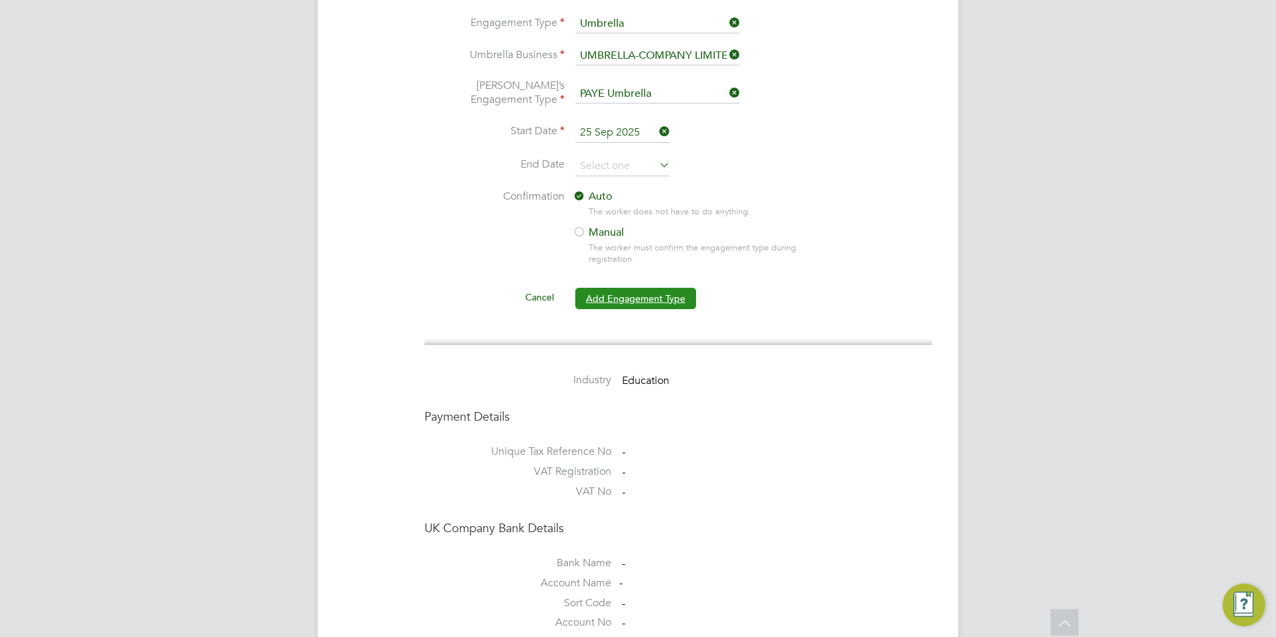
click at [647, 288] on button "Add Engagement Type" at bounding box center [635, 298] width 121 height 21
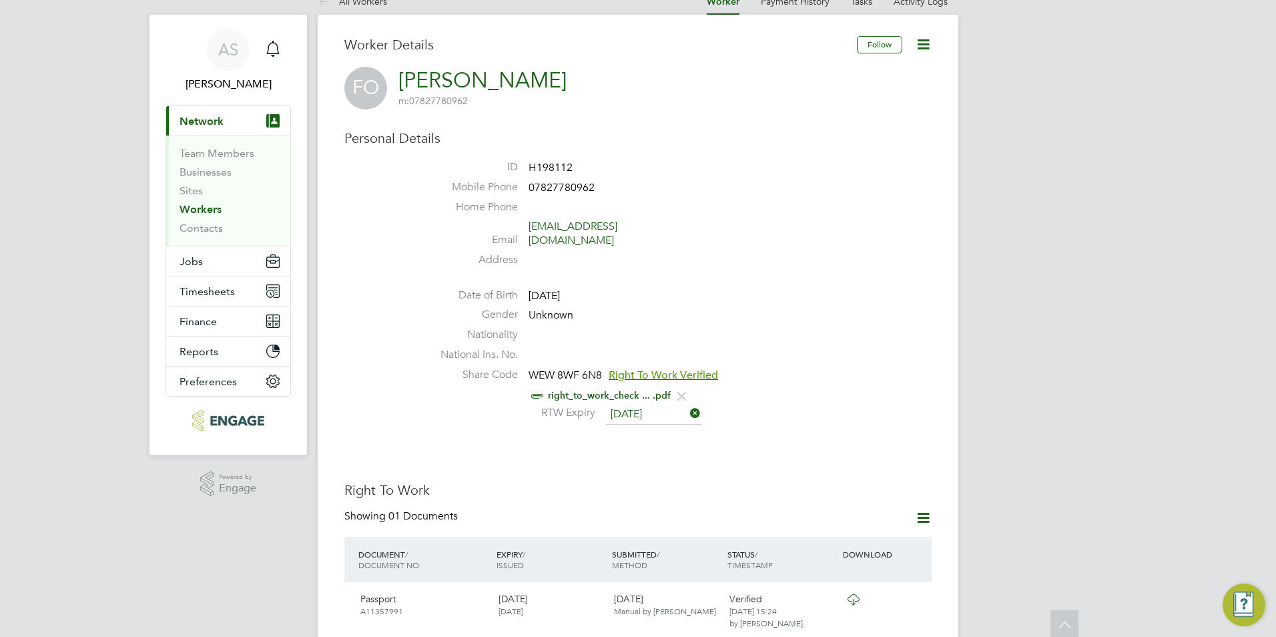
scroll to position [0, 0]
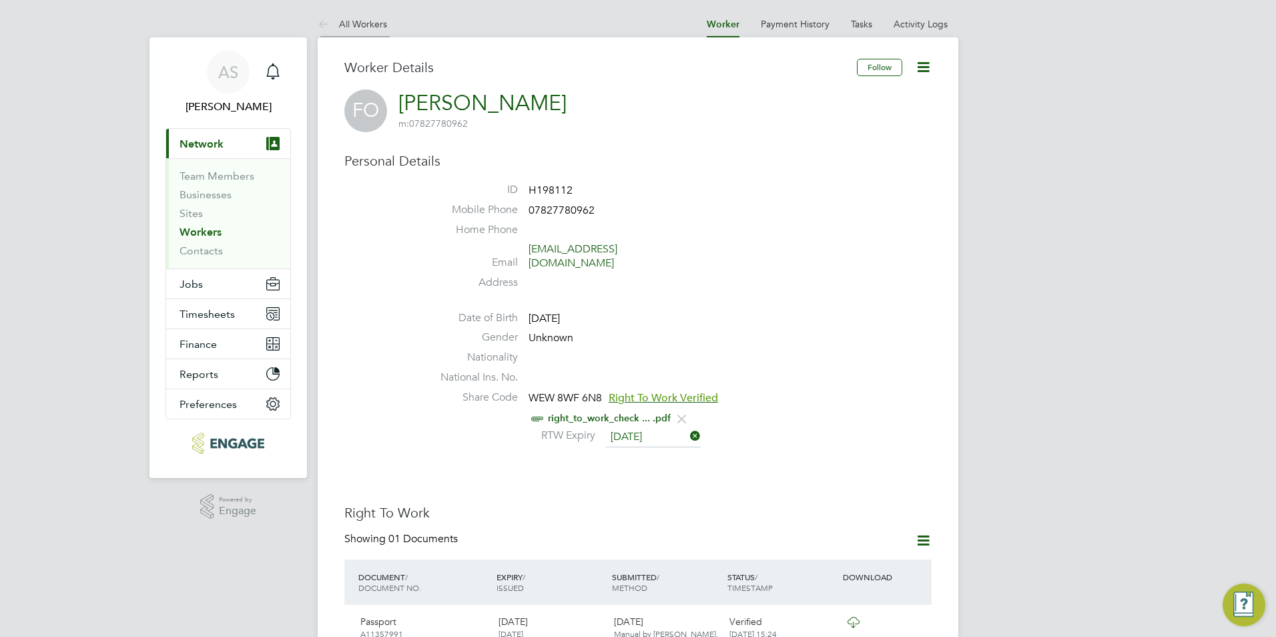
click at [376, 24] on link "All Workers" at bounding box center [352, 24] width 69 height 12
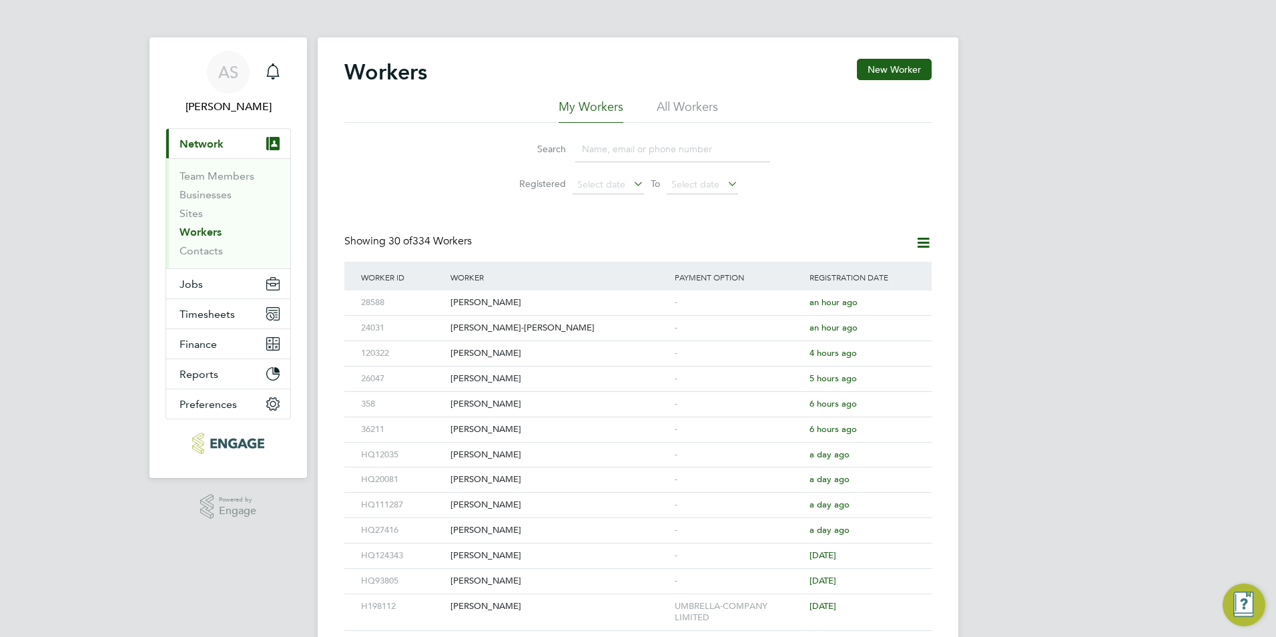
click at [669, 146] on input at bounding box center [672, 149] width 195 height 26
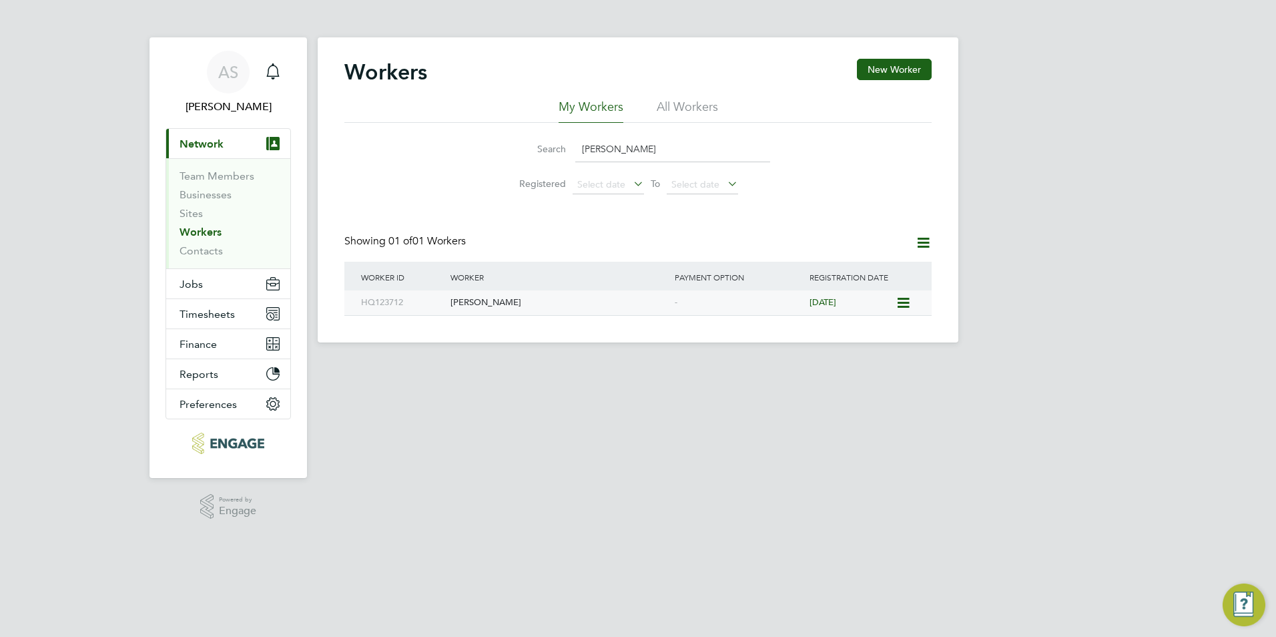
type input "dona"
click at [555, 304] on div "Dona Donald" at bounding box center [559, 302] width 224 height 25
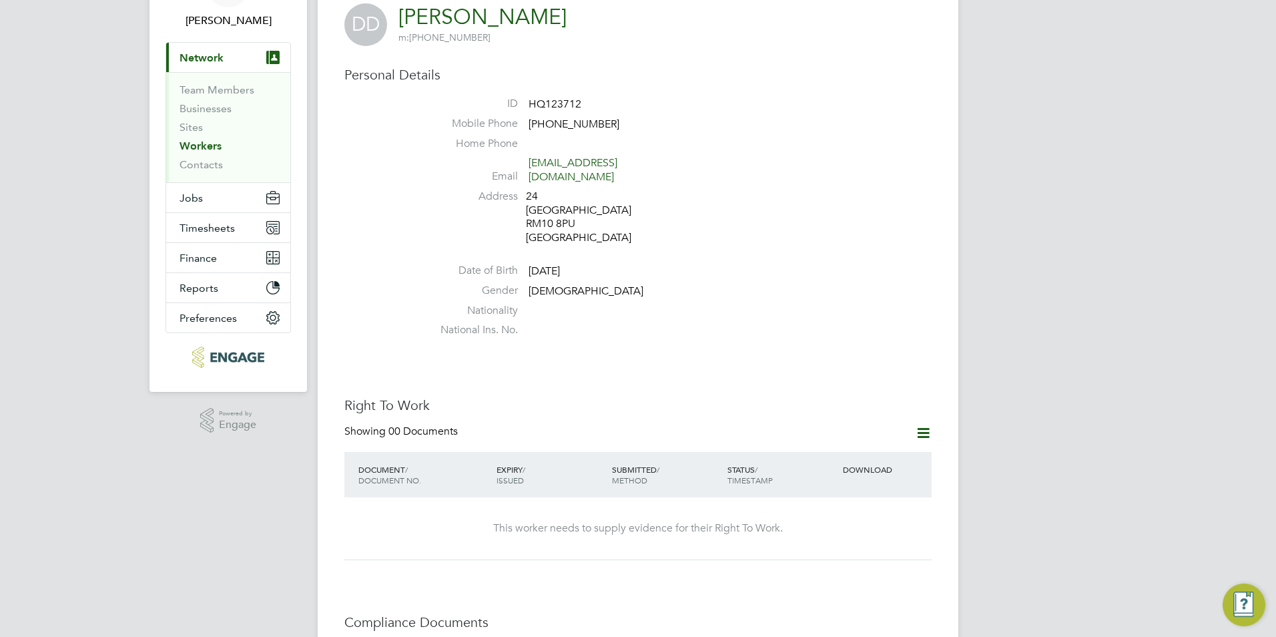
scroll to position [200, 0]
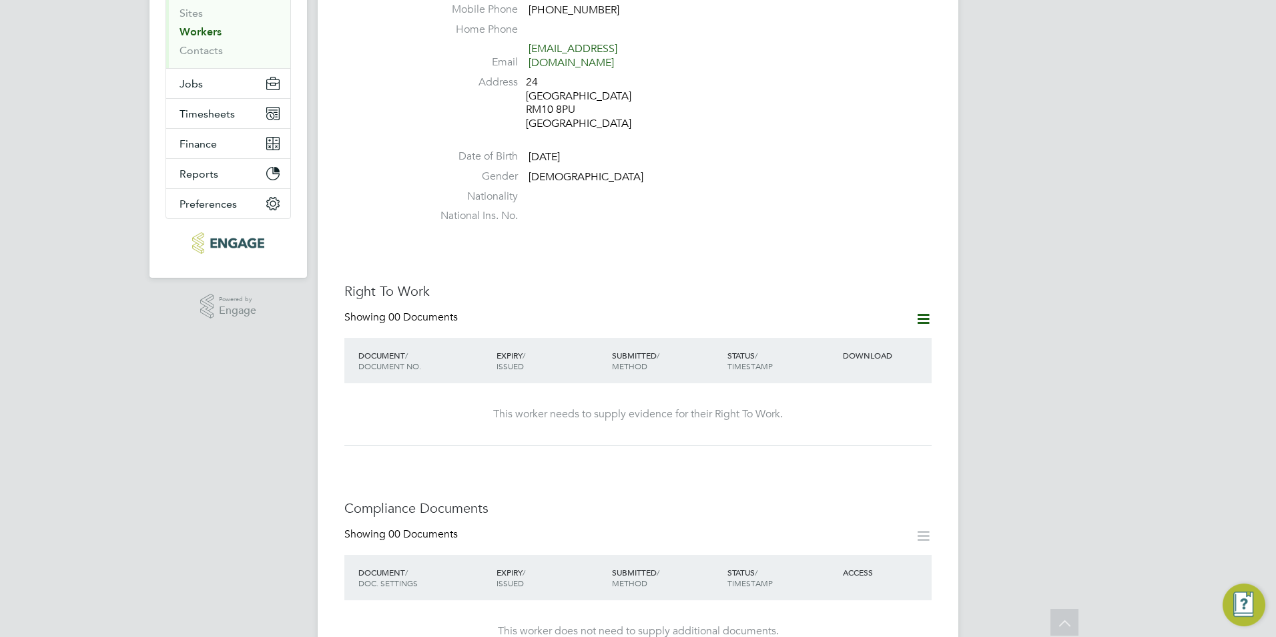
click at [924, 310] on icon at bounding box center [923, 318] width 17 height 17
click at [891, 335] on li "Add Right To Work Document" at bounding box center [849, 337] width 161 height 19
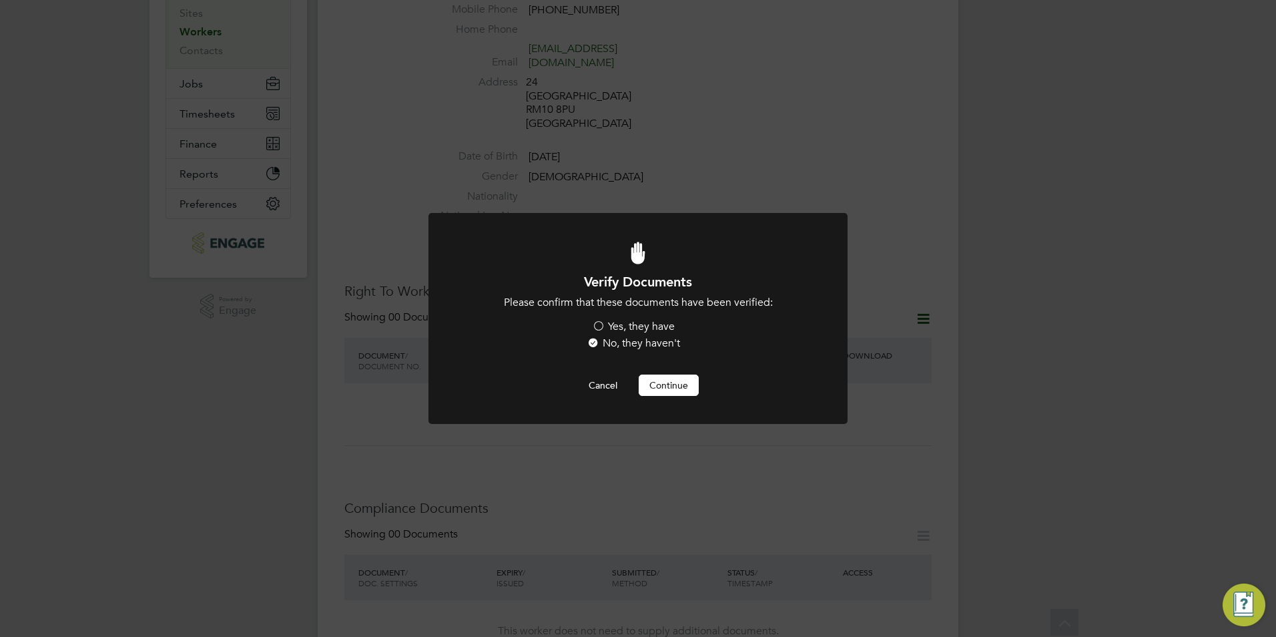
click at [655, 324] on label "Yes, they have" at bounding box center [633, 327] width 83 height 14
click at [0, 0] on input "Yes, they have" at bounding box center [0, 0] width 0 height 0
click at [672, 391] on button "Continue" at bounding box center [669, 384] width 60 height 21
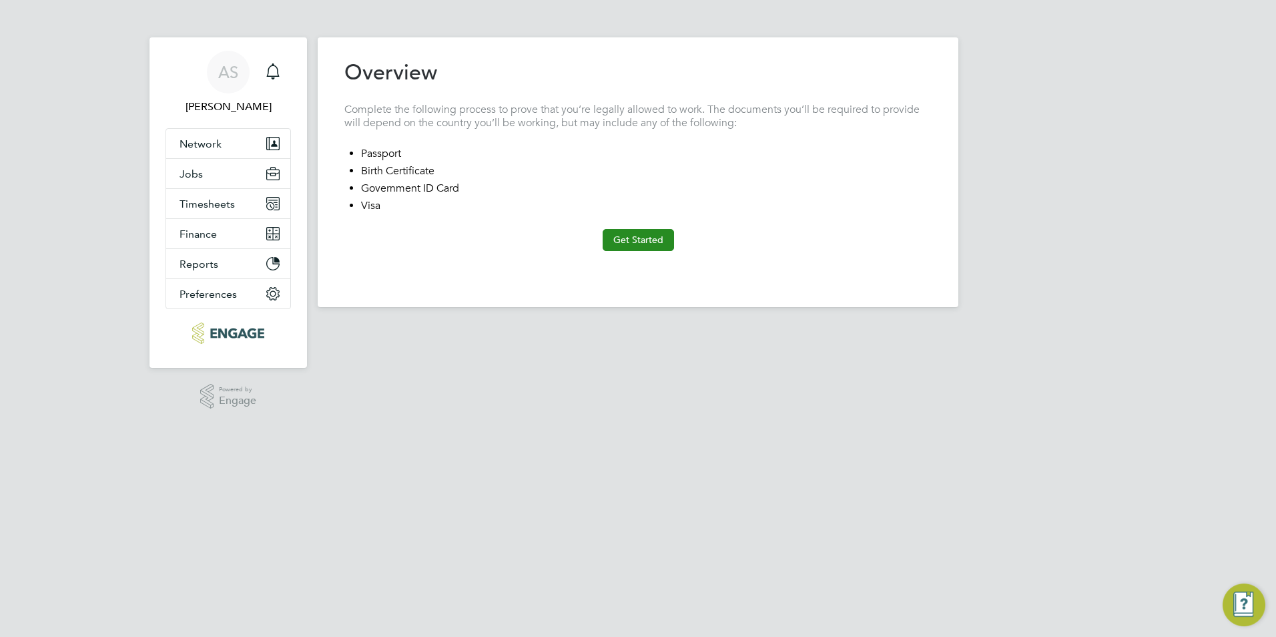
click at [623, 234] on button "Get Started" at bounding box center [638, 239] width 71 height 21
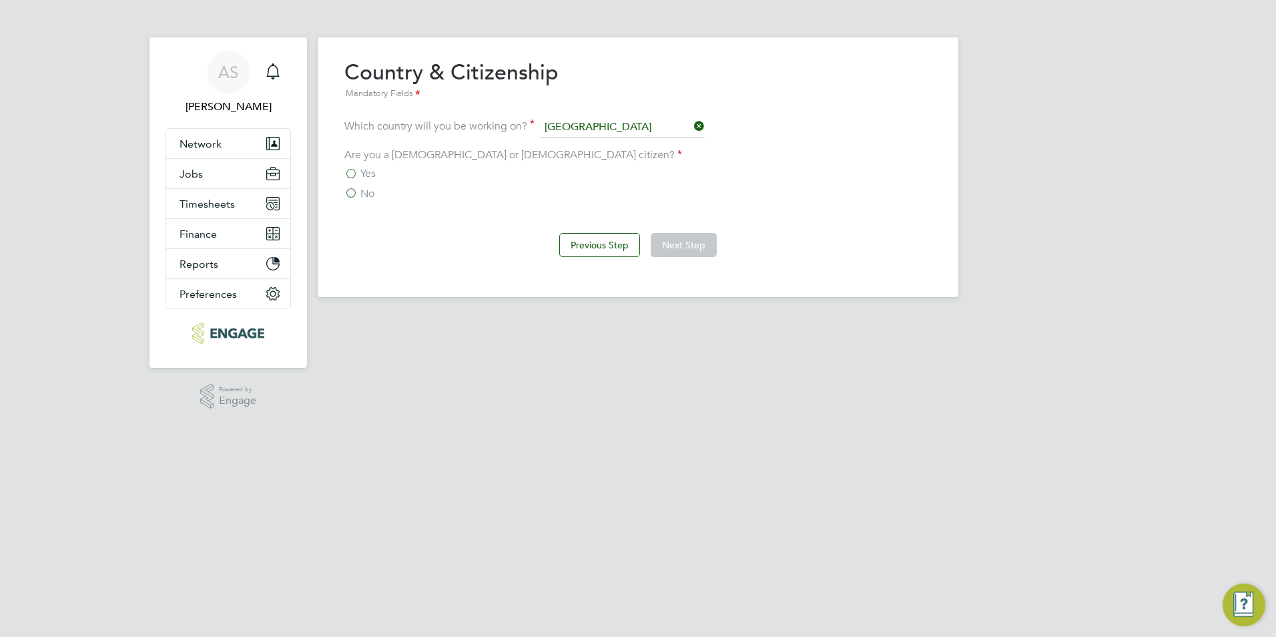
click at [366, 192] on span "No" at bounding box center [367, 193] width 14 height 13
click at [0, 0] on input "No" at bounding box center [0, 0] width 0 height 0
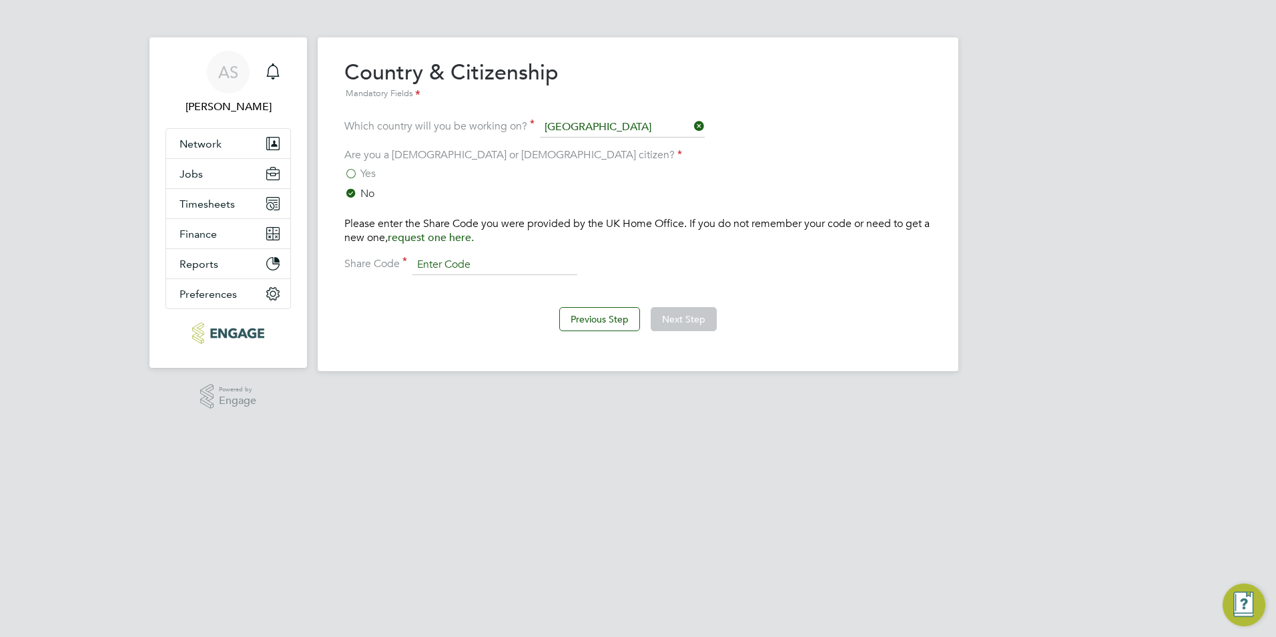
click at [438, 261] on input at bounding box center [494, 265] width 165 height 20
type input "W2C [PERSON_NAME] 657"
click at [699, 318] on button "Next Step" at bounding box center [684, 319] width 66 height 24
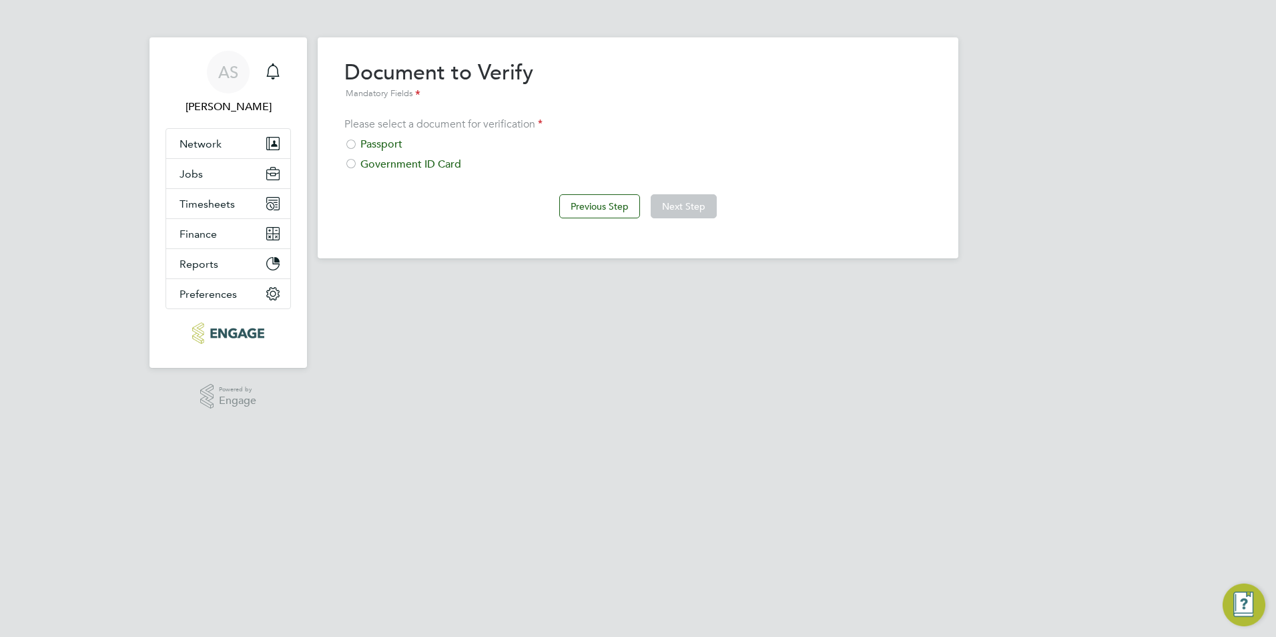
click at [382, 139] on div "Passport" at bounding box center [637, 144] width 587 height 14
click at [699, 199] on button "Next Step" at bounding box center [684, 206] width 66 height 24
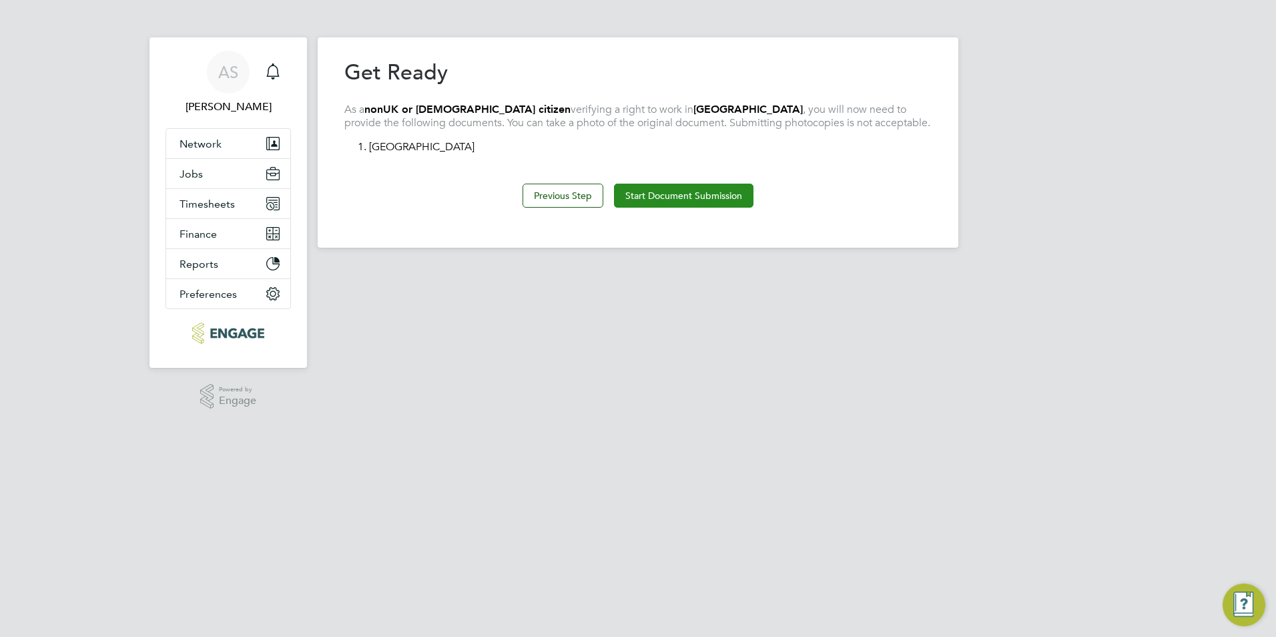
click at [667, 198] on button "Start Document Submission" at bounding box center [683, 196] width 139 height 24
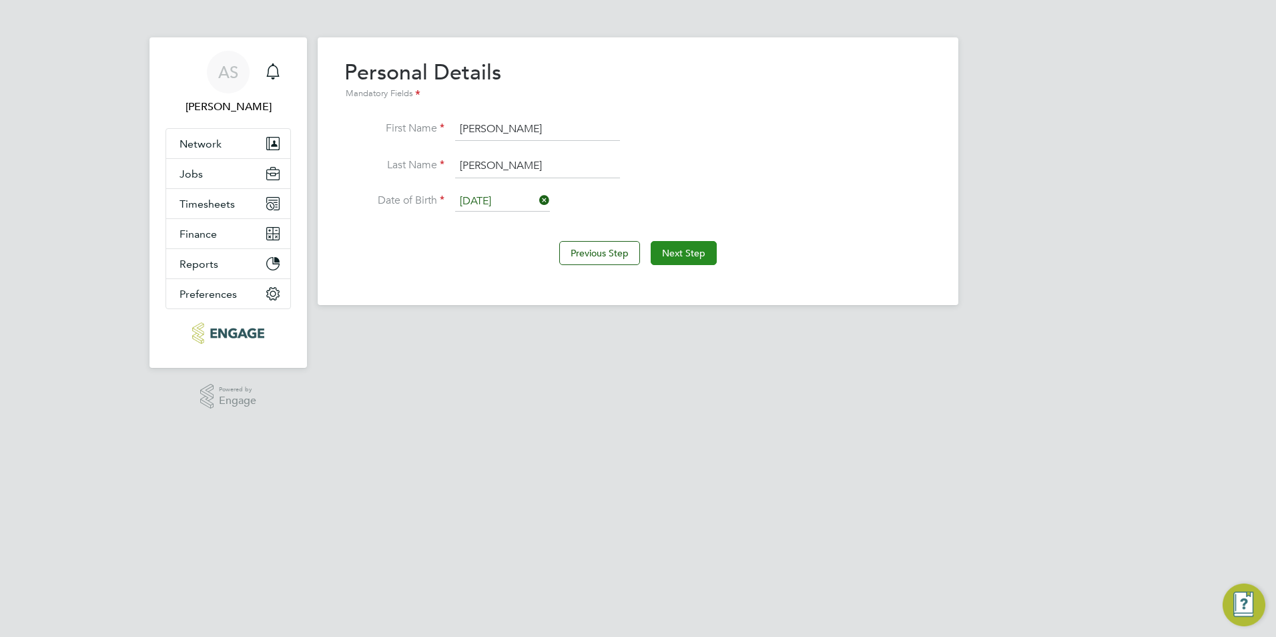
click at [695, 246] on button "Next Step" at bounding box center [684, 253] width 66 height 24
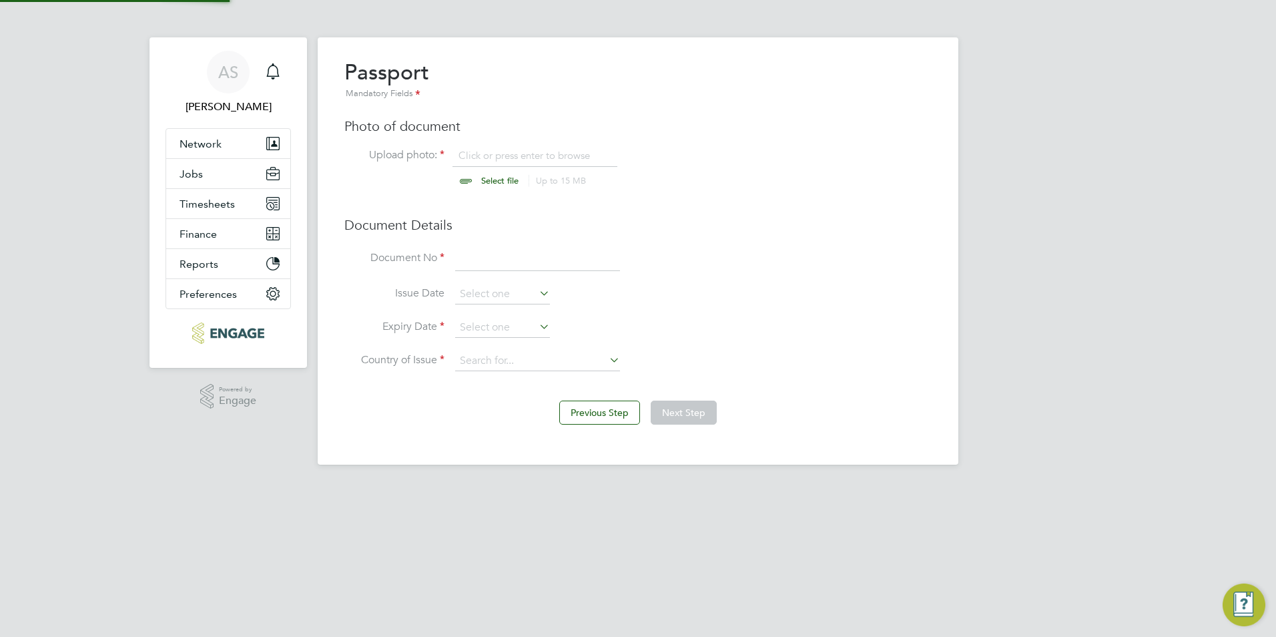
scroll to position [18, 166]
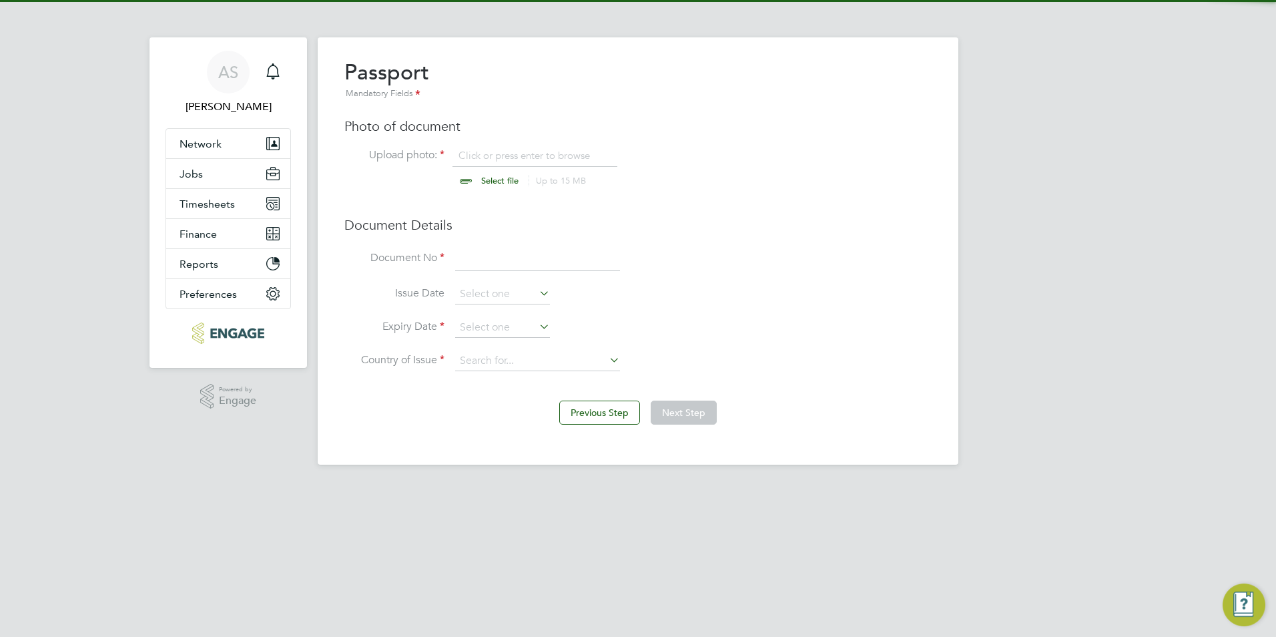
click at [539, 143] on div "Passport Mandatory Fields Photo of document Upload photo: Click or press enter …" at bounding box center [637, 222] width 587 height 326
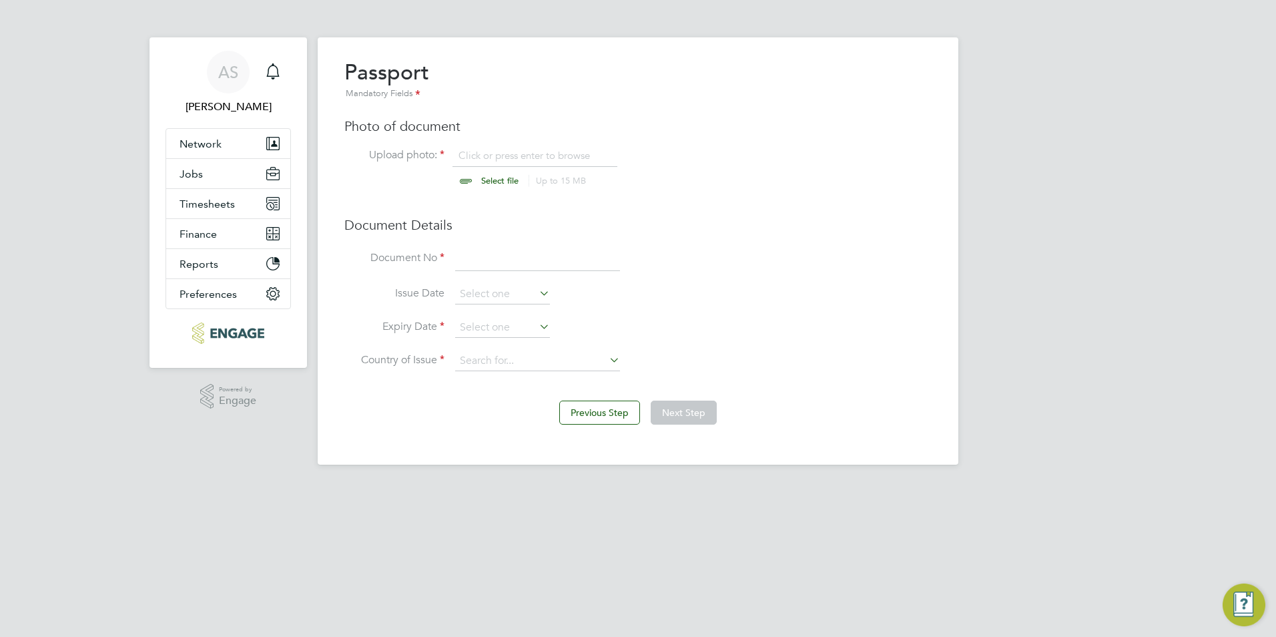
click at [491, 174] on input "file" at bounding box center [513, 169] width 210 height 40
click at [483, 182] on input "file" at bounding box center [513, 169] width 210 height 40
type input "C:\fakepath\passport (1).pdf"
click at [501, 260] on input at bounding box center [537, 259] width 165 height 24
type input "u"
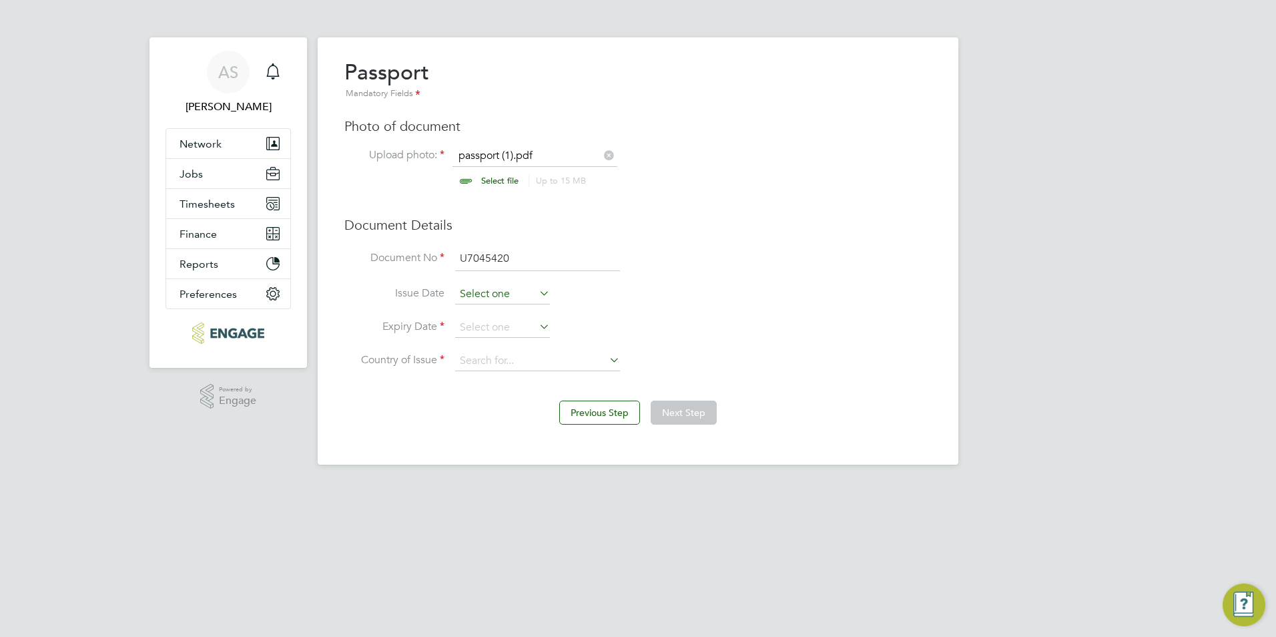
type input "U7045420"
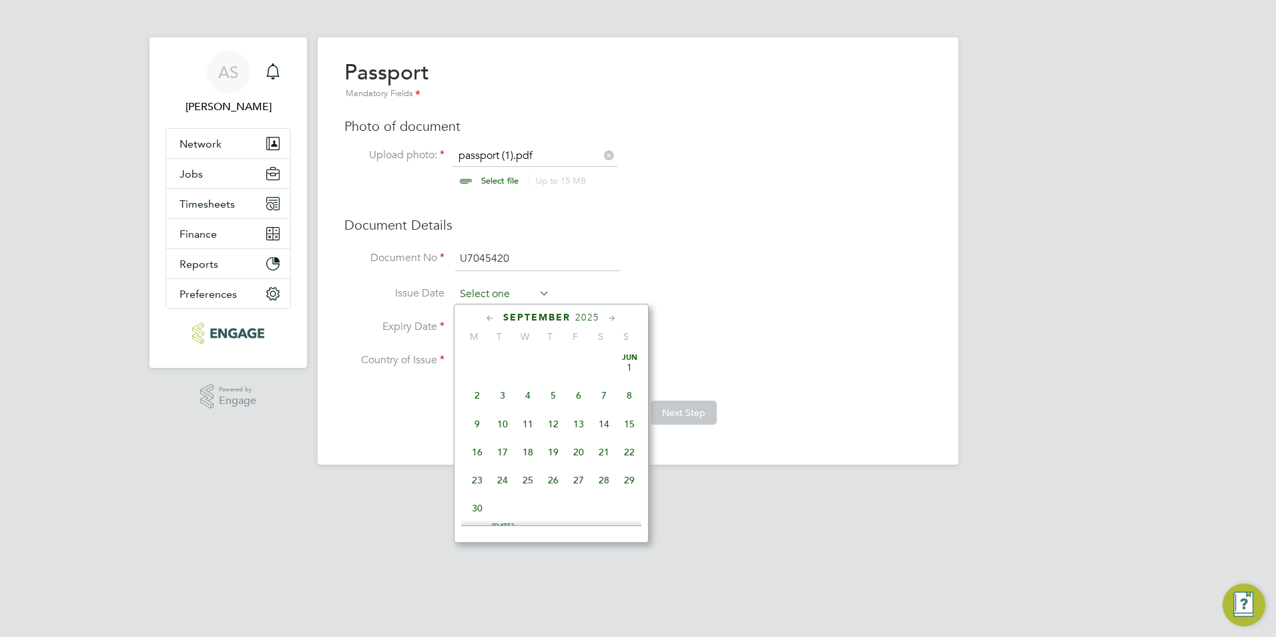
click at [518, 290] on input at bounding box center [502, 294] width 95 height 20
click at [864, 290] on li "Issue Date" at bounding box center [637, 300] width 587 height 33
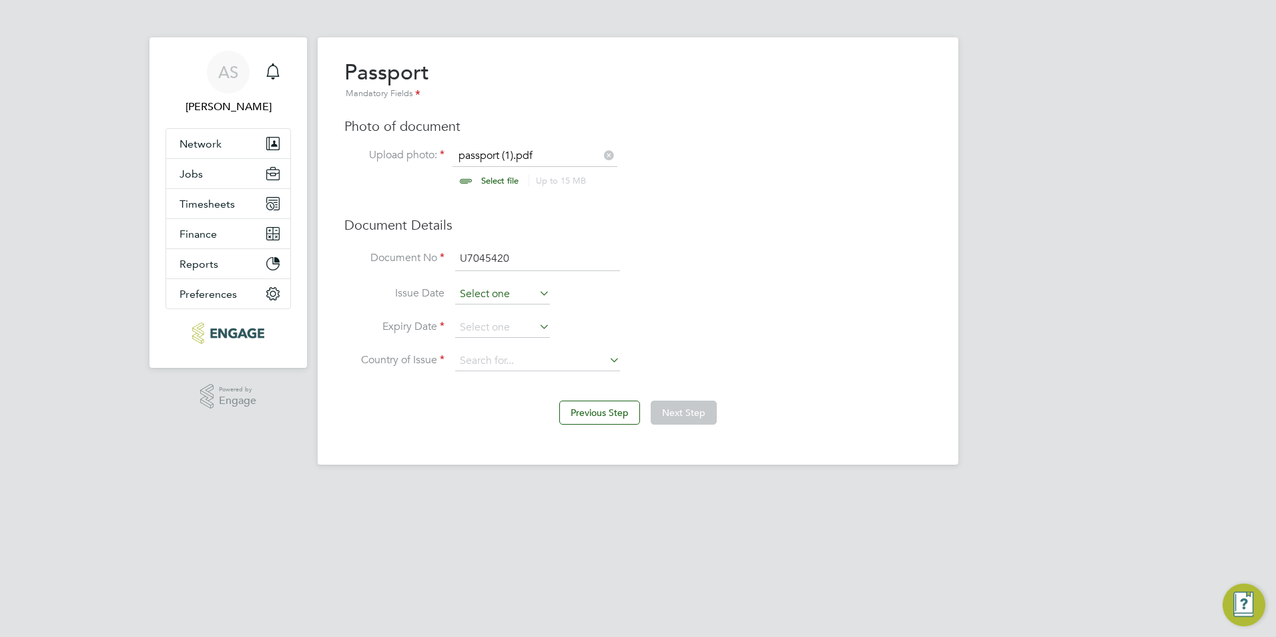
click at [501, 293] on input at bounding box center [502, 294] width 95 height 20
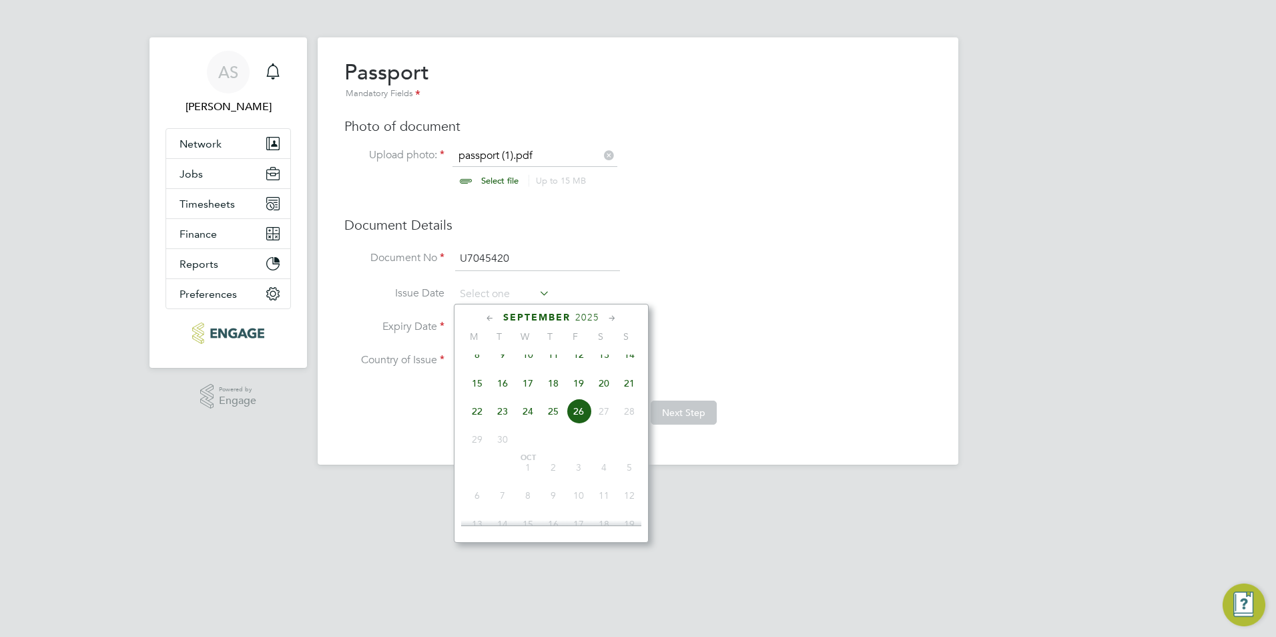
click at [582, 316] on span "2025" at bounding box center [587, 317] width 24 height 11
click at [508, 414] on span "2019" at bounding box center [502, 407] width 25 height 25
click at [615, 315] on icon at bounding box center [612, 318] width 13 height 15
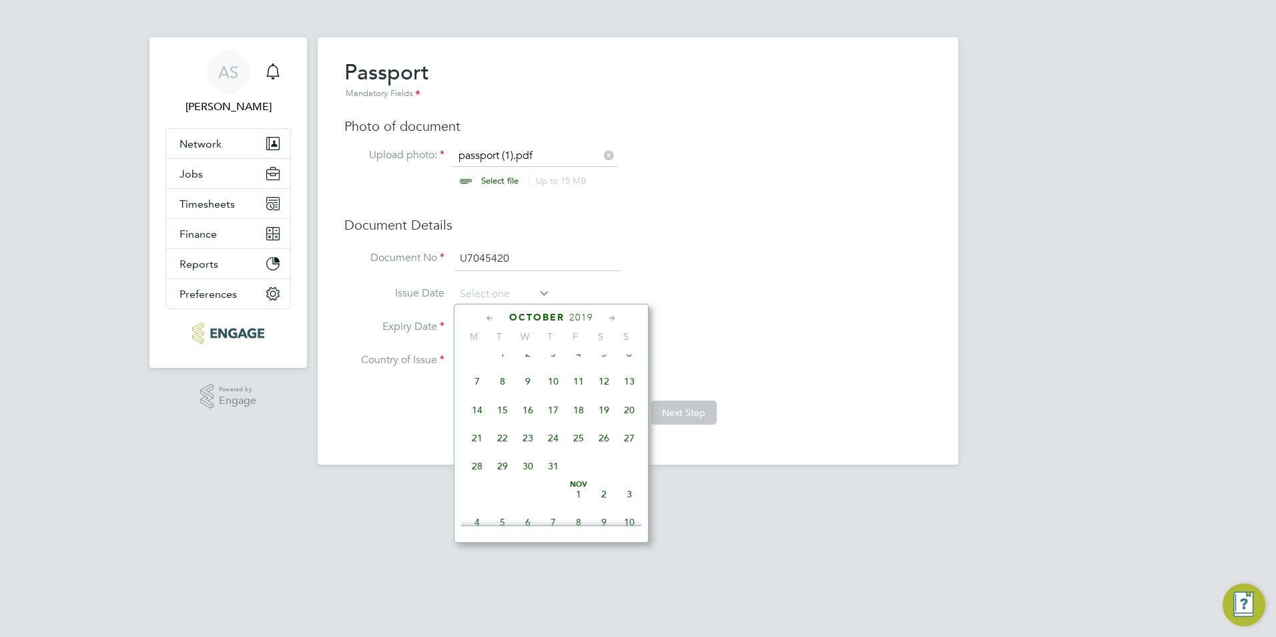
click at [615, 315] on icon at bounding box center [612, 318] width 13 height 15
click at [532, 387] on span "4" at bounding box center [527, 374] width 25 height 25
type input "04 Dec 2019"
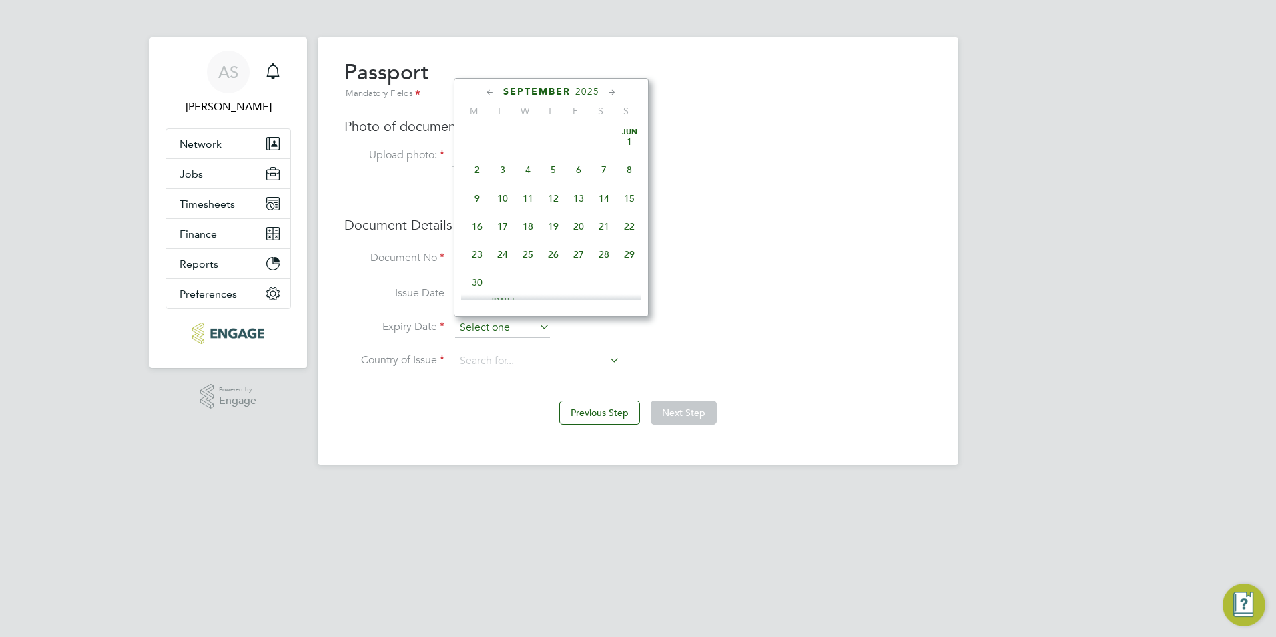
click at [511, 326] on input at bounding box center [502, 328] width 95 height 20
click at [591, 87] on span "2025" at bounding box center [587, 91] width 24 height 11
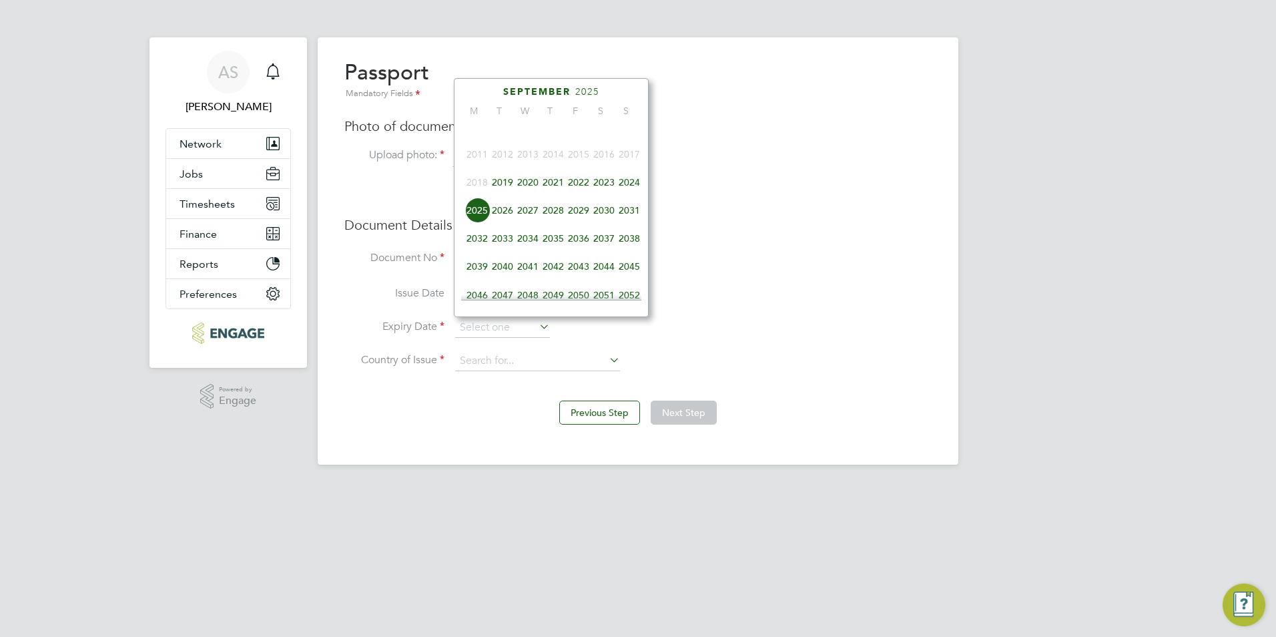
click at [573, 220] on span "2029" at bounding box center [578, 210] width 25 height 25
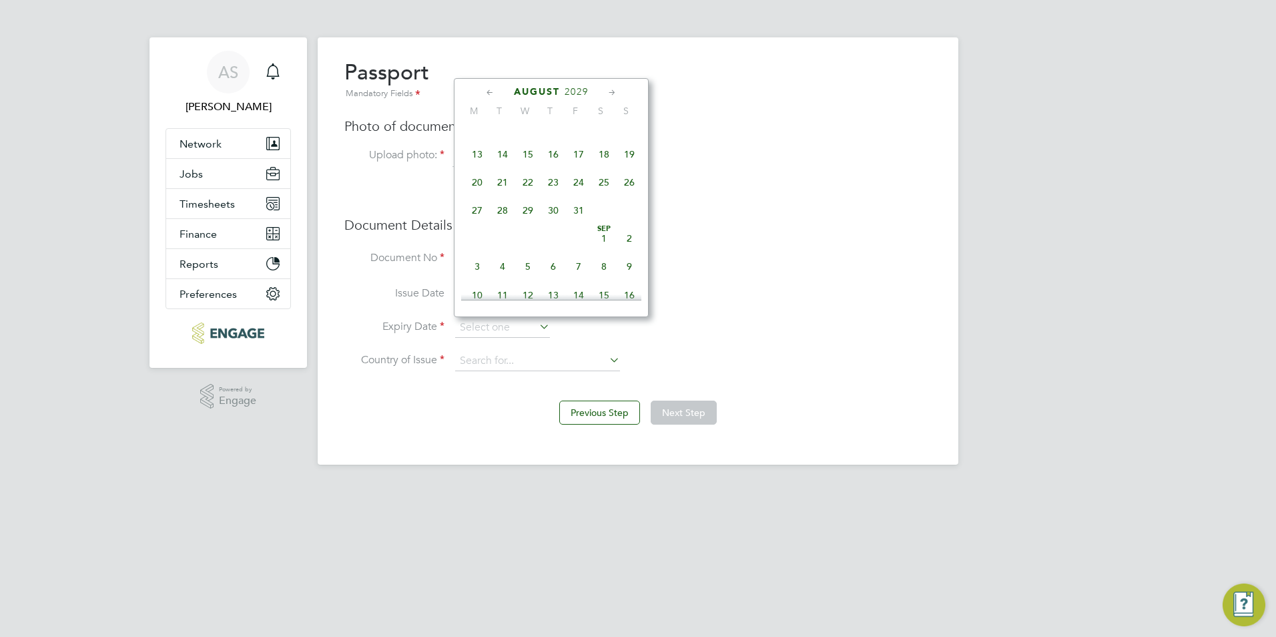
click at [610, 93] on icon at bounding box center [612, 92] width 13 height 15
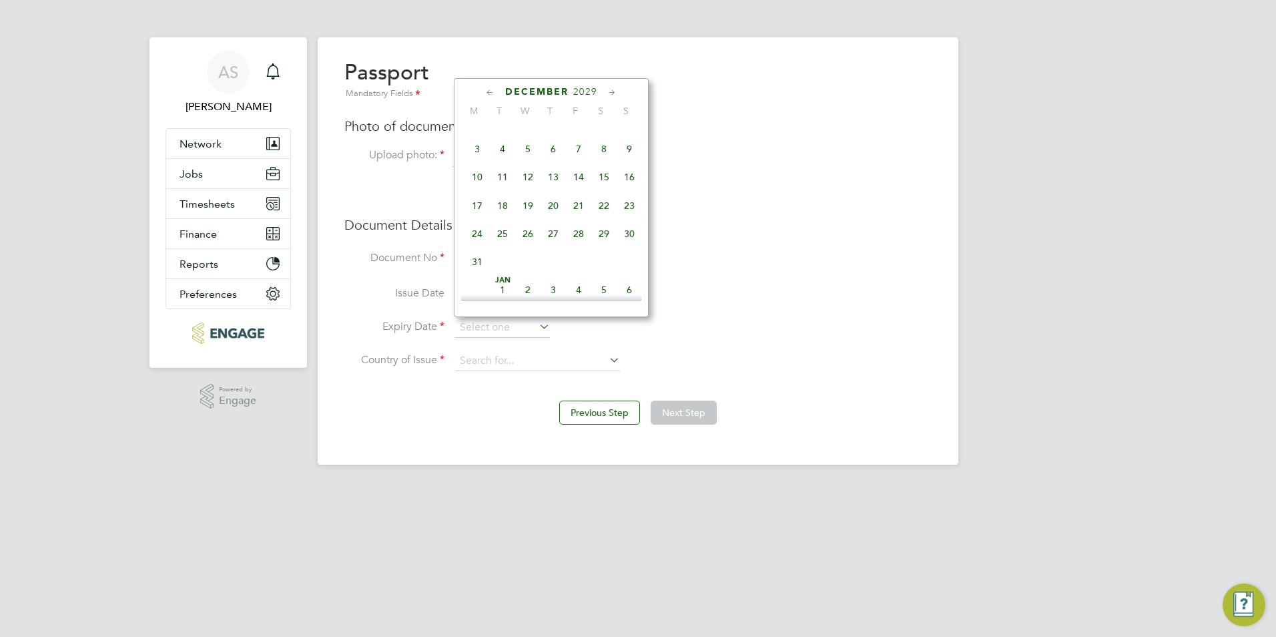
click at [479, 162] on span "3" at bounding box center [476, 148] width 25 height 25
type input "03 Dec 2029"
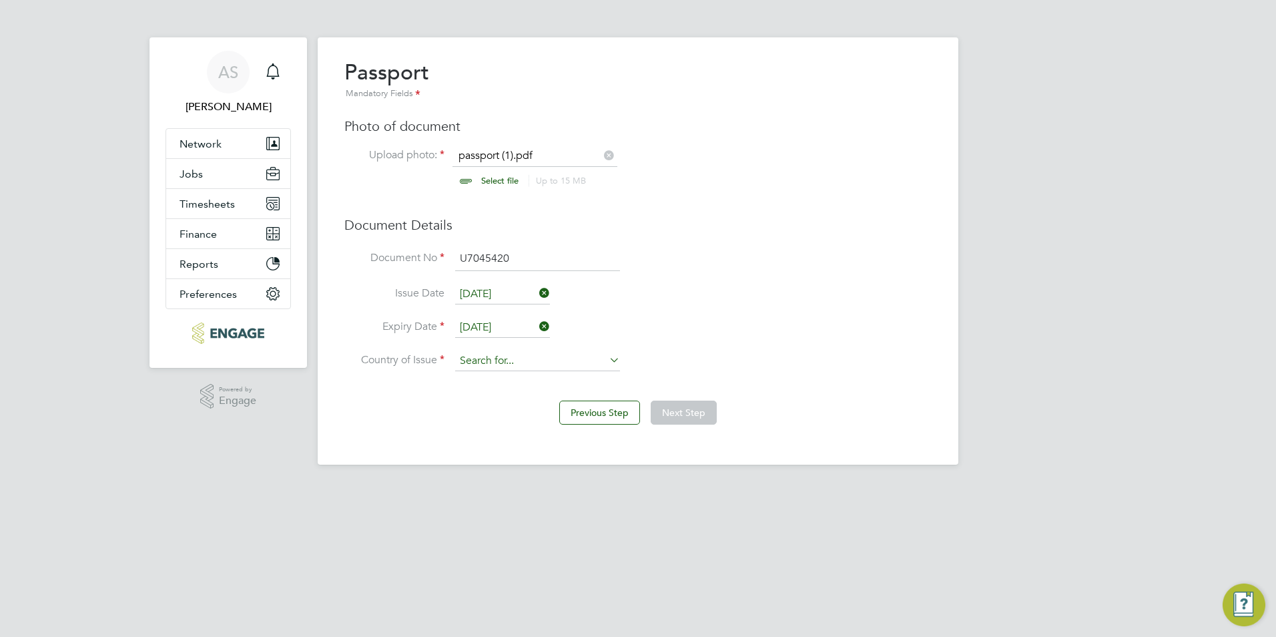
click at [513, 360] on input at bounding box center [537, 361] width 165 height 20
click at [489, 393] on li "India" at bounding box center [573, 398] width 238 height 18
type input "India"
click at [682, 404] on button "Next Step" at bounding box center [684, 412] width 66 height 24
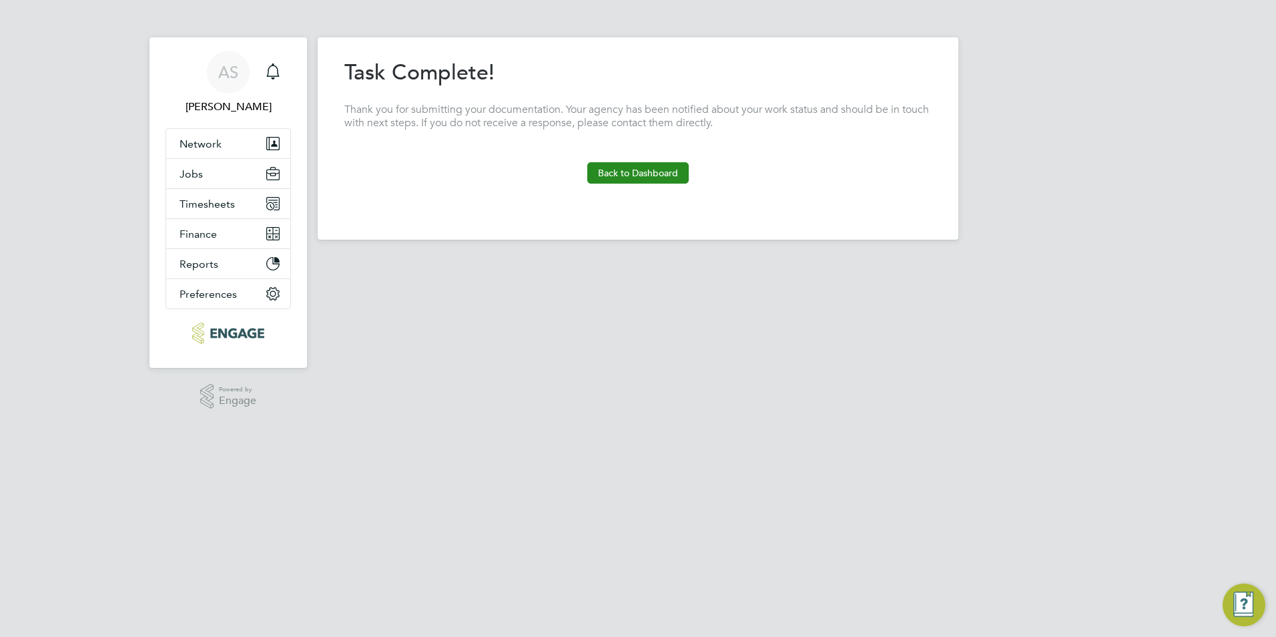
click at [651, 178] on button "Back to Dashboard" at bounding box center [637, 172] width 101 height 21
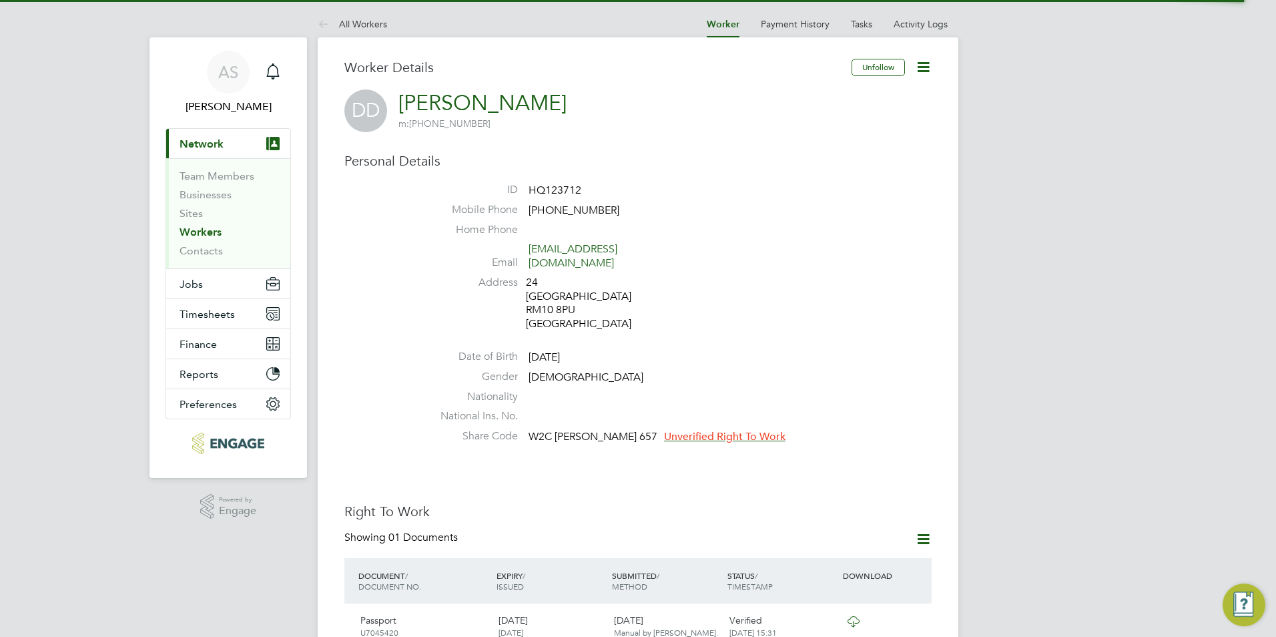
scroll to position [200, 0]
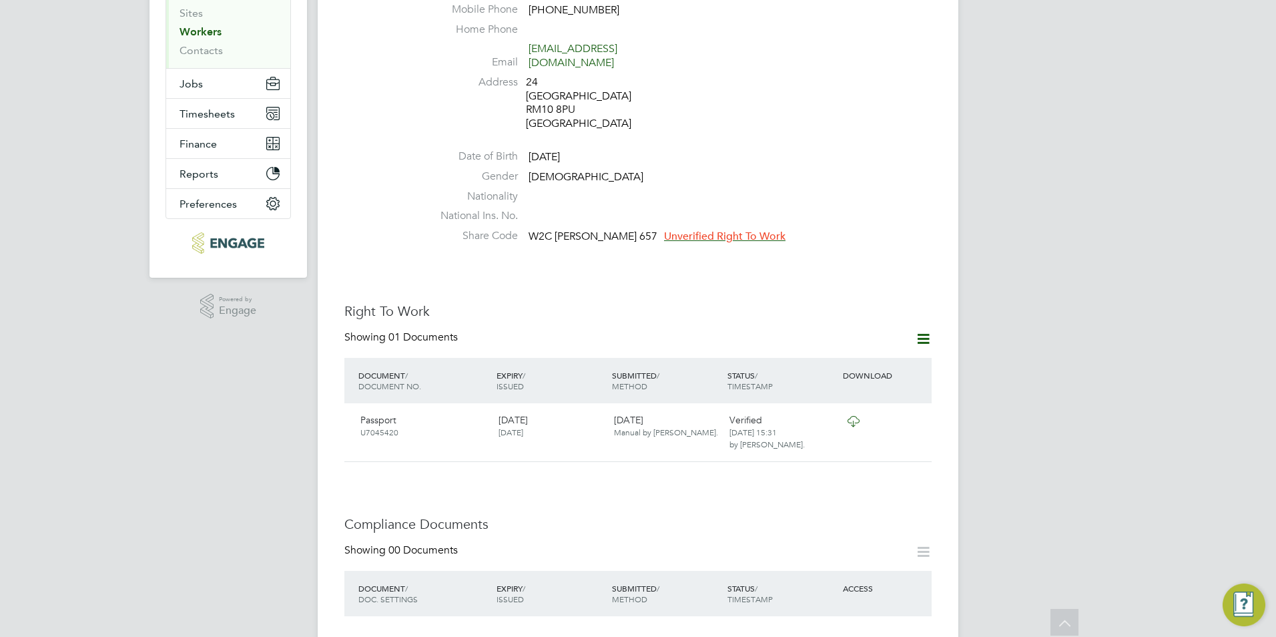
click at [664, 230] on span "Unverified Right To Work" at bounding box center [724, 236] width 121 height 13
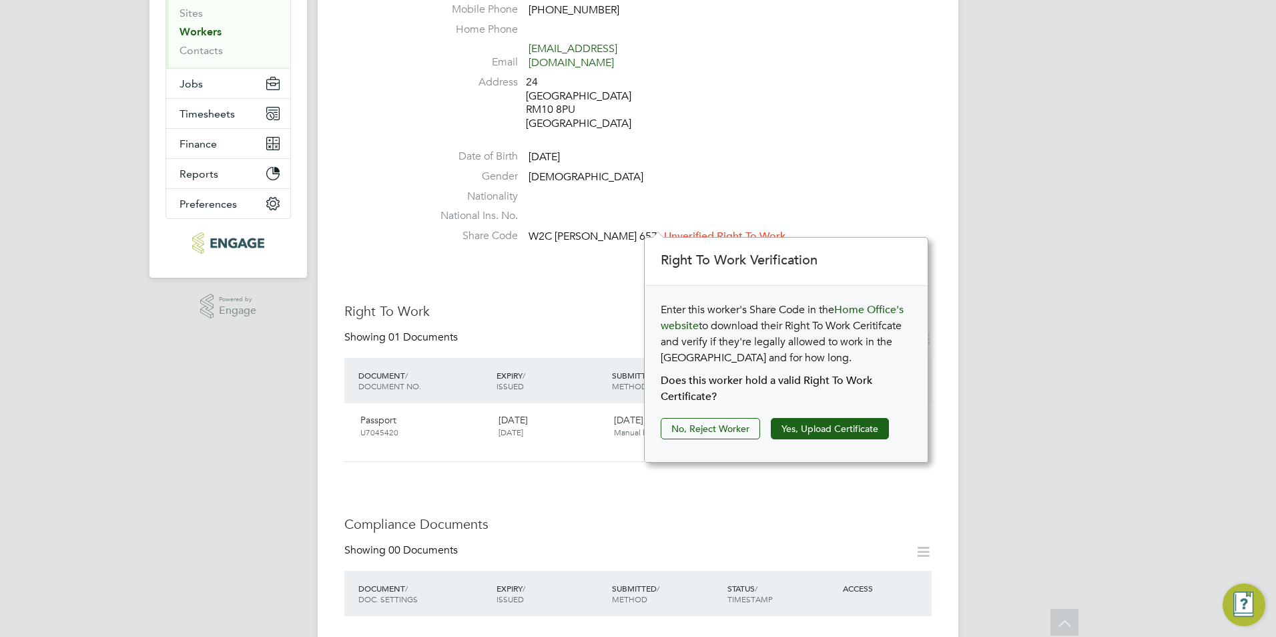
scroll to position [14, 121]
click at [808, 425] on button "Yes, Upload Certificate" at bounding box center [830, 428] width 118 height 21
click at [820, 428] on button "Yes, Upload Certificate" at bounding box center [830, 428] width 118 height 21
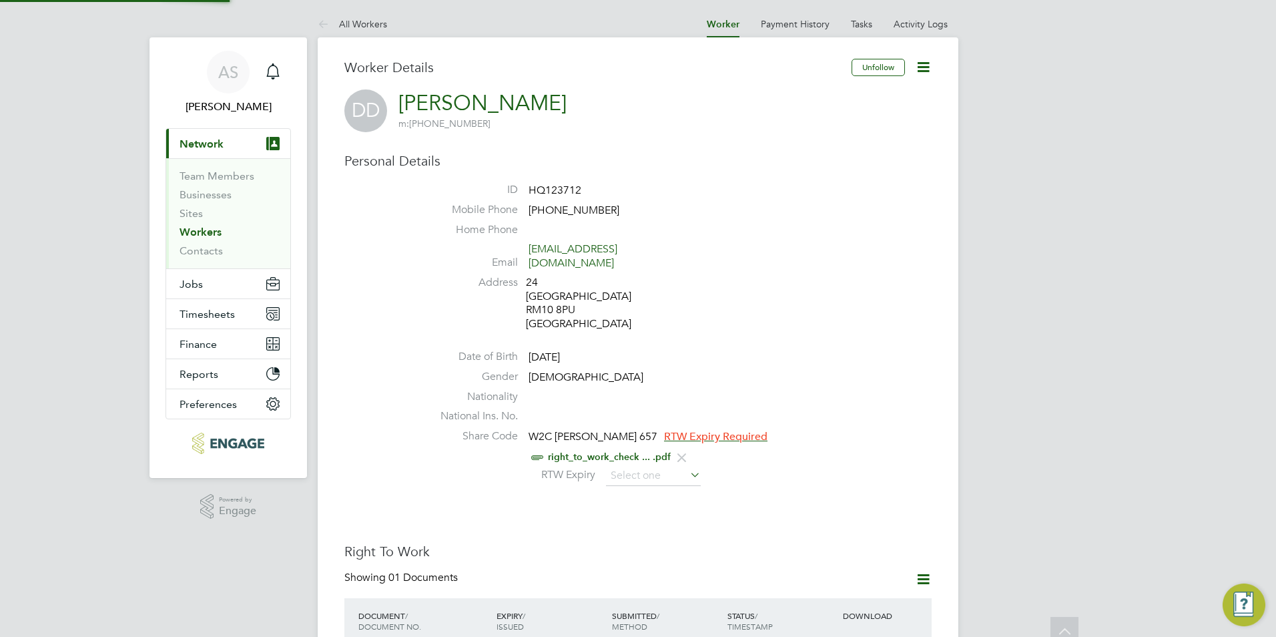
scroll to position [48, 284]
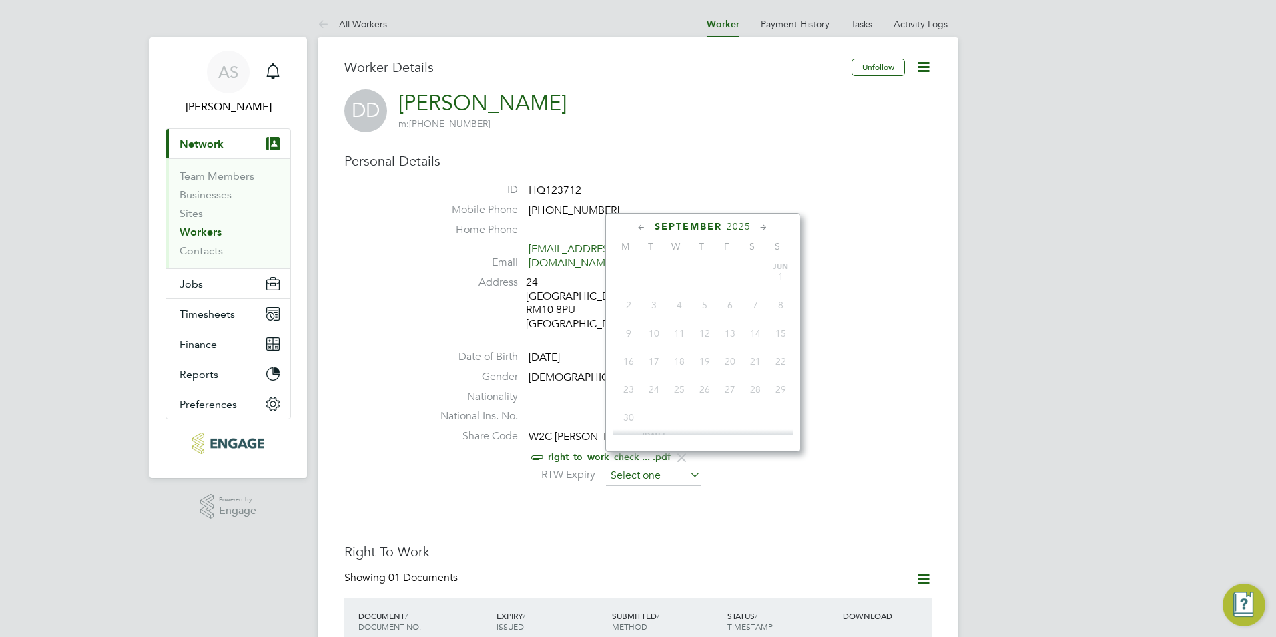
click at [659, 466] on input at bounding box center [653, 476] width 95 height 20
click at [705, 386] on span "2" at bounding box center [704, 376] width 25 height 25
type input "02 Oct 2025"
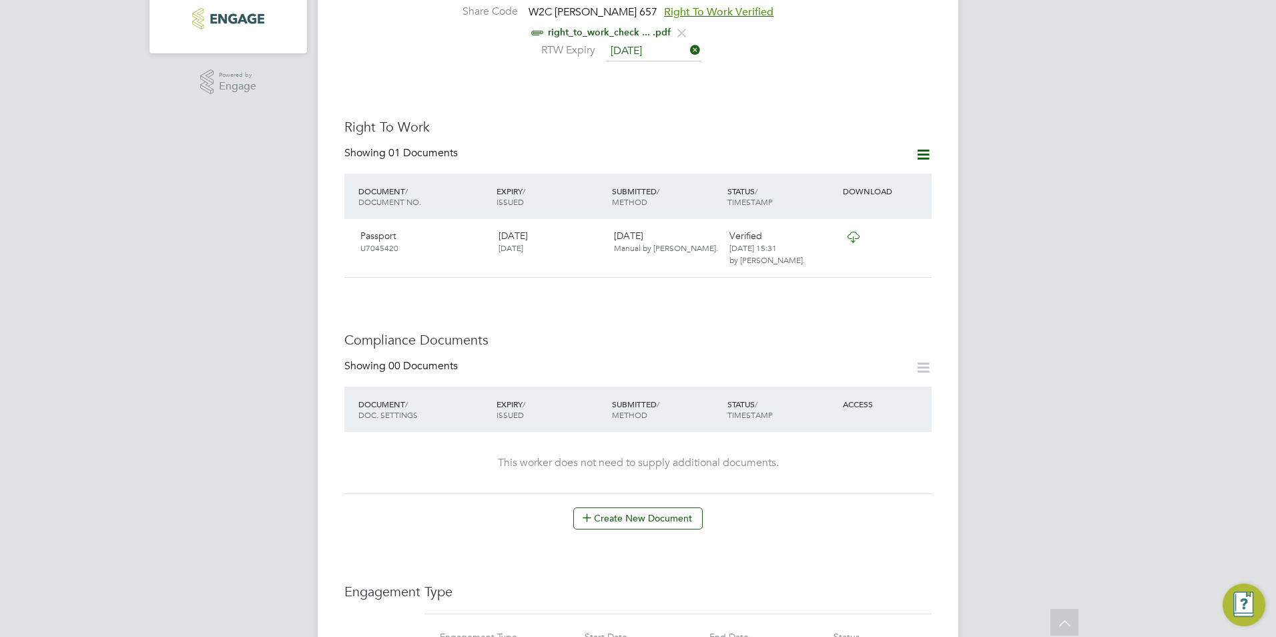
scroll to position [334, 0]
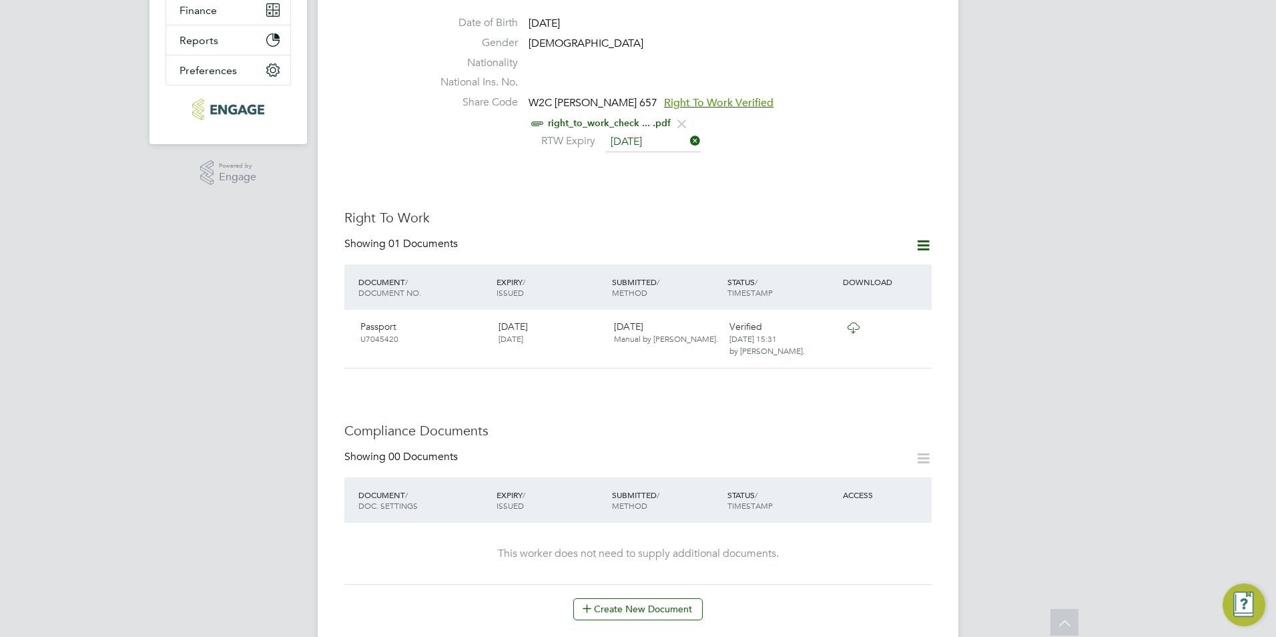
click at [920, 455] on icon at bounding box center [923, 458] width 17 height 17
click at [925, 450] on icon at bounding box center [923, 458] width 17 height 17
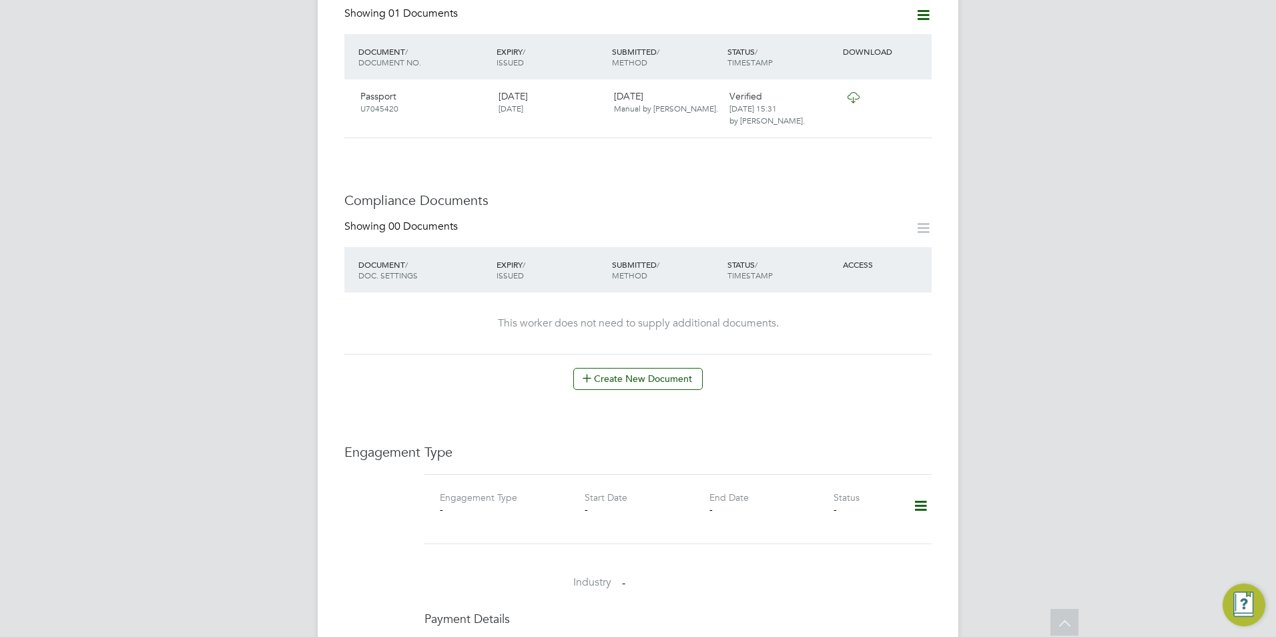
scroll to position [667, 0]
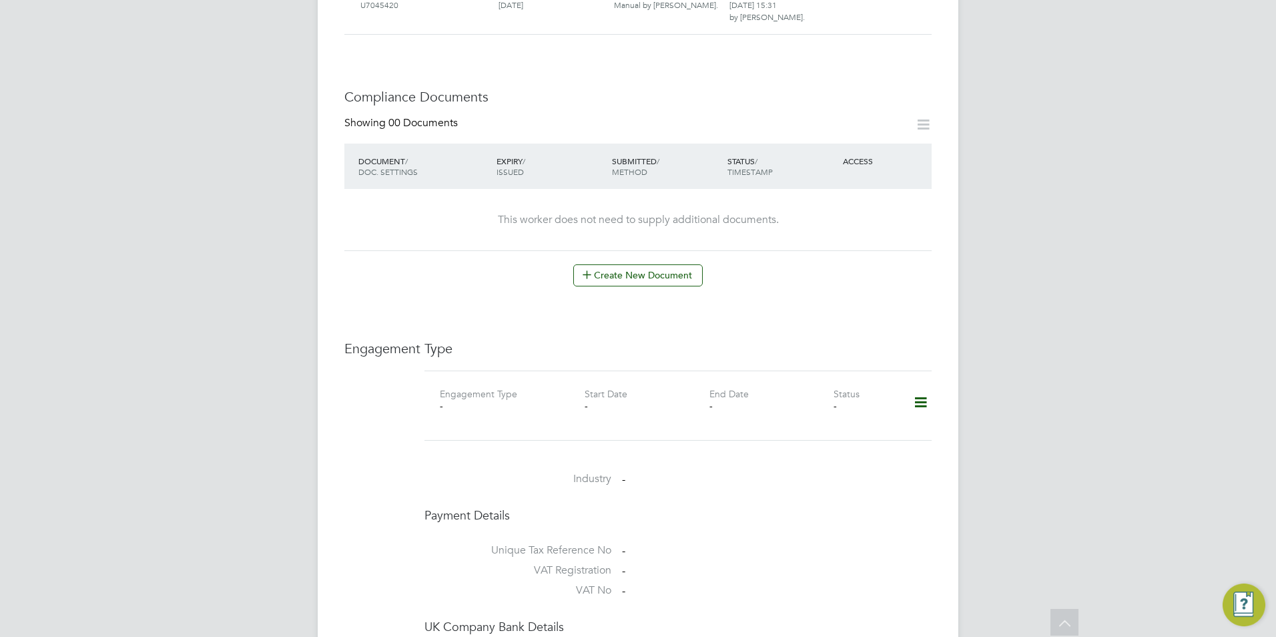
click at [918, 389] on icon at bounding box center [920, 402] width 23 height 31
click at [850, 445] on li "Add Engagement Type" at bounding box center [851, 446] width 151 height 19
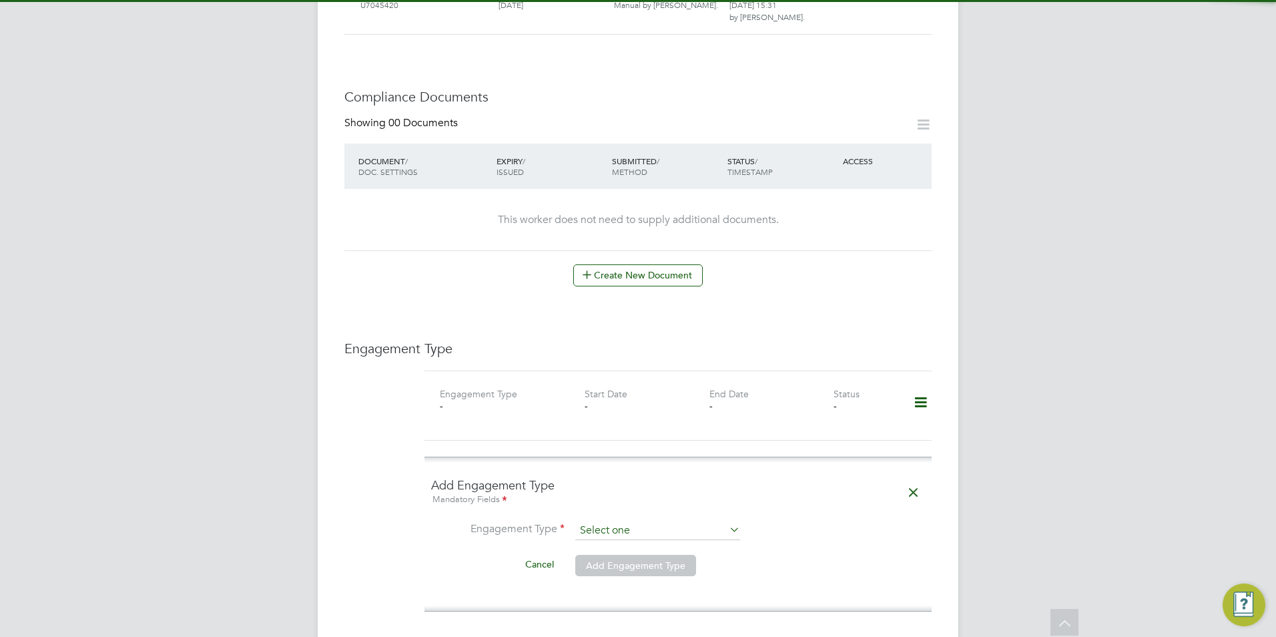
click at [624, 521] on input at bounding box center [657, 530] width 165 height 19
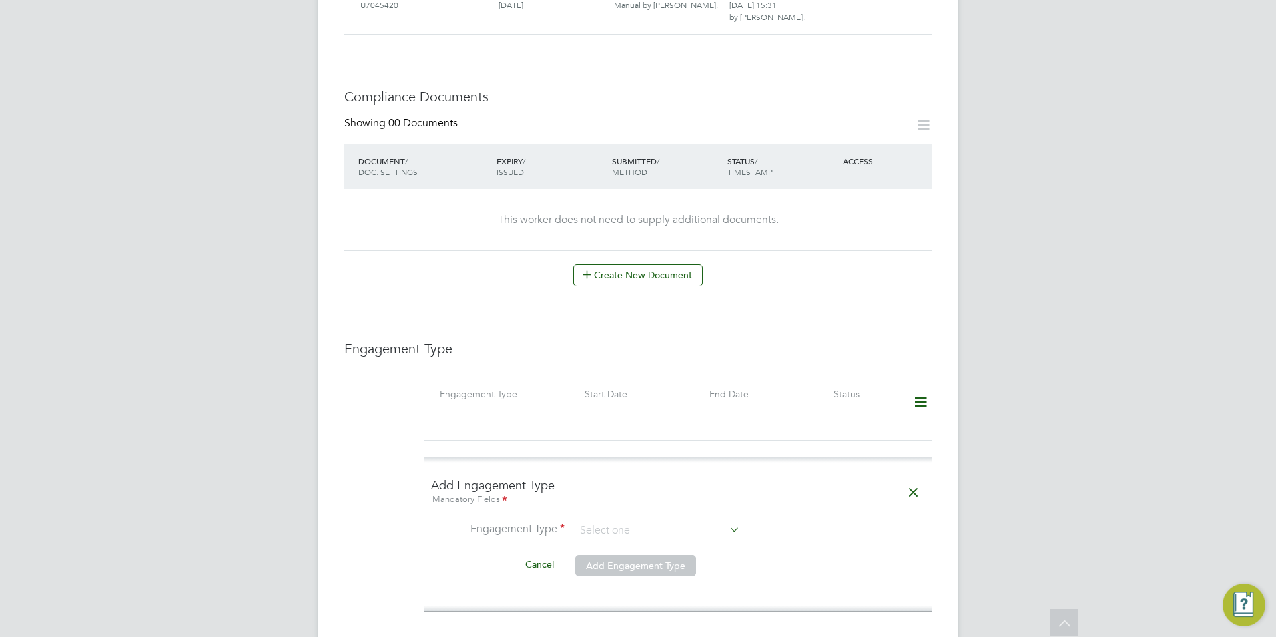
click at [635, 589] on div "All Workers Worker Payment History Tasks Activity Logs Worker Payment History T…" at bounding box center [638, 290] width 641 height 1895
click at [637, 521] on input at bounding box center [657, 530] width 165 height 19
click at [607, 593] on li "Umbrella" at bounding box center [658, 593] width 166 height 19
type input "Umbrella"
click at [625, 553] on input at bounding box center [657, 562] width 165 height 19
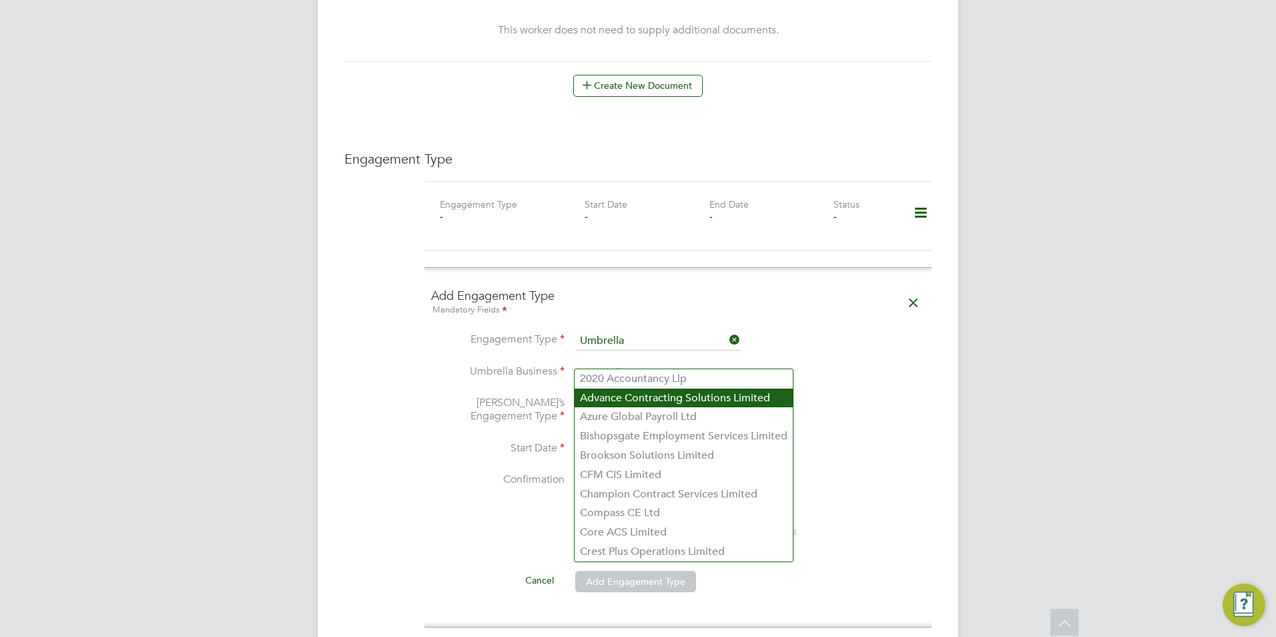
scroll to position [934, 0]
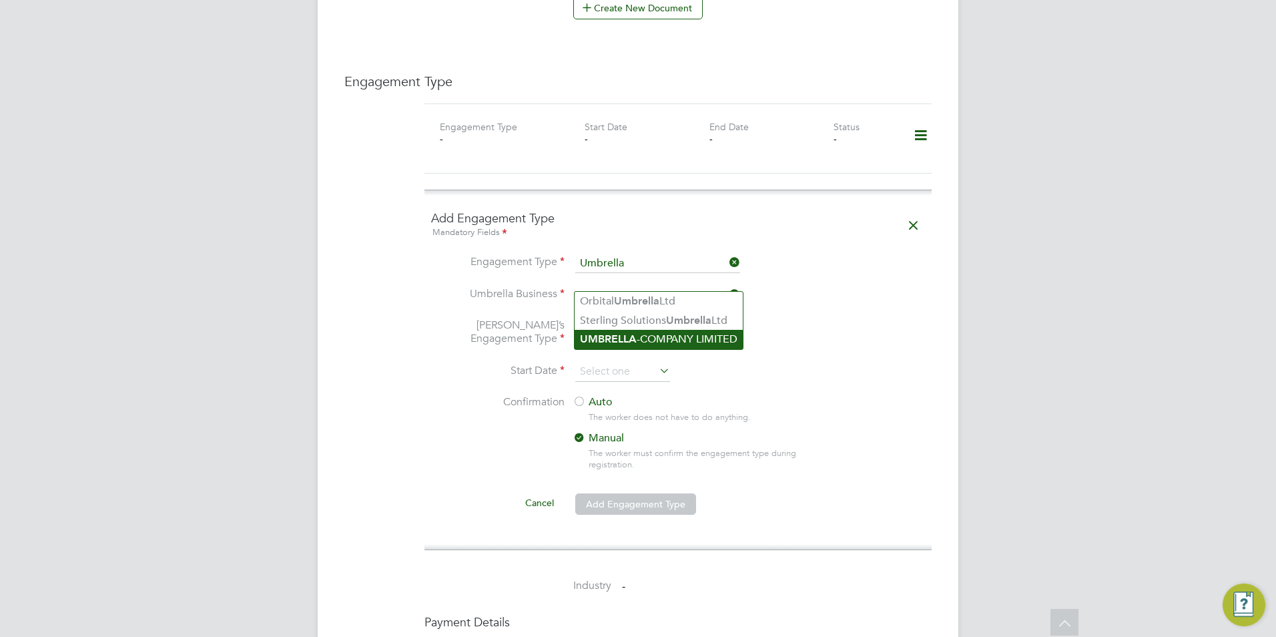
click at [657, 340] on li "UMBRELLA -COMPANY LIMITED" at bounding box center [659, 339] width 168 height 19
type input "UMBRELLA-COMPANY LIMITED"
click at [650, 328] on div "All Workers Worker Payment History Tasks Activity Logs Worker Payment History T…" at bounding box center [638, 126] width 641 height 2101
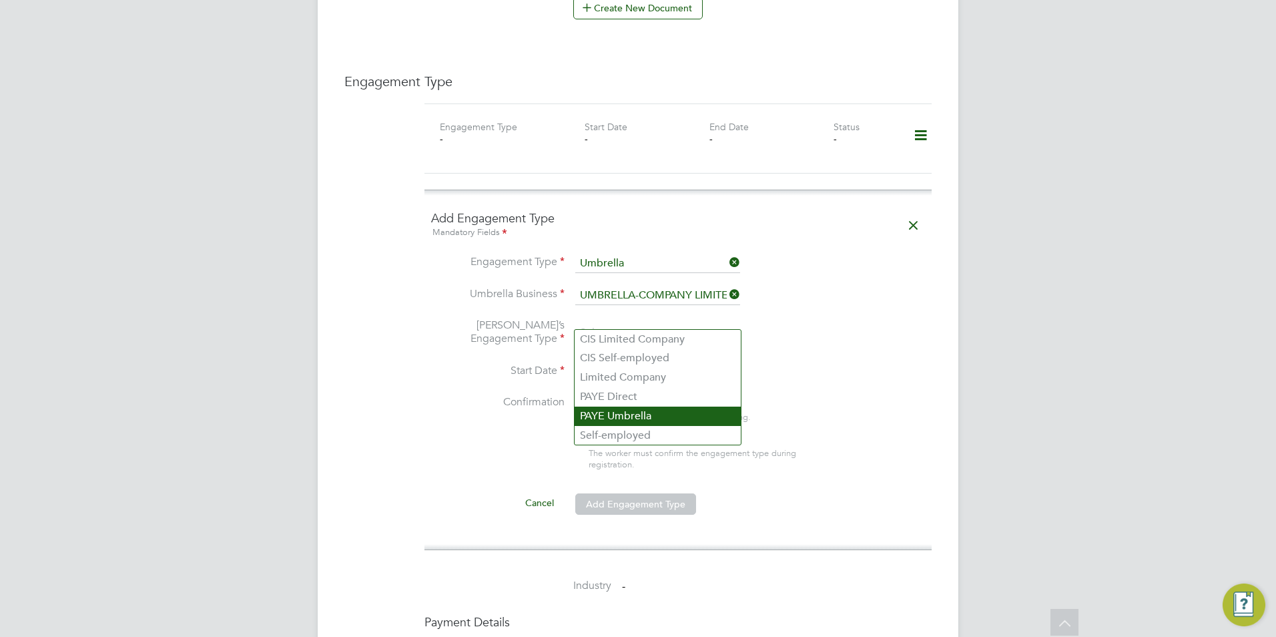
click at [630, 416] on li "PAYE Umbrella" at bounding box center [658, 415] width 166 height 19
type input "PAYE Umbrella"
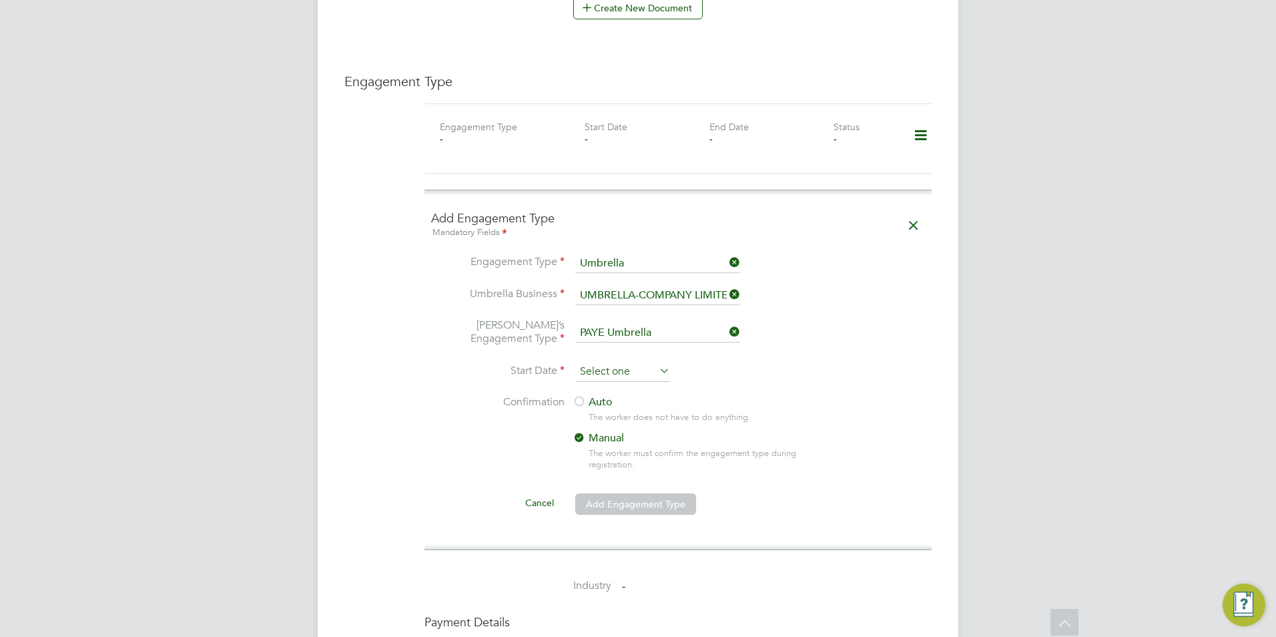
click at [636, 362] on input at bounding box center [622, 372] width 95 height 20
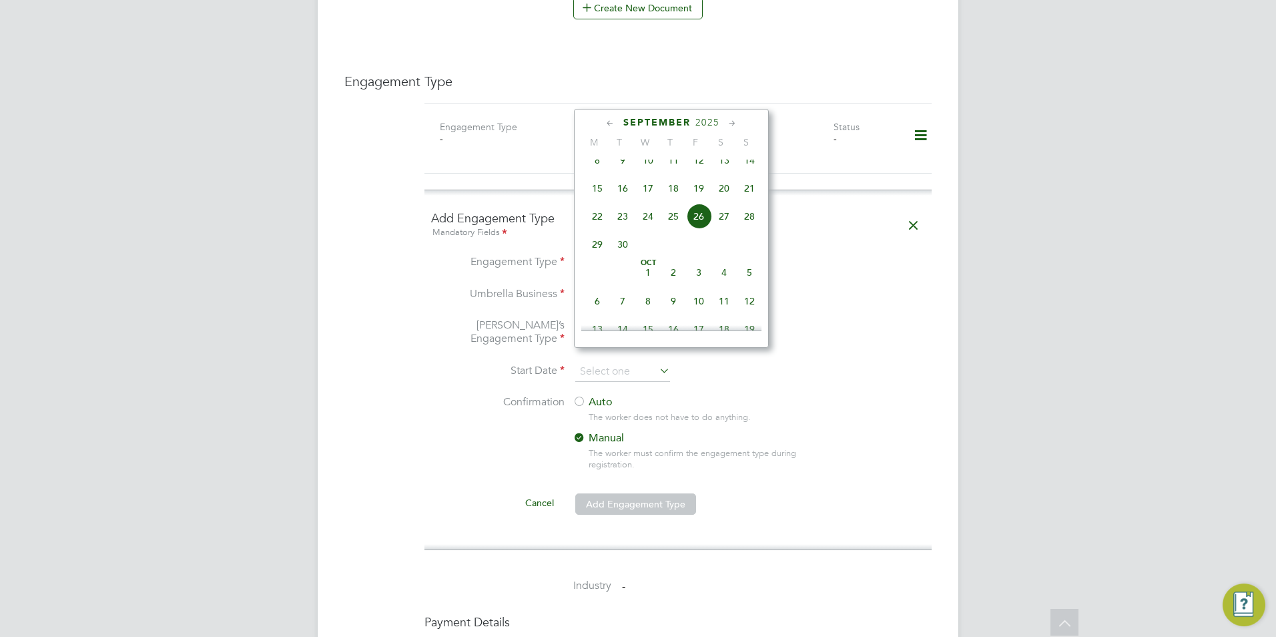
click at [702, 201] on span "19" at bounding box center [698, 188] width 25 height 25
type input "19 Sep 2025"
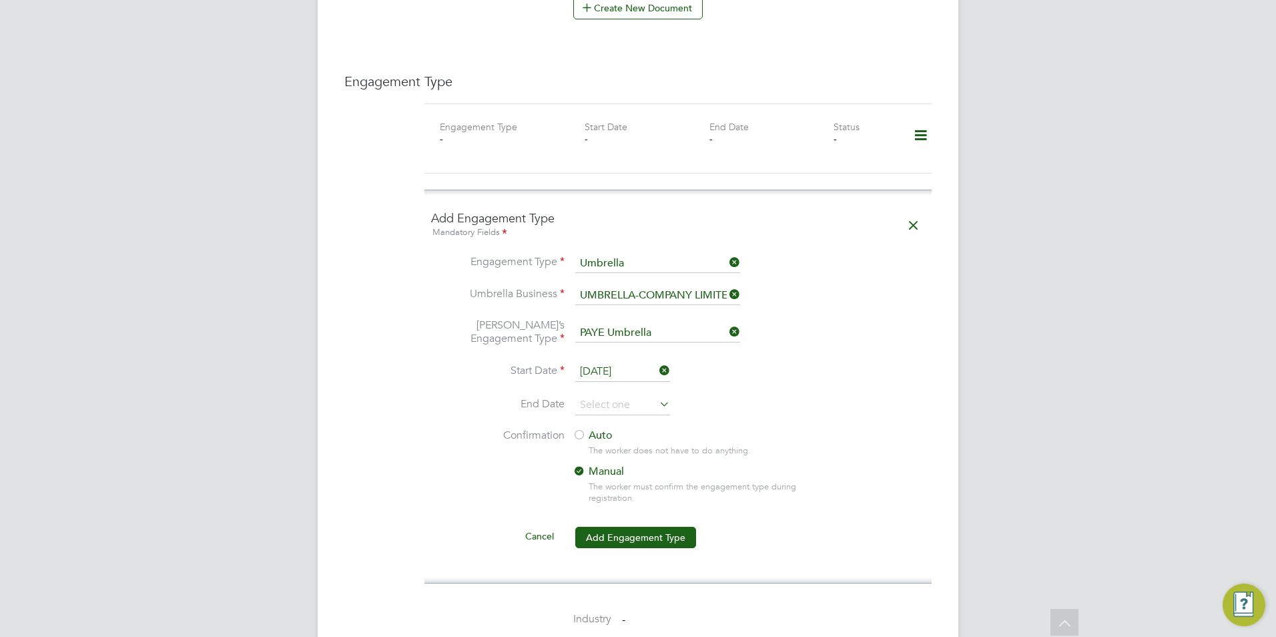
click at [657, 394] on icon at bounding box center [657, 403] width 0 height 19
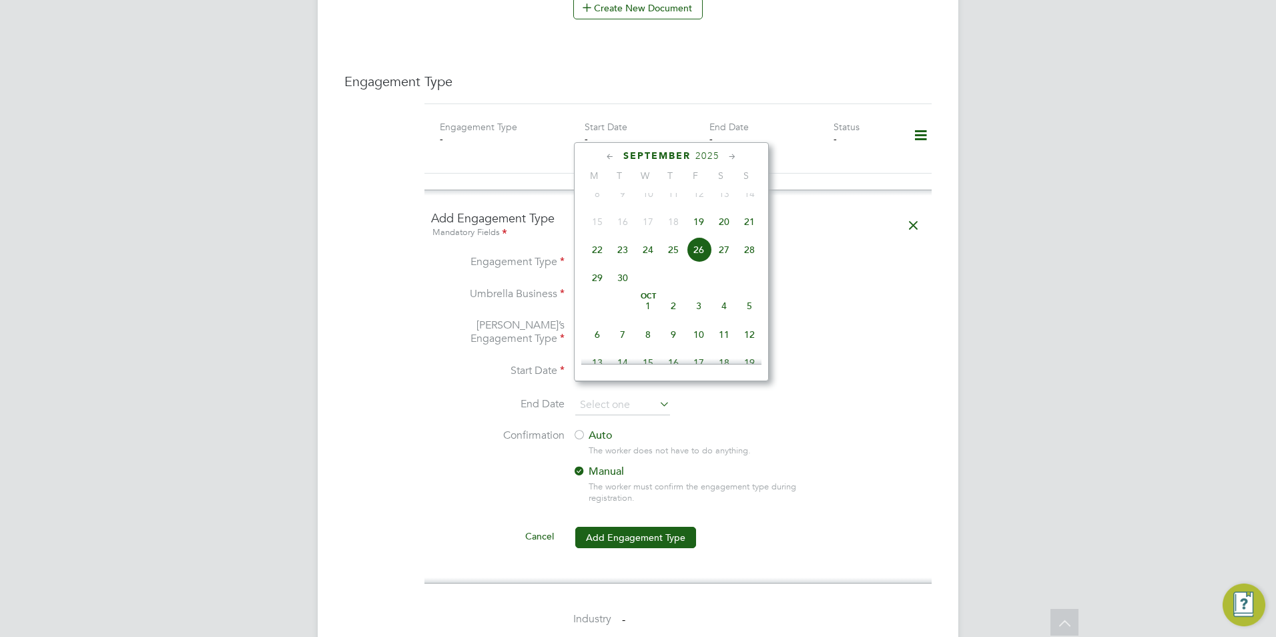
click at [606, 428] on label "Auto" at bounding box center [693, 435] width 240 height 14
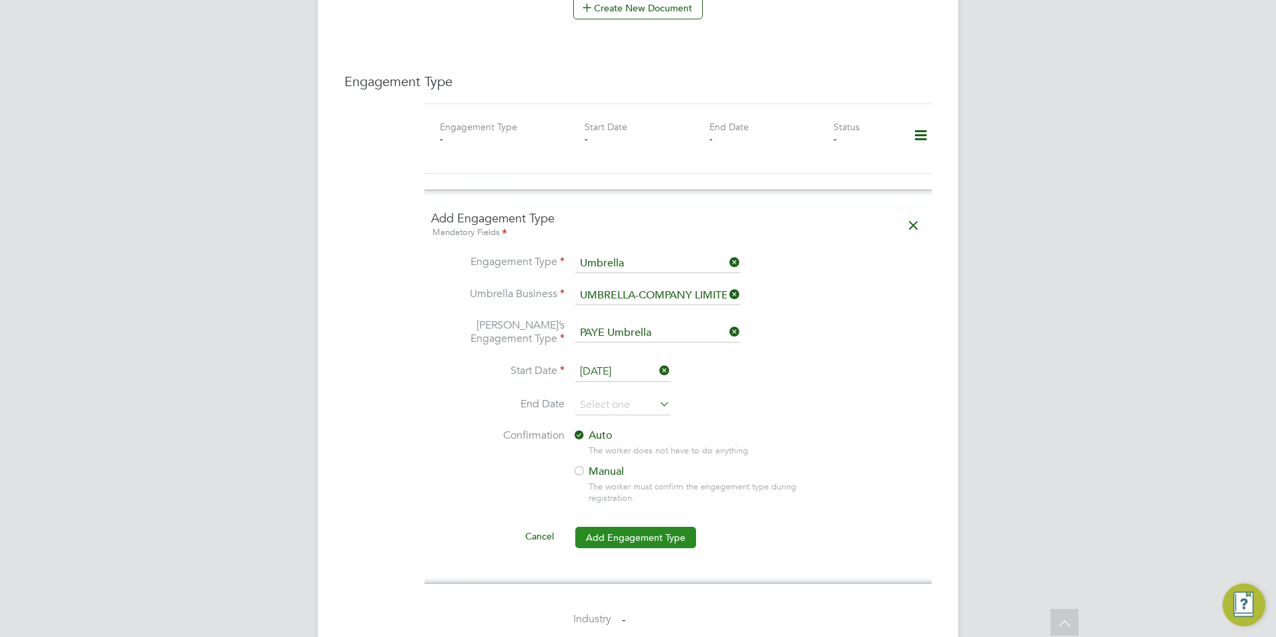
click at [661, 527] on button "Add Engagement Type" at bounding box center [635, 537] width 121 height 21
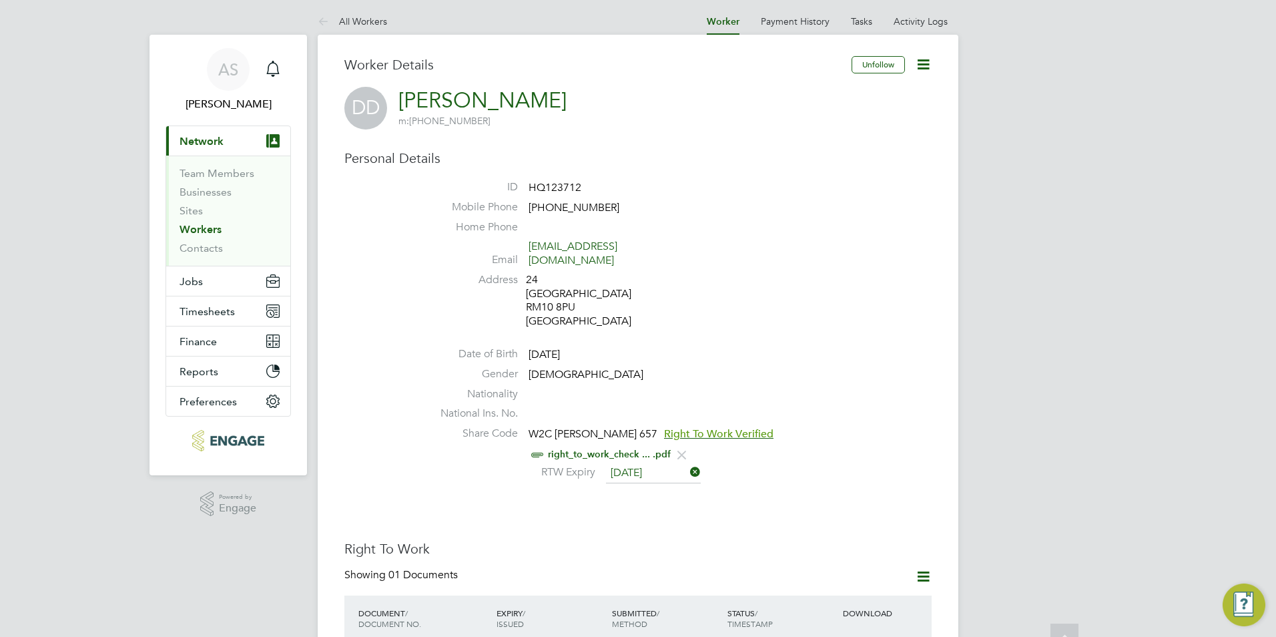
scroll to position [0, 0]
click at [371, 25] on link "All Workers" at bounding box center [352, 24] width 69 height 12
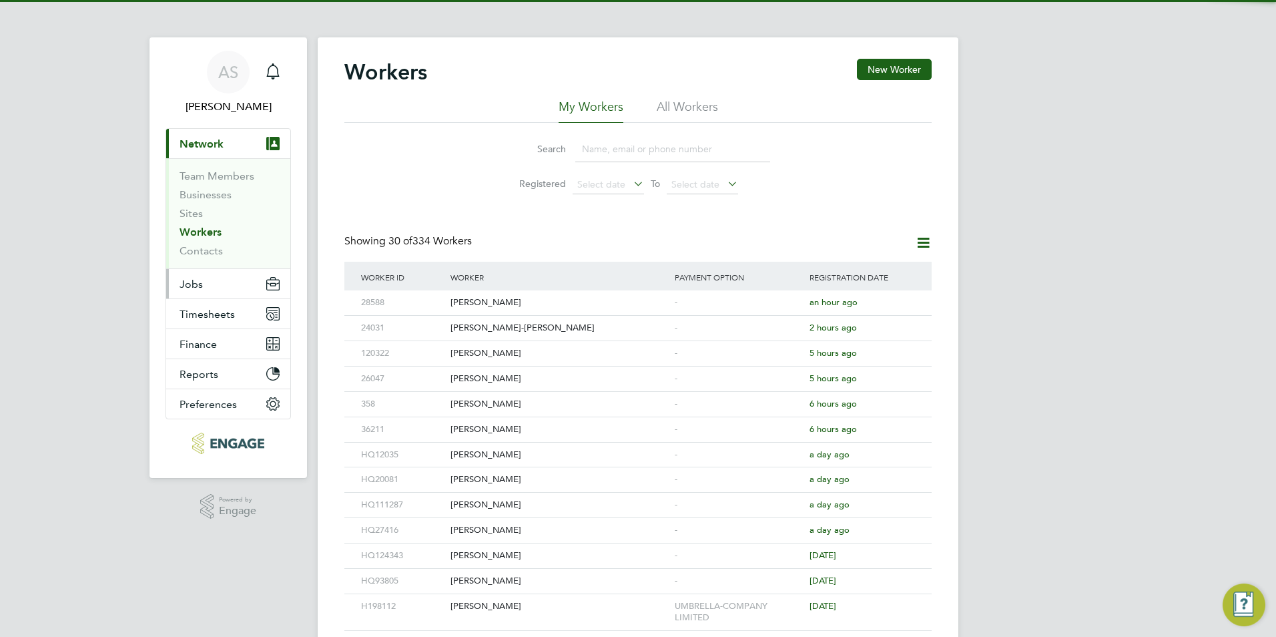
click at [210, 287] on button "Jobs" at bounding box center [228, 283] width 124 height 29
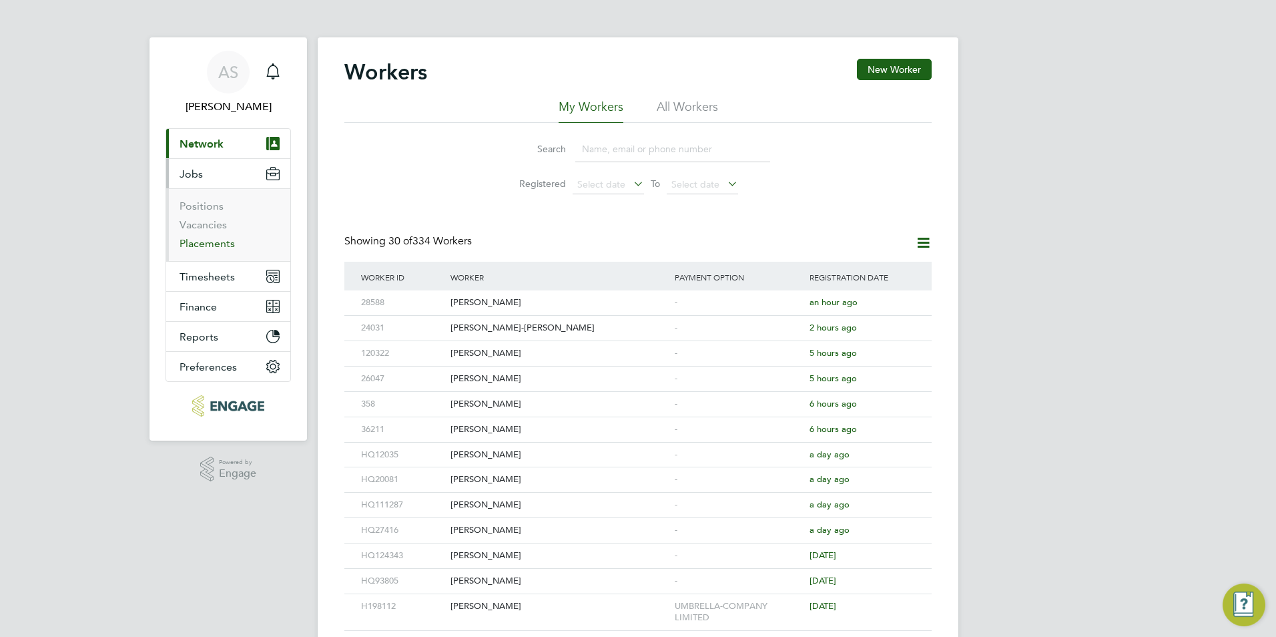
click at [216, 242] on link "Placements" at bounding box center [207, 243] width 55 height 13
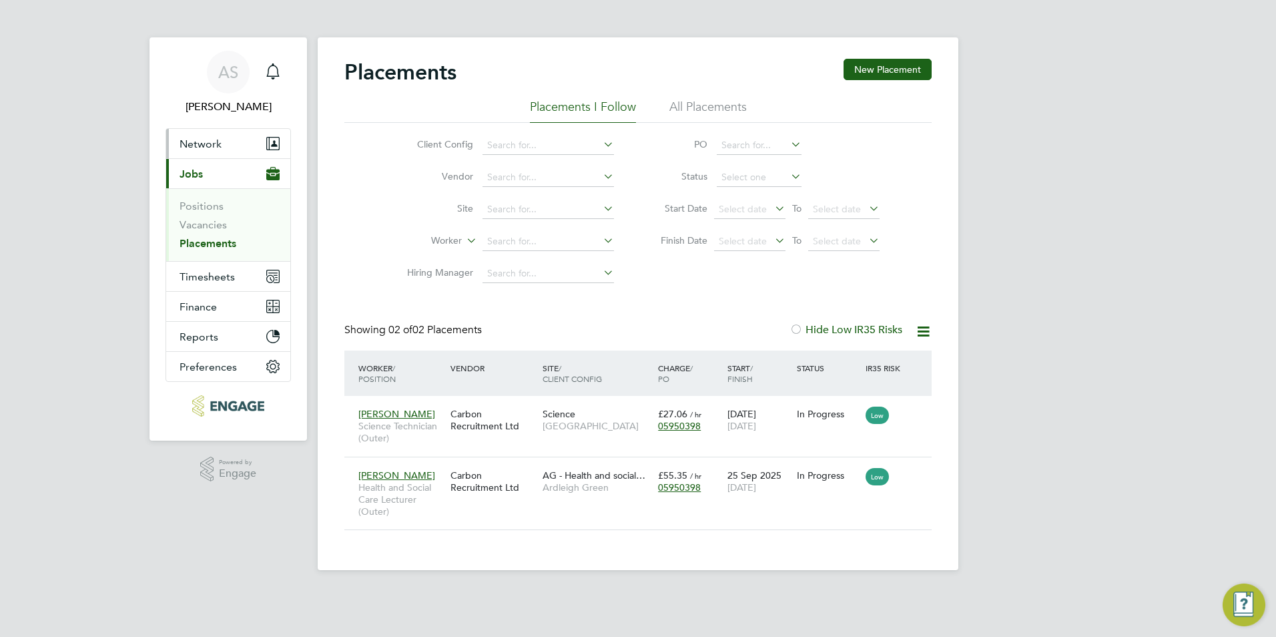
click at [218, 155] on button "Network" at bounding box center [228, 143] width 124 height 29
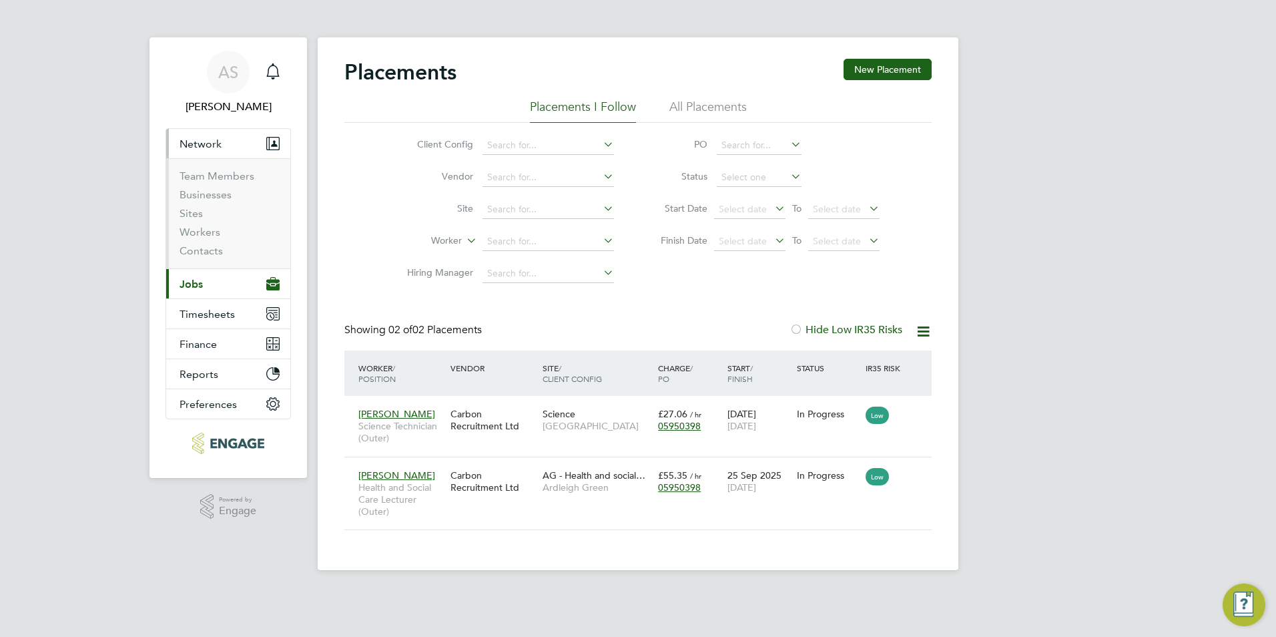
click at [222, 291] on button "Current page: Jobs" at bounding box center [228, 283] width 124 height 29
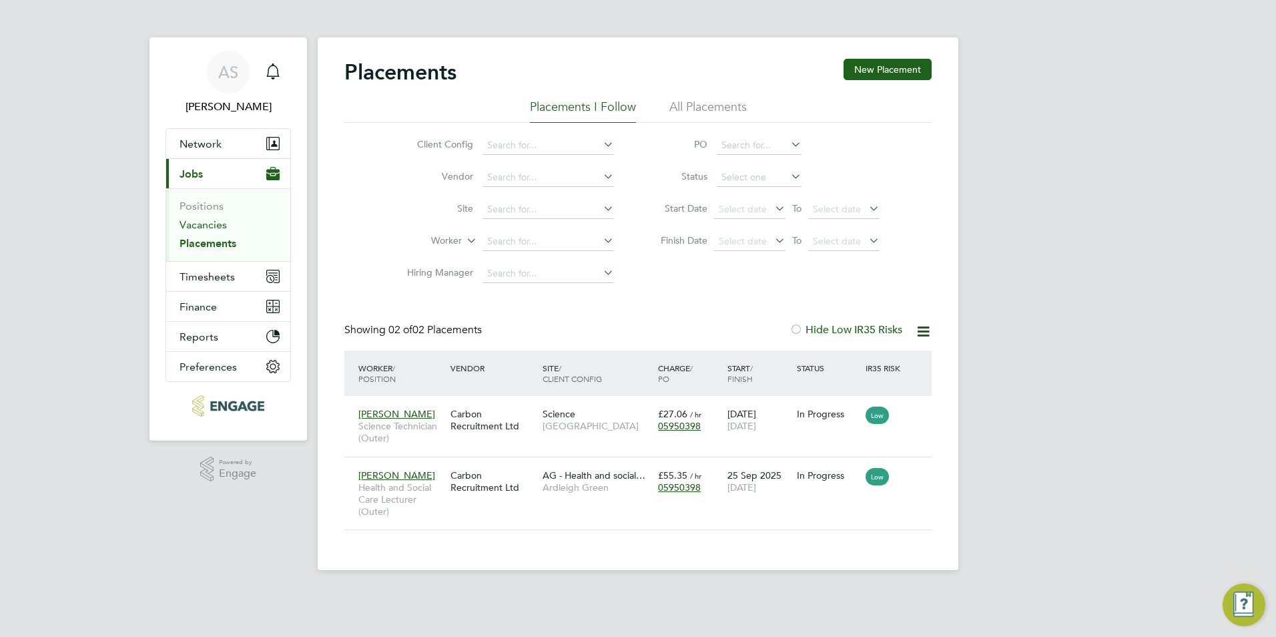
click at [214, 227] on link "Vacancies" at bounding box center [203, 224] width 47 height 13
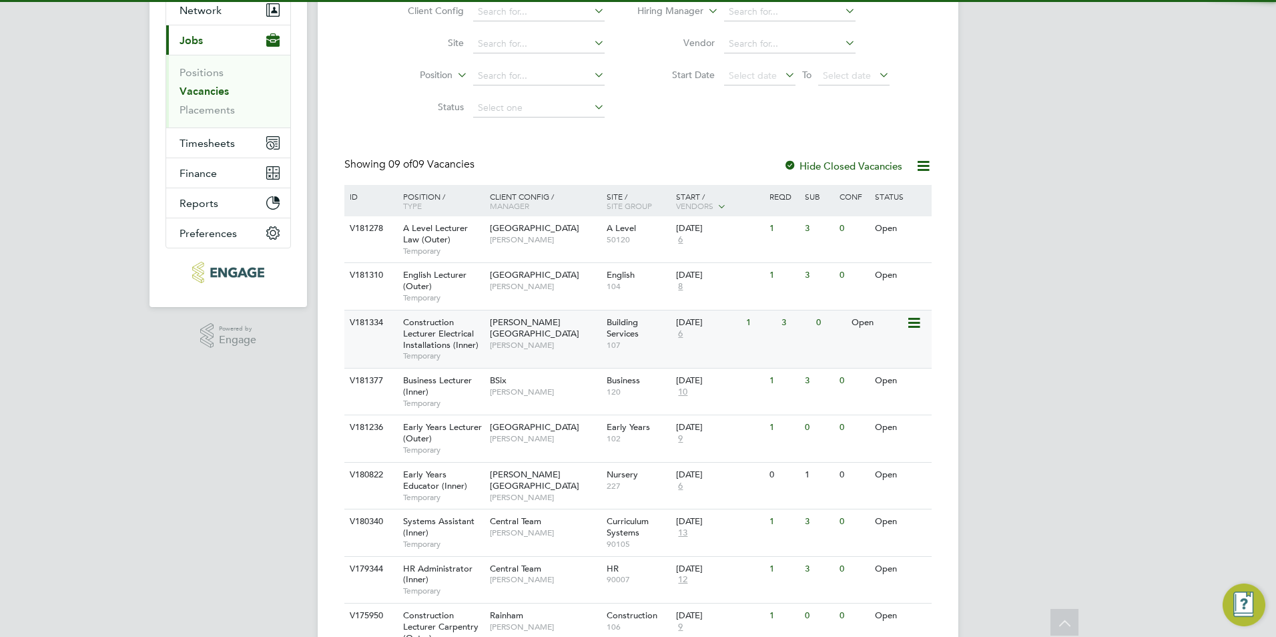
scroll to position [206, 0]
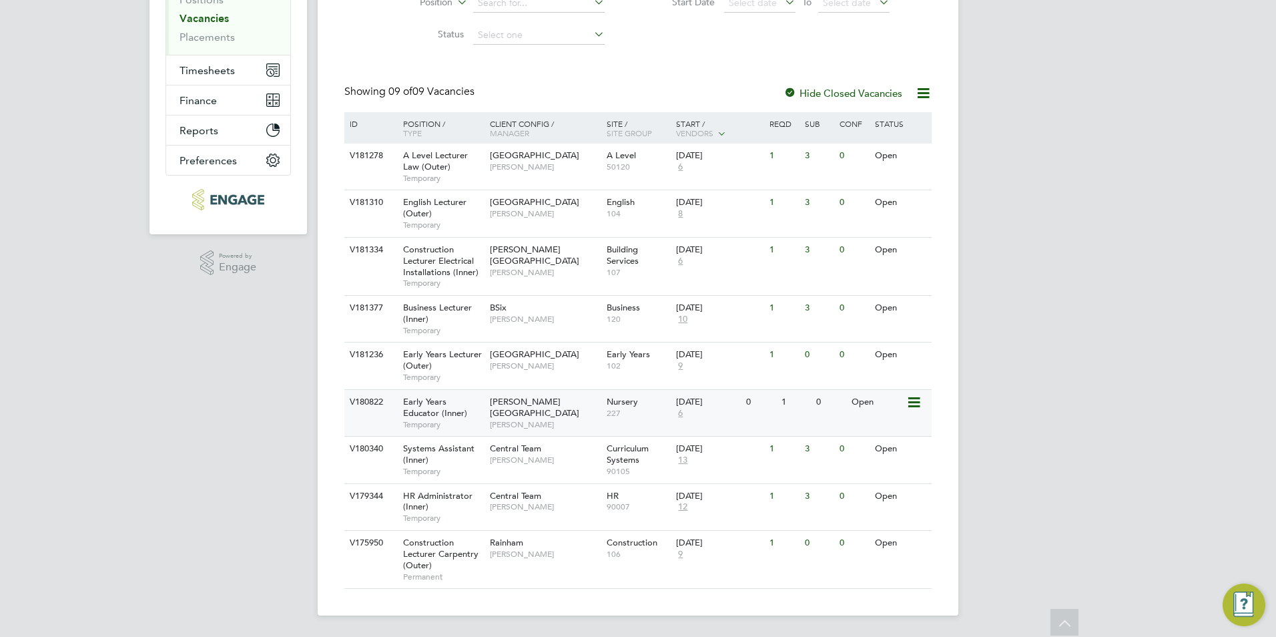
click at [503, 418] on div "Hackney Campus Carol Commin" at bounding box center [545, 413] width 117 height 46
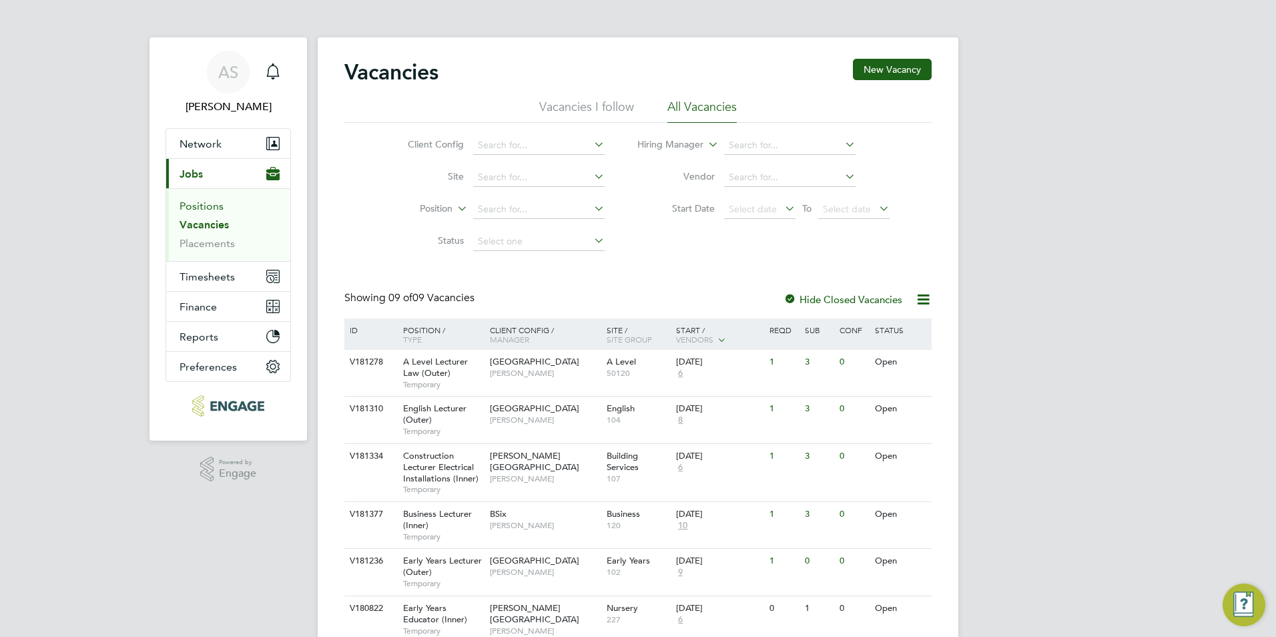
click at [214, 210] on link "Positions" at bounding box center [202, 206] width 44 height 13
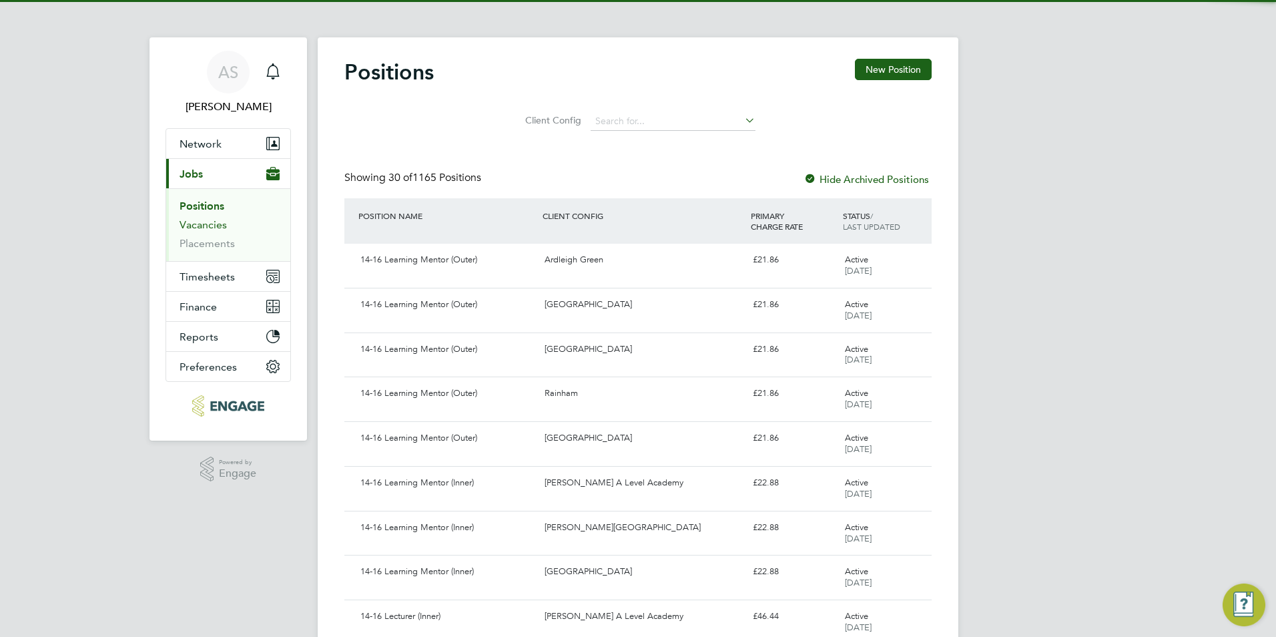
click at [210, 223] on link "Vacancies" at bounding box center [203, 224] width 47 height 13
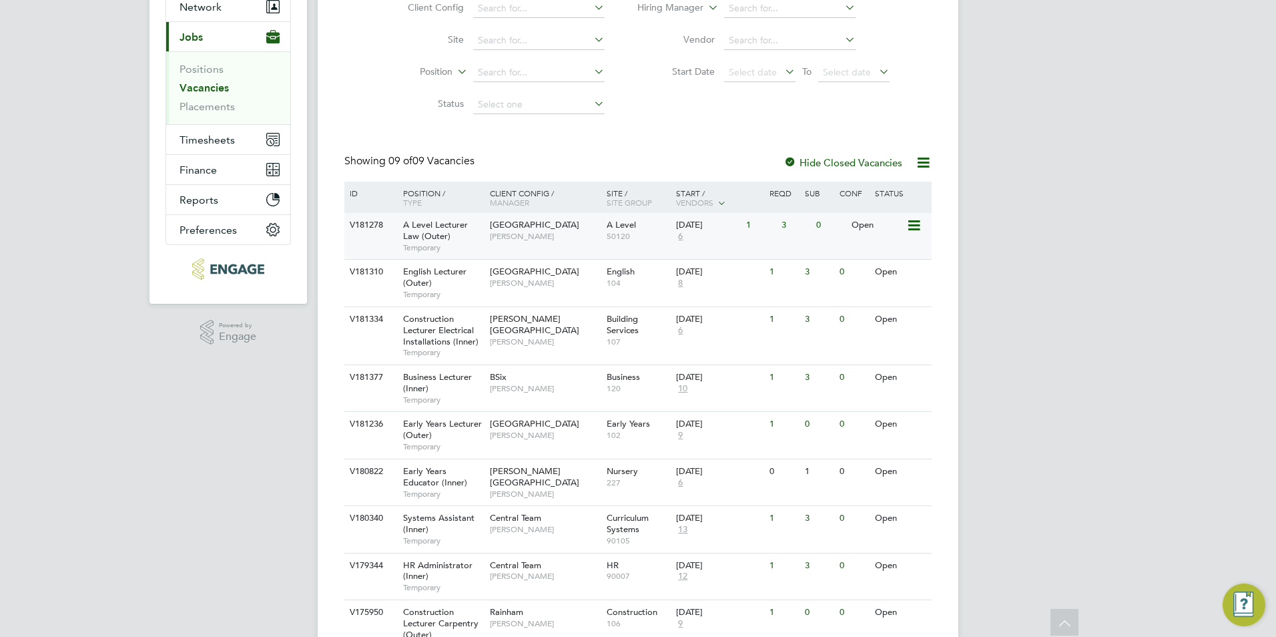
scroll to position [6, 0]
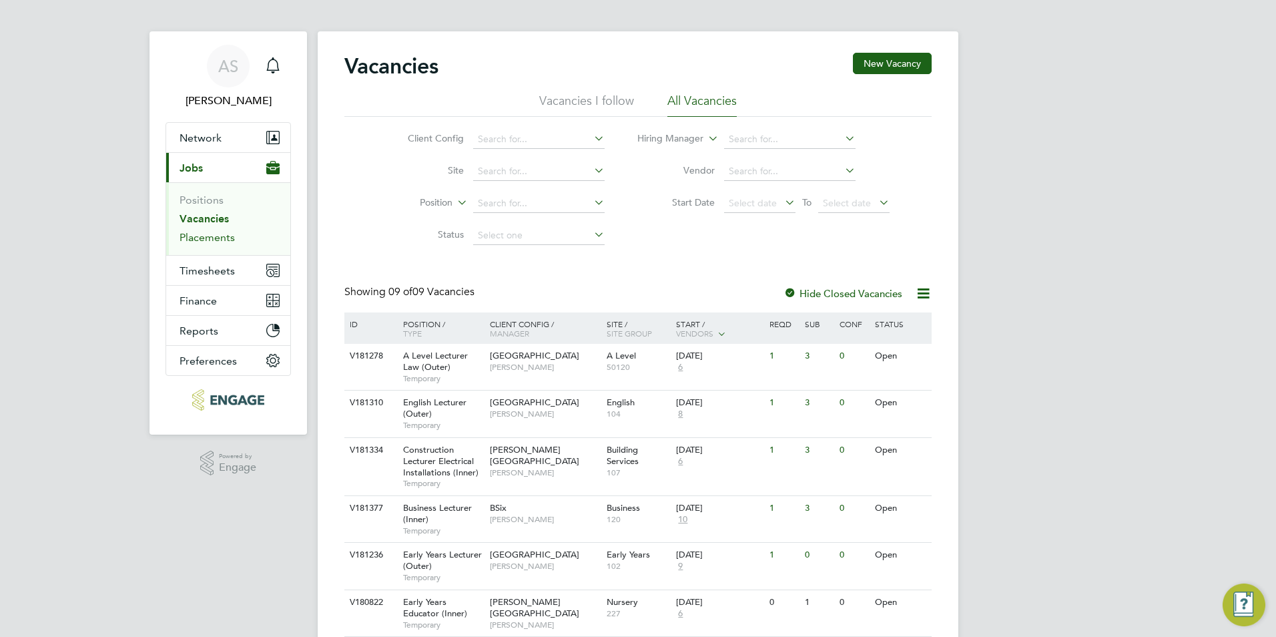
click at [213, 240] on link "Placements" at bounding box center [207, 237] width 55 height 13
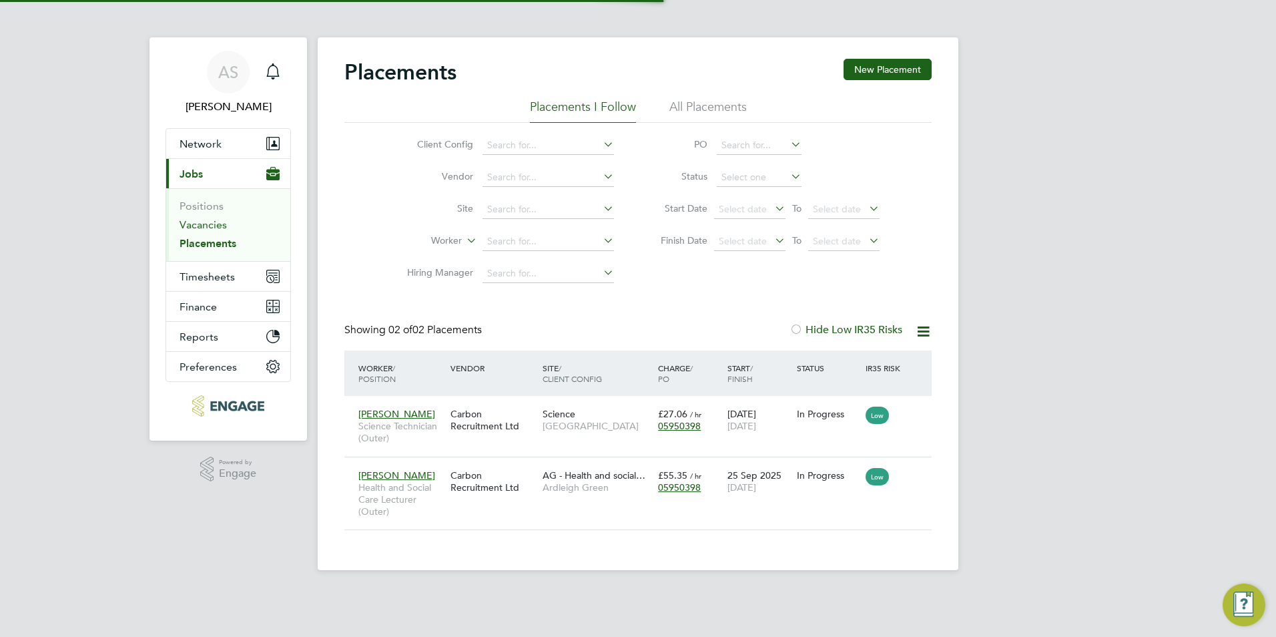
scroll to position [7, 7]
click at [211, 225] on link "Vacancies" at bounding box center [203, 224] width 47 height 13
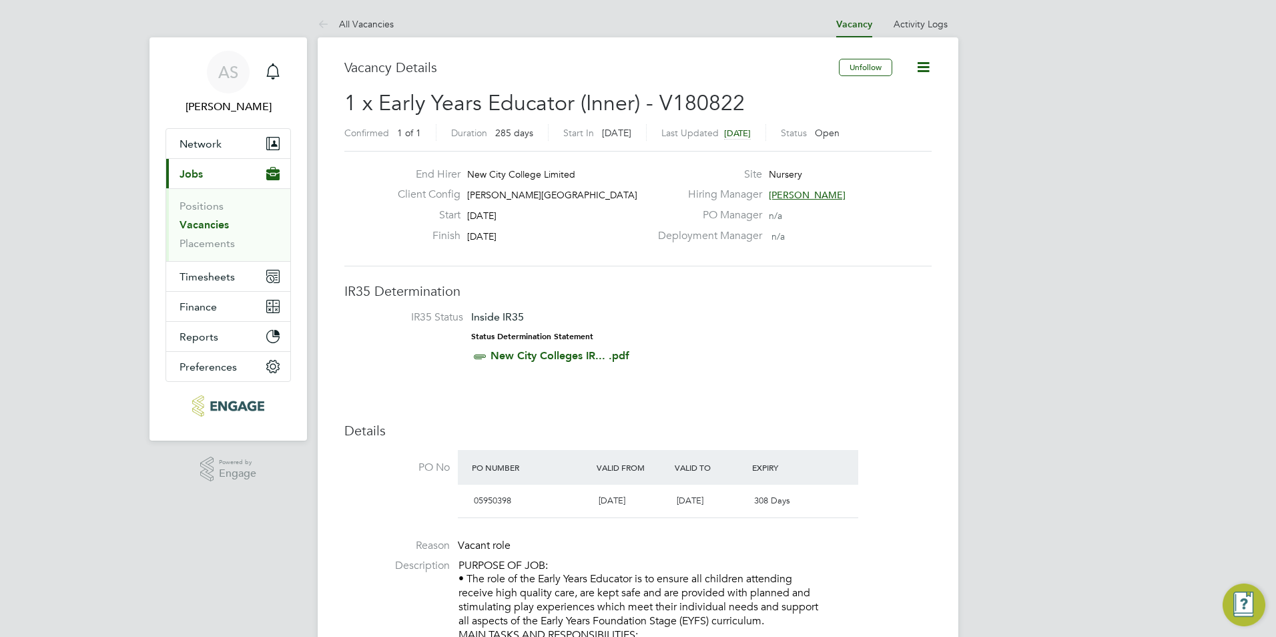
click at [797, 196] on span "[PERSON_NAME]" at bounding box center [807, 195] width 77 height 12
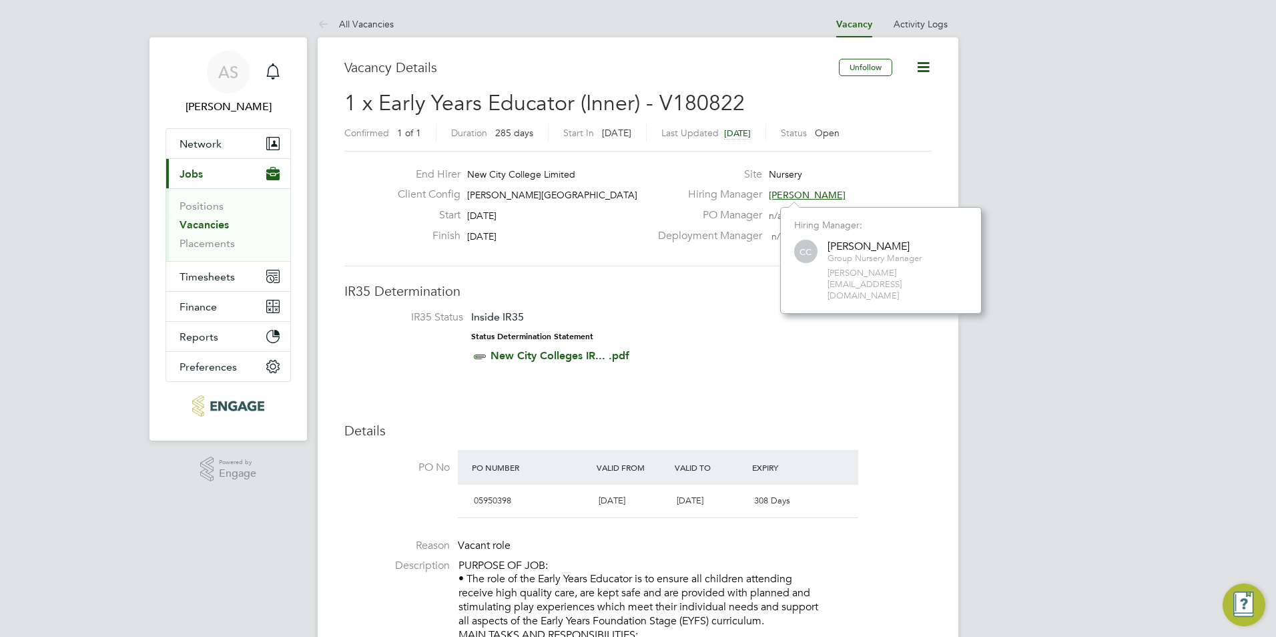
click at [709, 290] on h3 "IR35 Determination" at bounding box center [637, 290] width 587 height 17
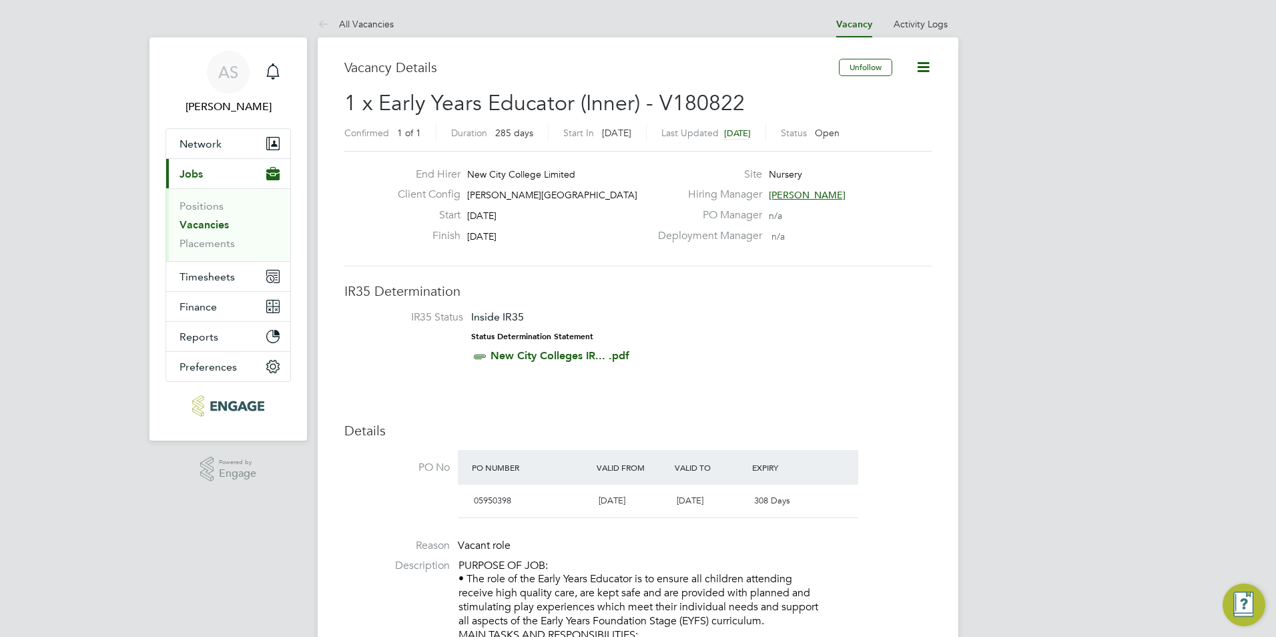
click at [368, 25] on link "All Vacancies" at bounding box center [356, 24] width 76 height 12
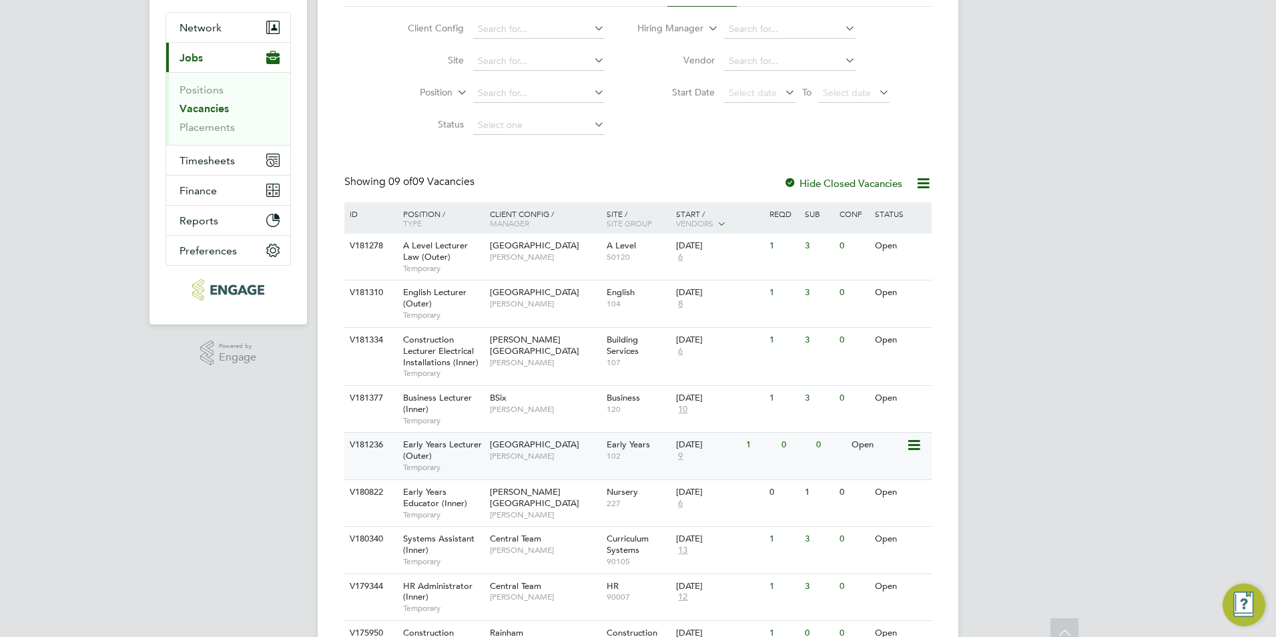
scroll to position [133, 0]
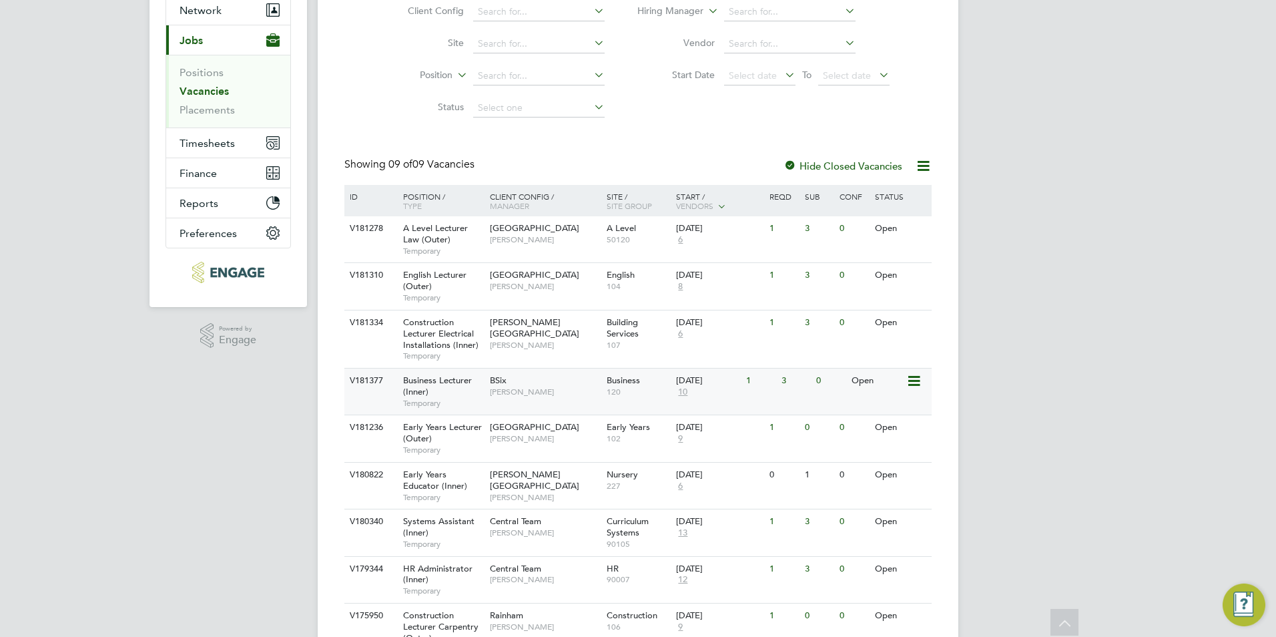
click at [527, 394] on span "[PERSON_NAME]" at bounding box center [545, 391] width 110 height 11
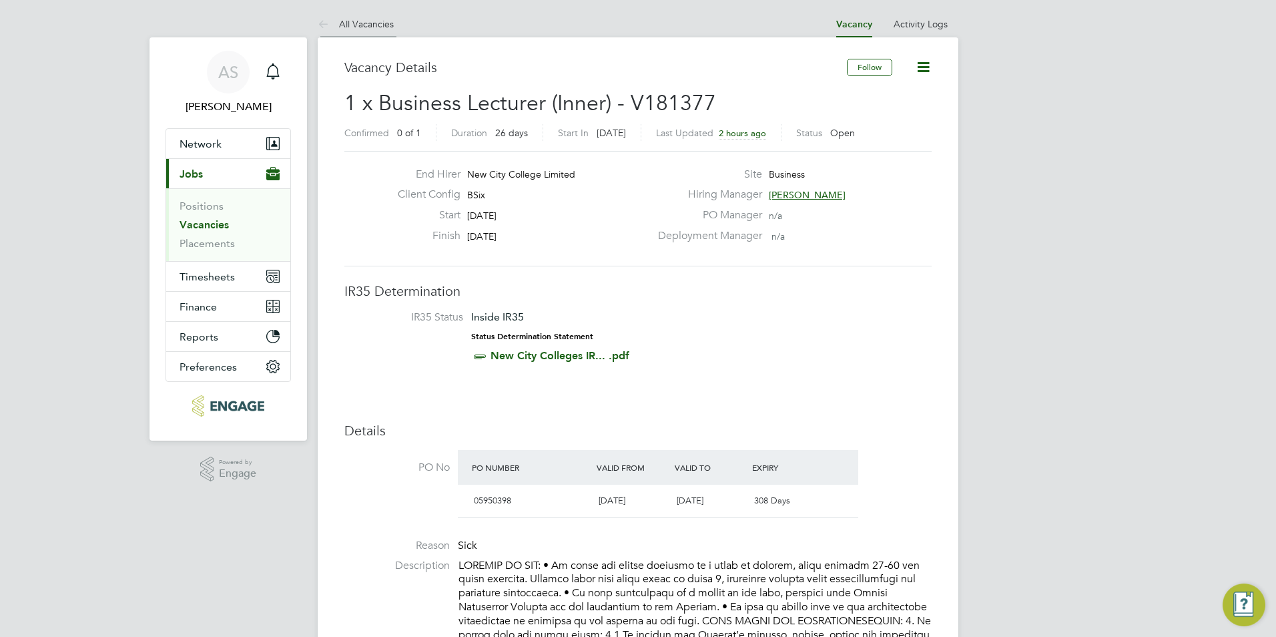
click at [370, 21] on link "All Vacancies" at bounding box center [356, 24] width 76 height 12
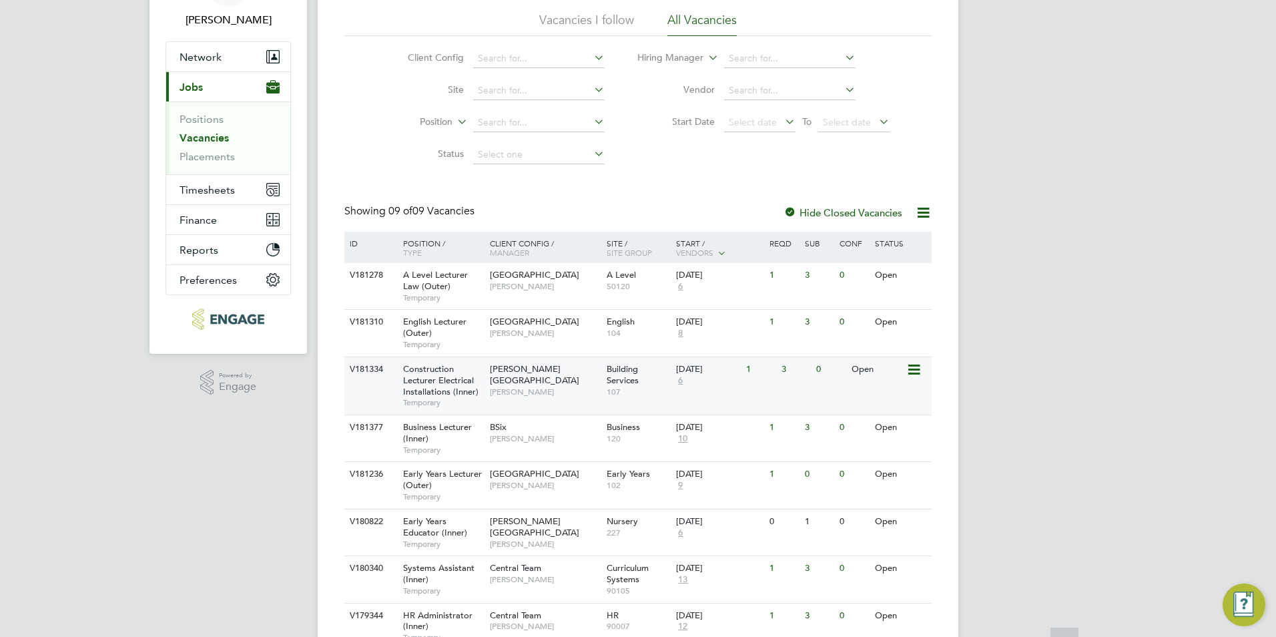
scroll to position [206, 0]
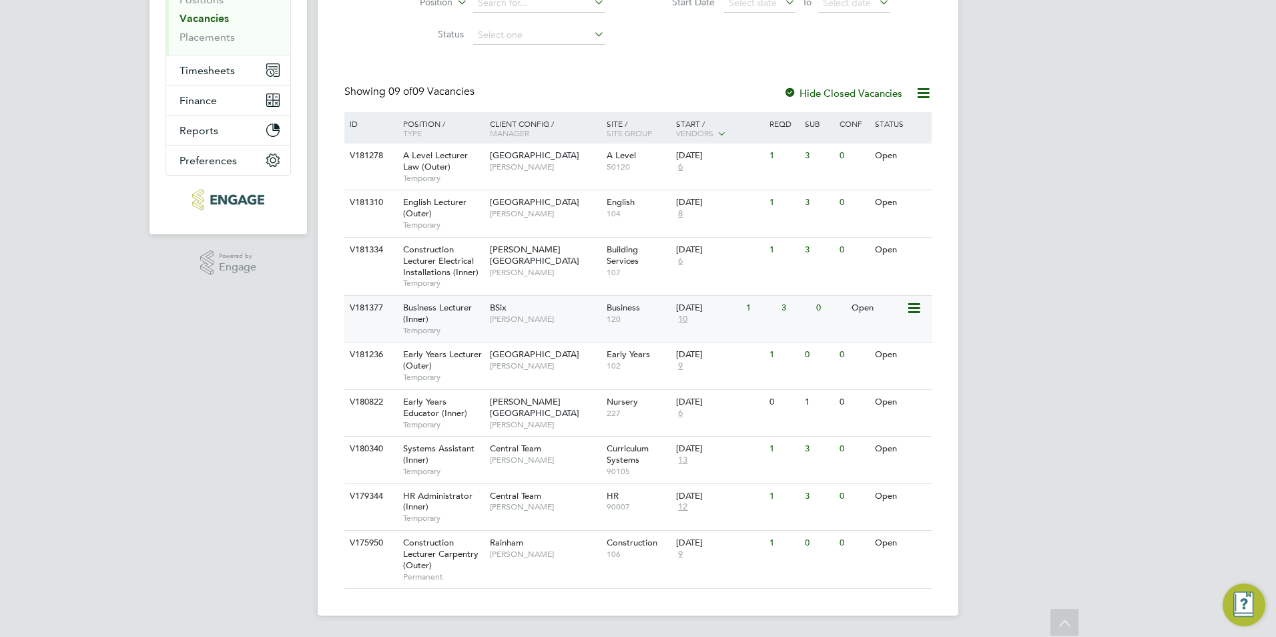
click at [460, 311] on span "Business Lecturer (Inner)" at bounding box center [437, 313] width 69 height 23
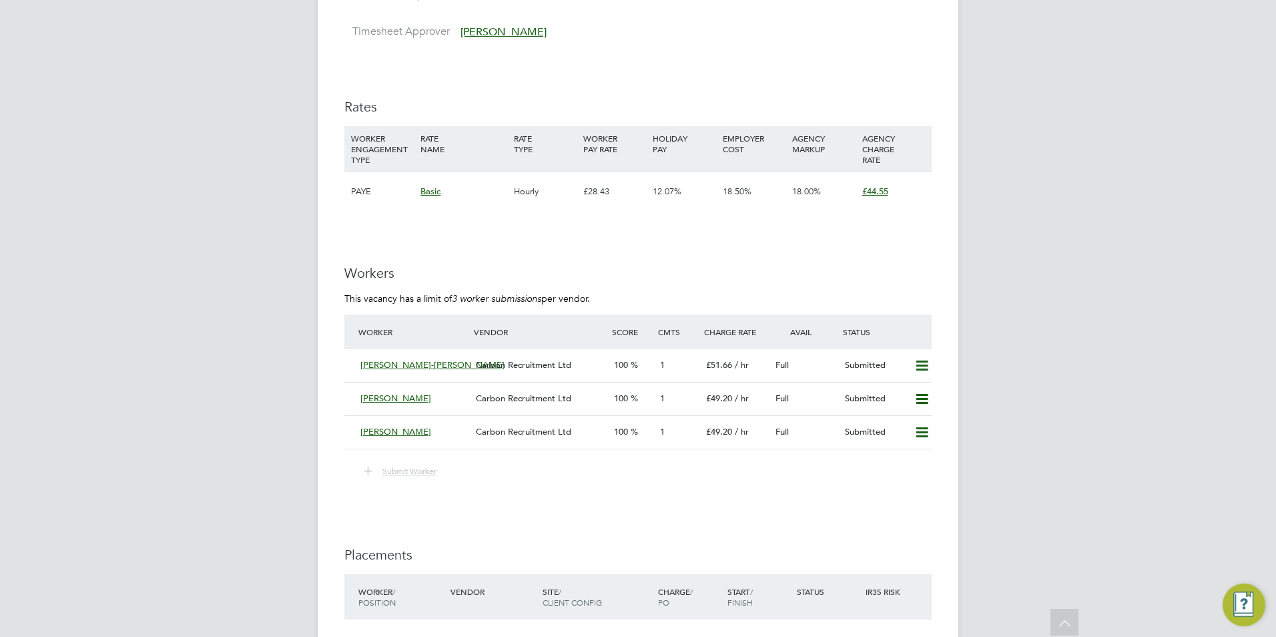
scroll to position [1385, 0]
